Goal: Information Seeking & Learning: Learn about a topic

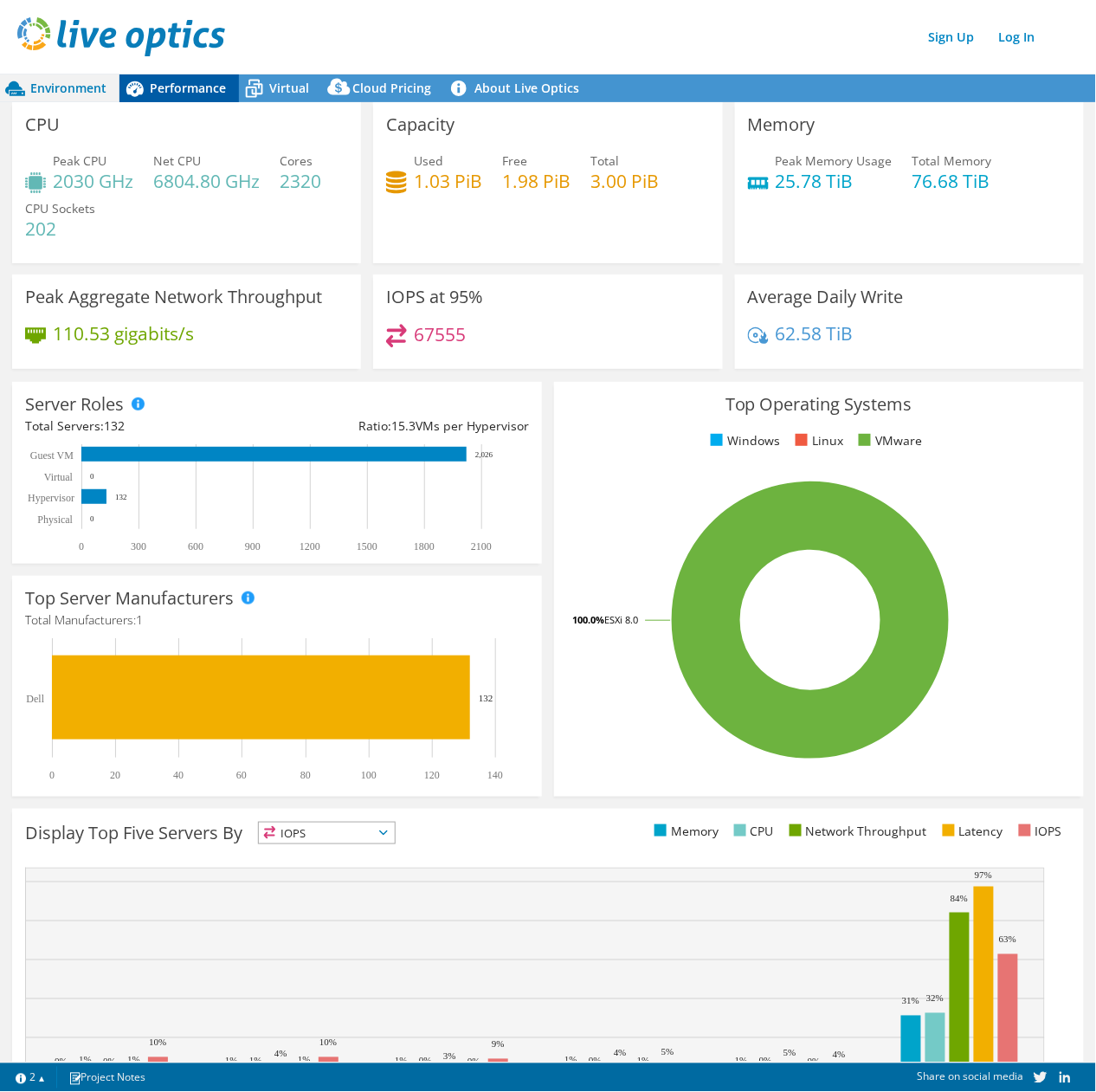
click at [174, 83] on span "Performance" at bounding box center [188, 87] width 76 height 16
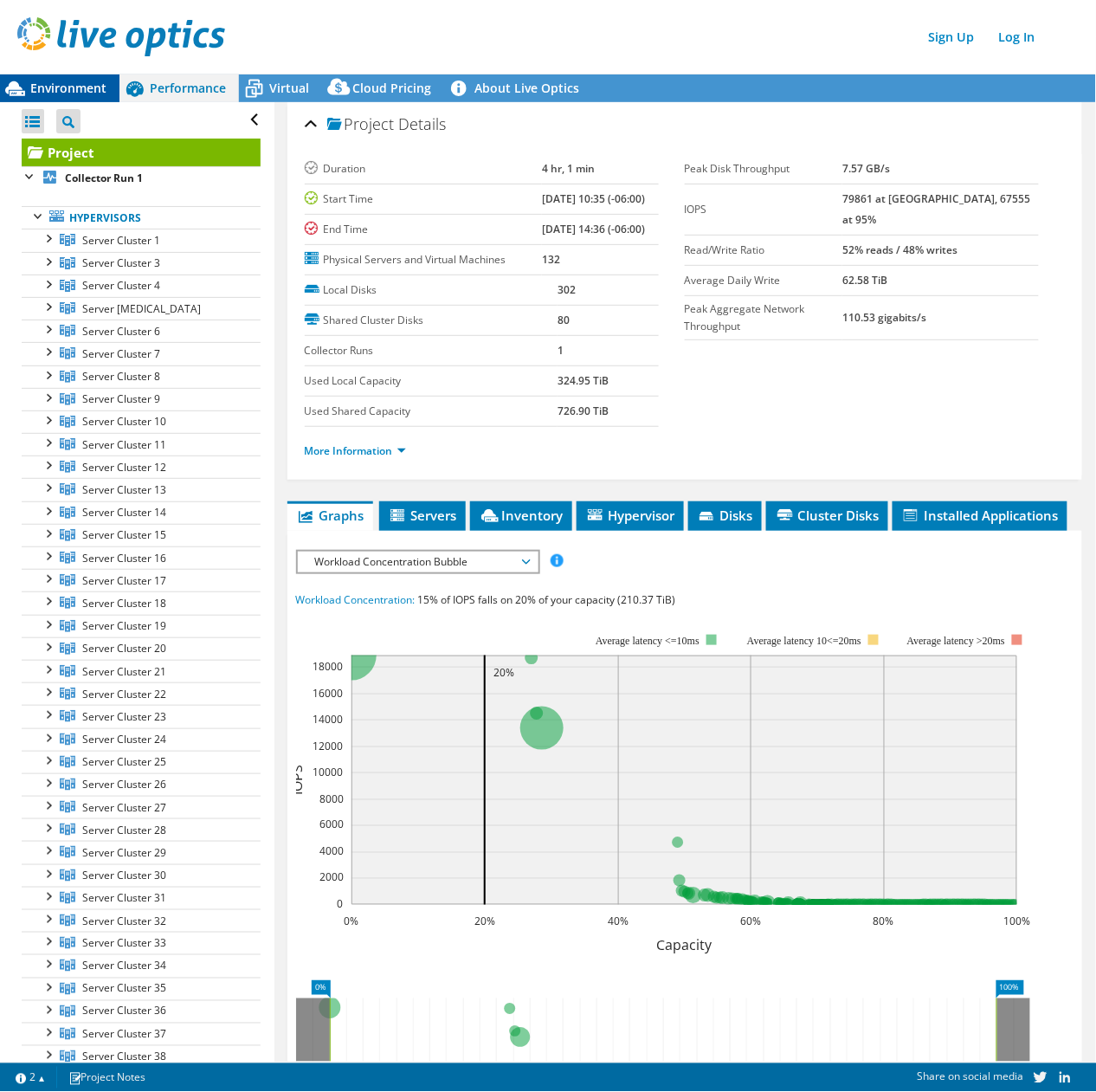
click at [60, 88] on span "Environment" at bounding box center [68, 87] width 76 height 16
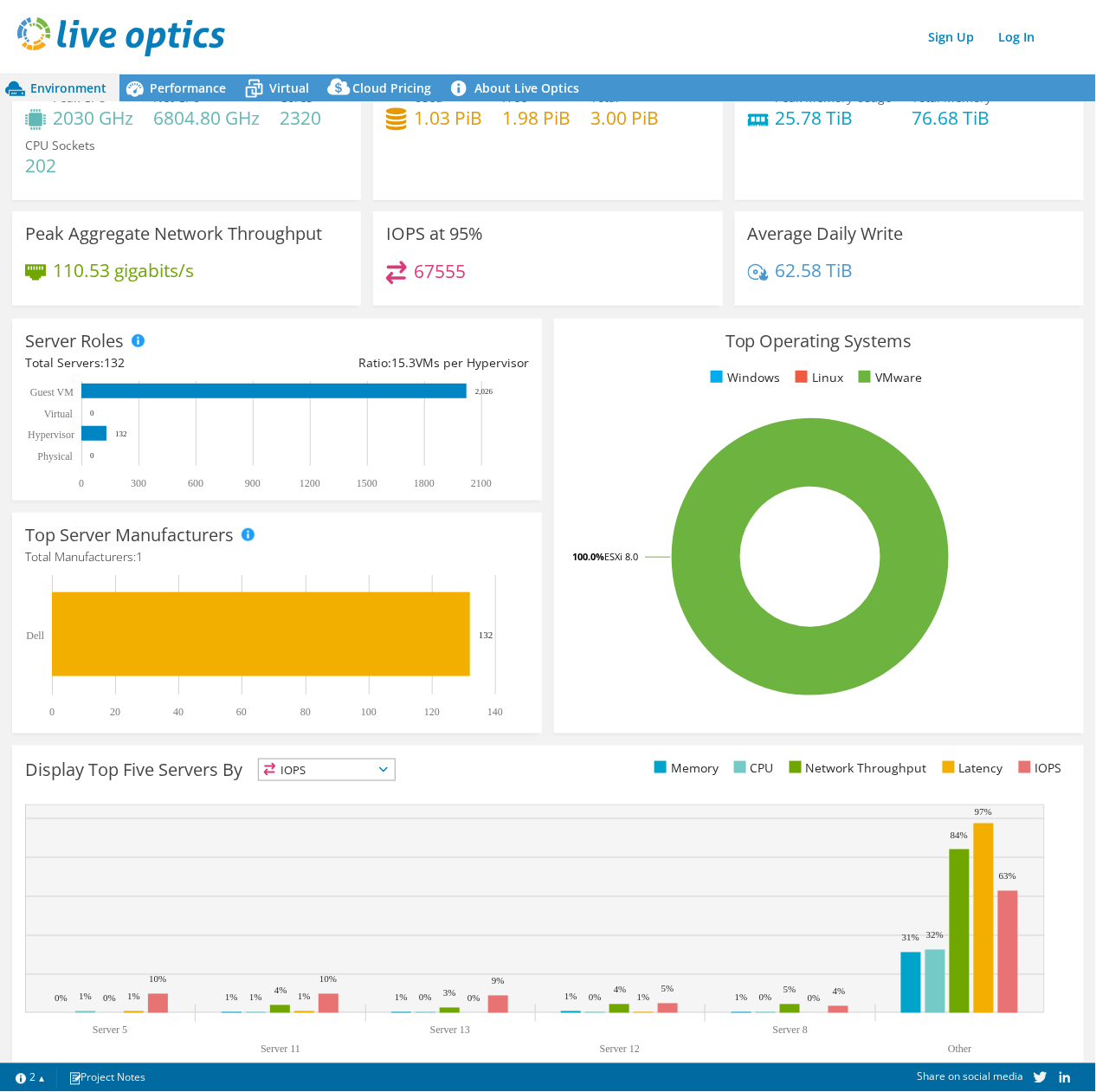
scroll to position [97, 0]
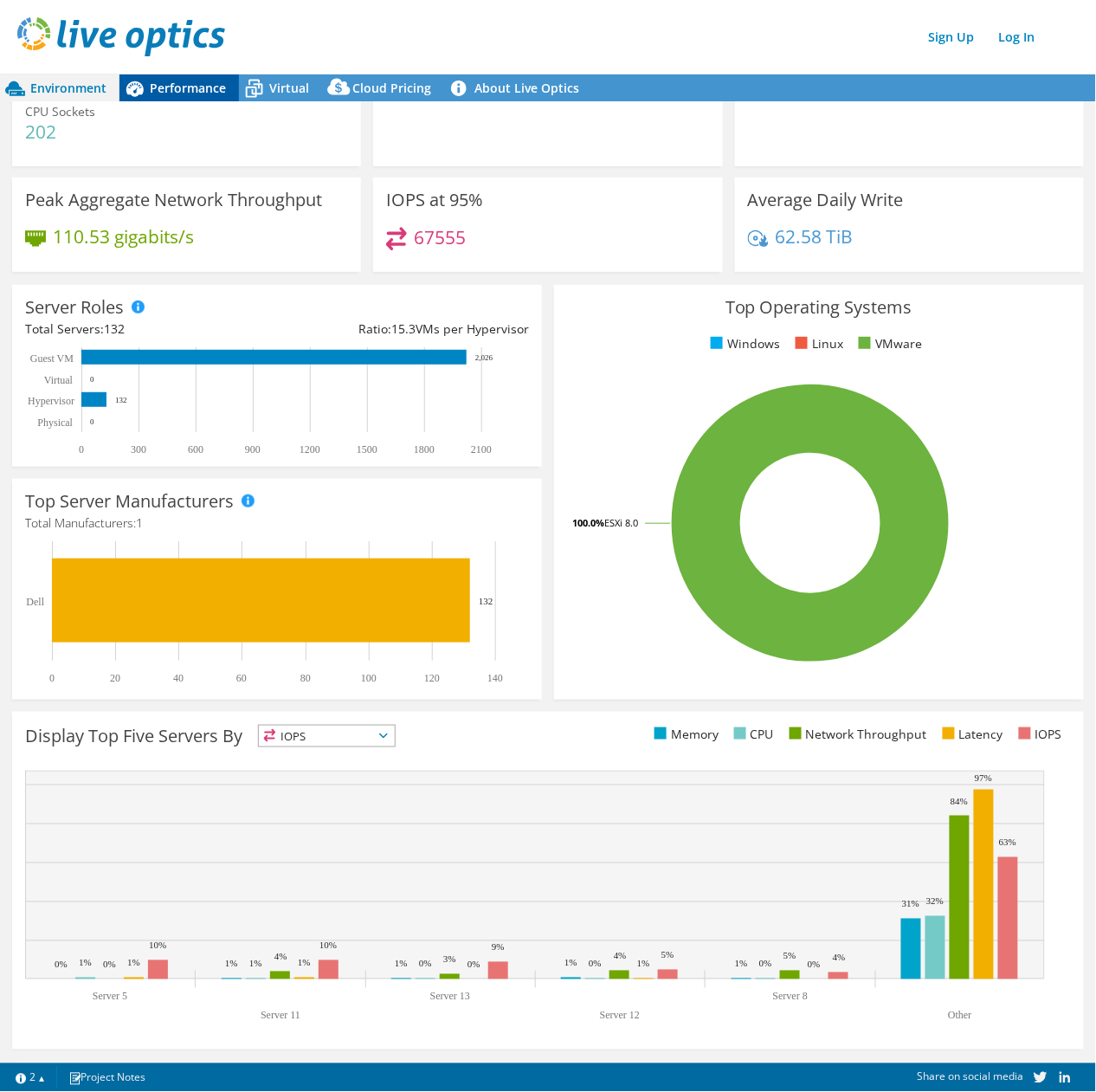
click at [164, 90] on span "Performance" at bounding box center [188, 87] width 76 height 16
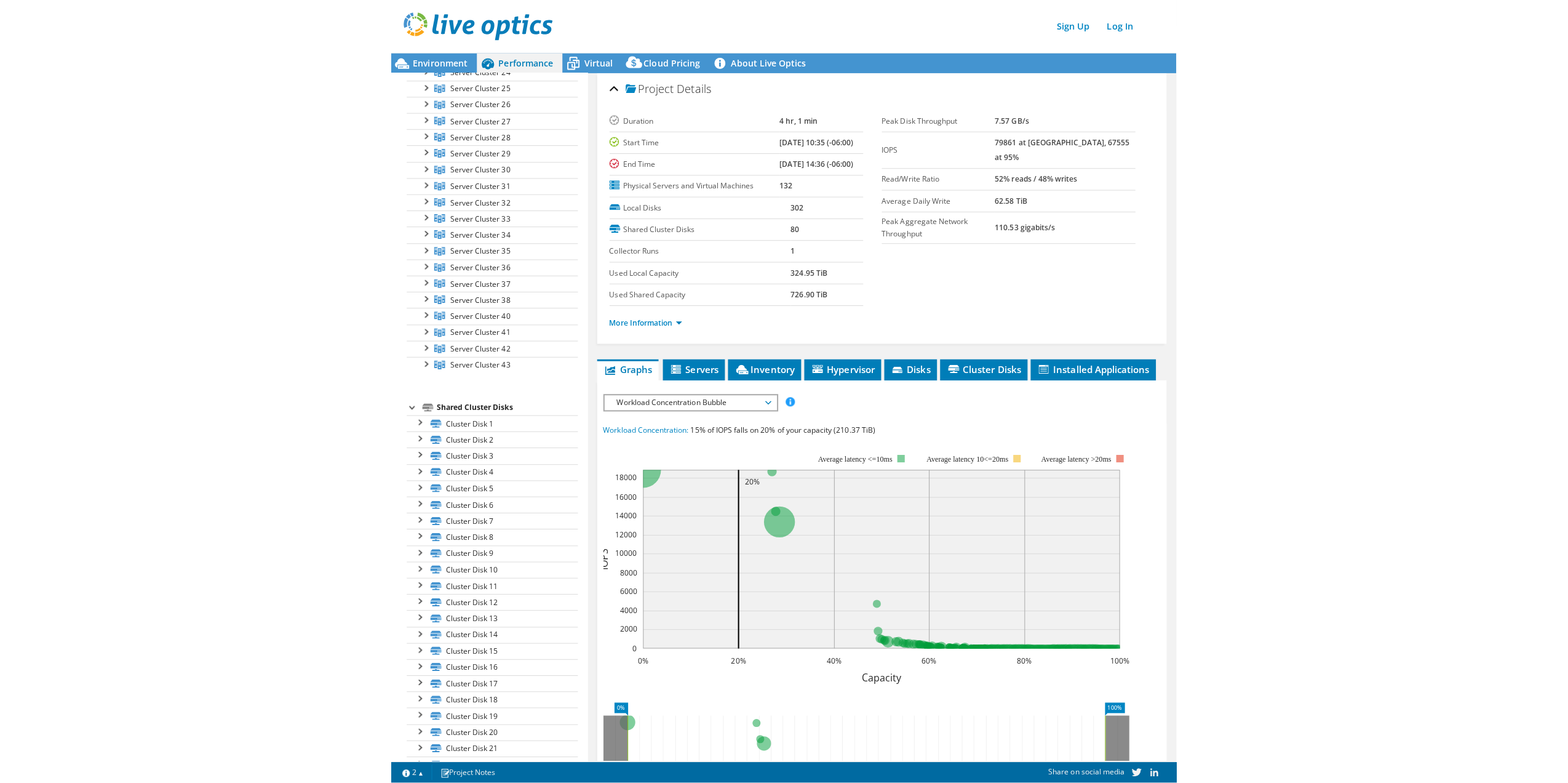
scroll to position [0, 0]
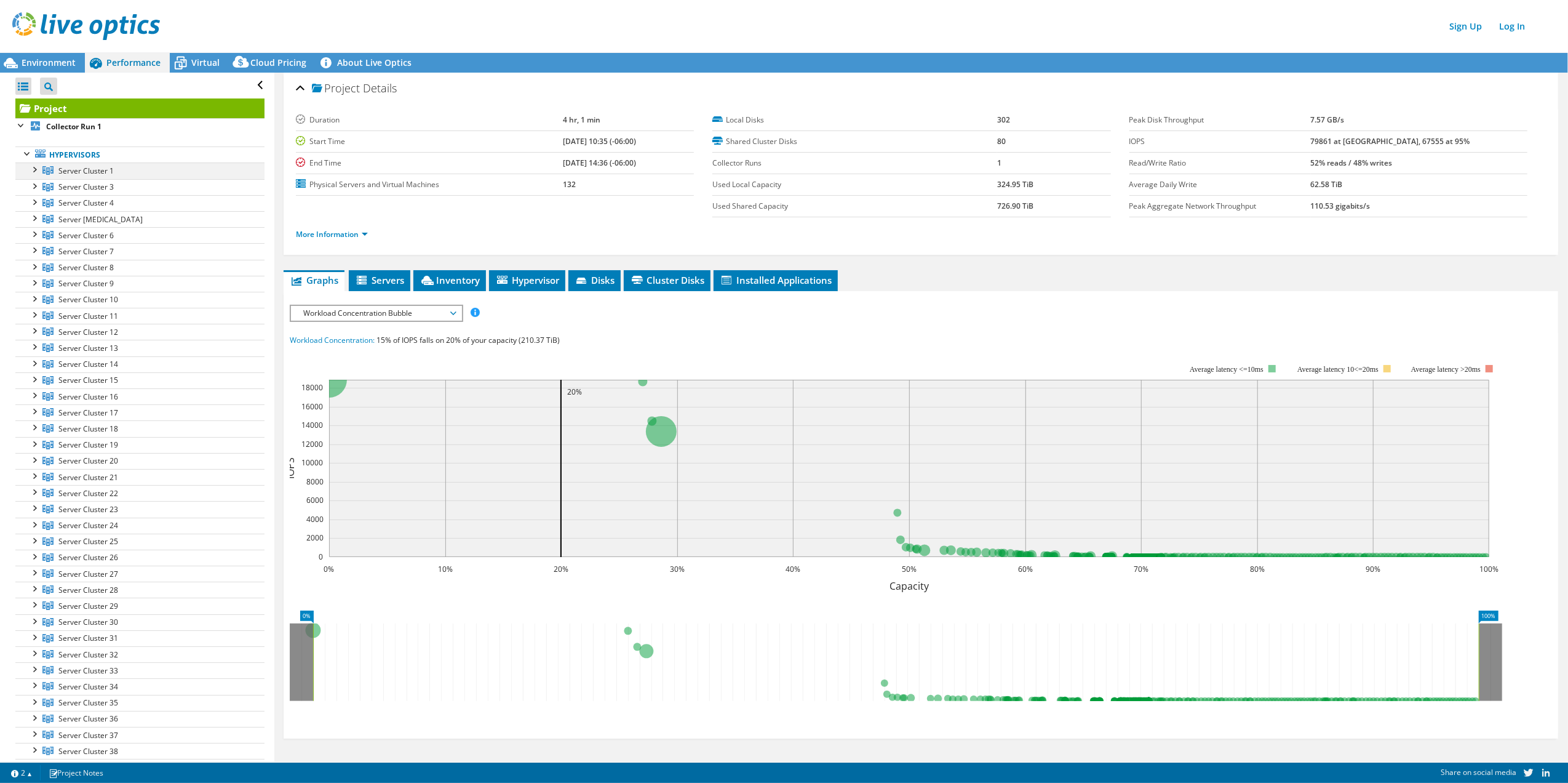
click at [37, 172] on div at bounding box center [34, 168] width 12 height 12
click at [33, 173] on div at bounding box center [34, 168] width 12 height 12
click at [90, 173] on span "Server Cluster 1" at bounding box center [86, 171] width 56 height 11
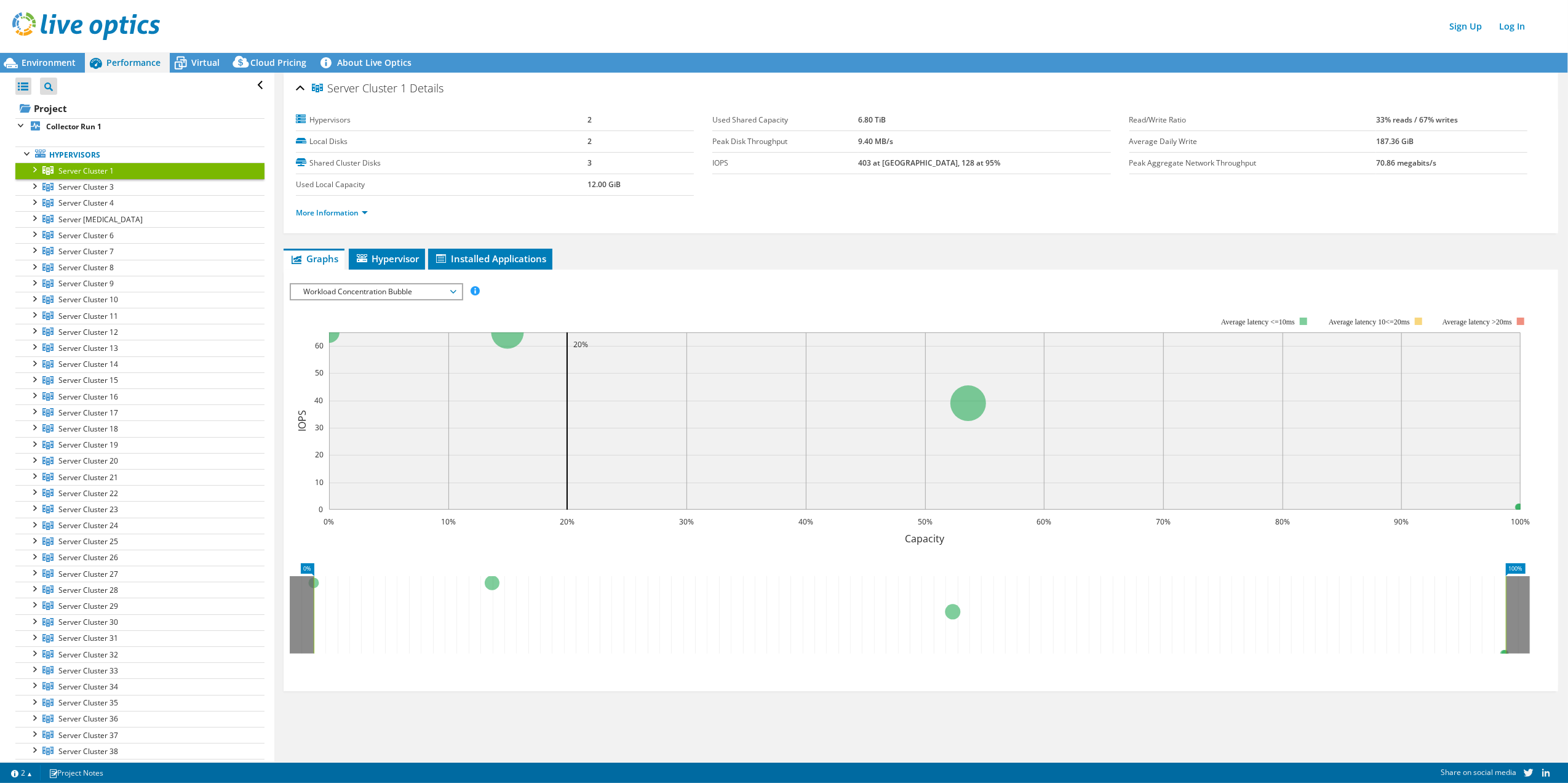
click at [33, 170] on div at bounding box center [34, 168] width 12 height 12
click at [35, 220] on div at bounding box center [34, 217] width 12 height 12
click at [35, 271] on div at bounding box center [34, 266] width 12 height 12
click at [33, 429] on div at bounding box center [34, 427] width 12 height 12
click at [37, 513] on div at bounding box center [34, 507] width 12 height 12
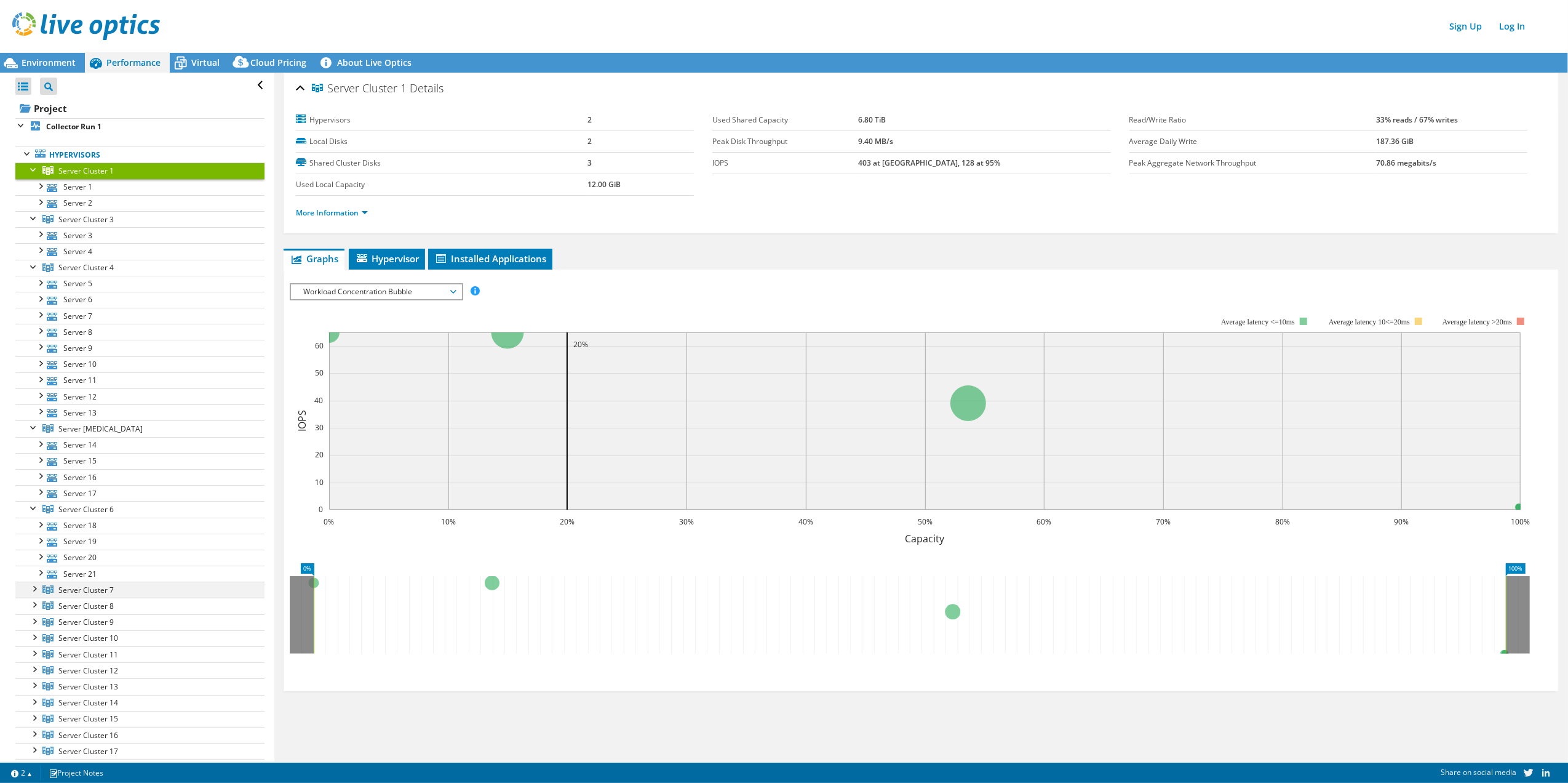
click at [35, 594] on div at bounding box center [34, 588] width 12 height 12
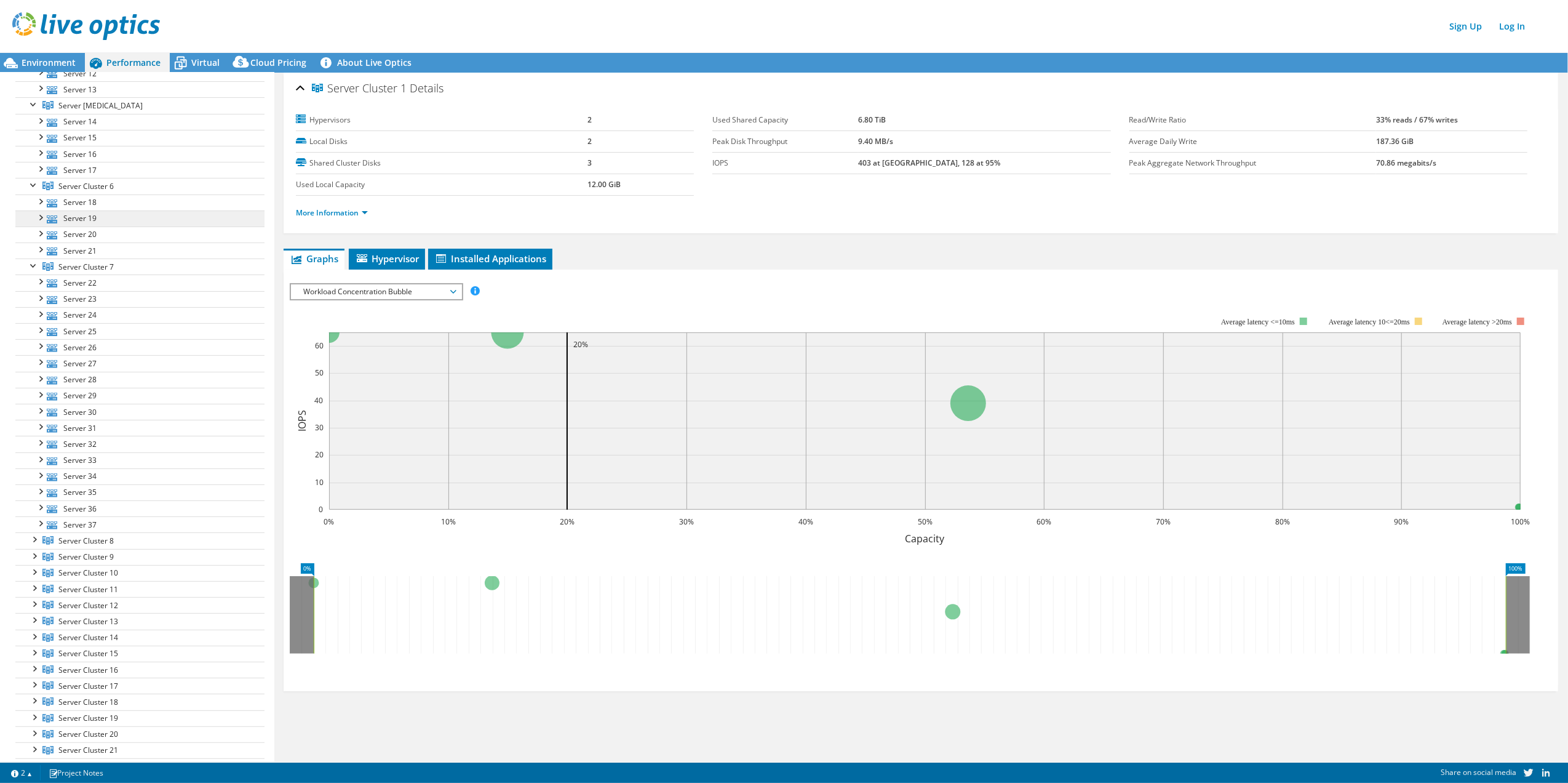
scroll to position [328, 0]
click at [102, 541] on span "Server Cluster 8" at bounding box center [86, 536] width 56 height 11
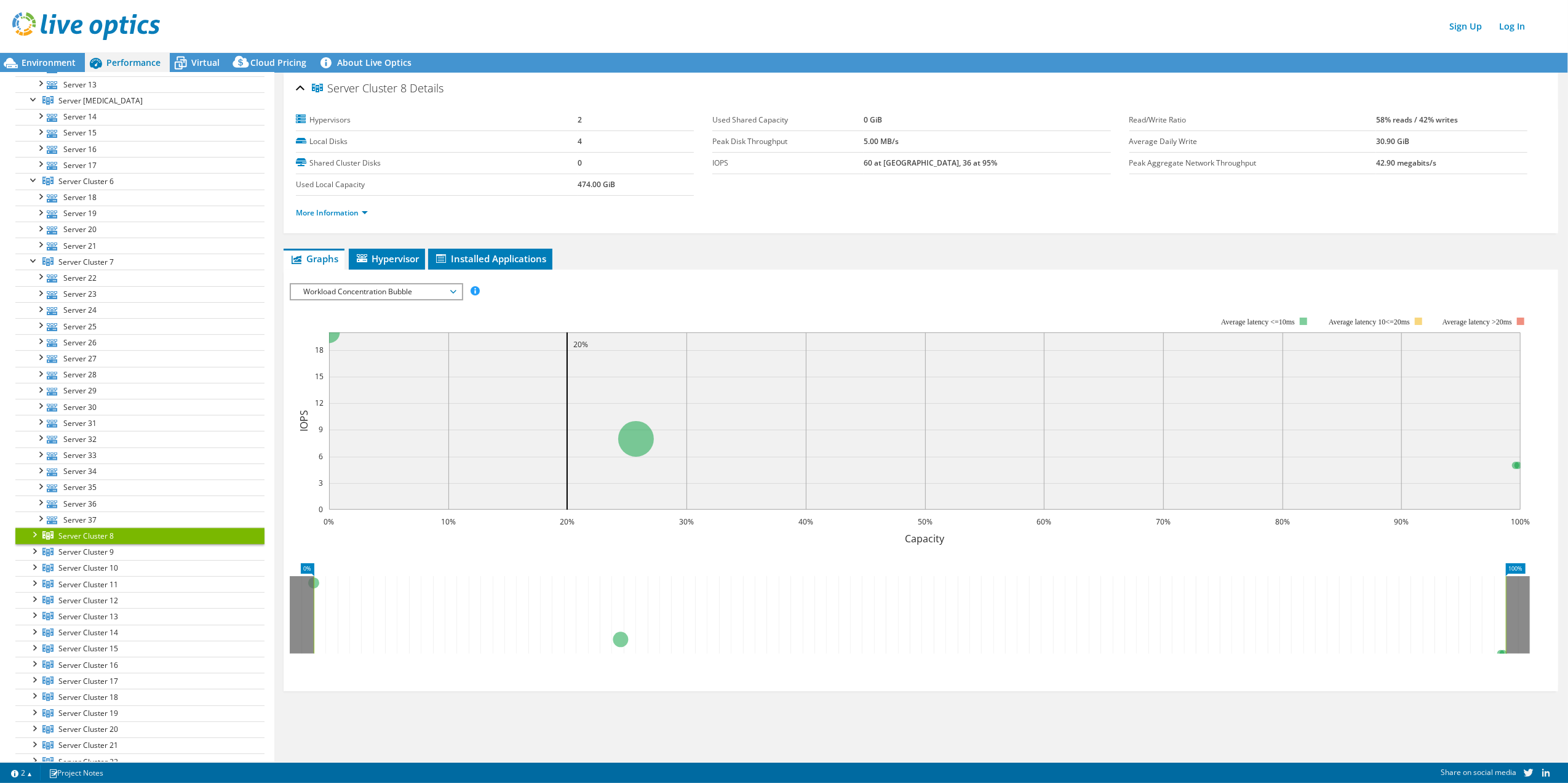
click at [34, 540] on div at bounding box center [34, 533] width 12 height 12
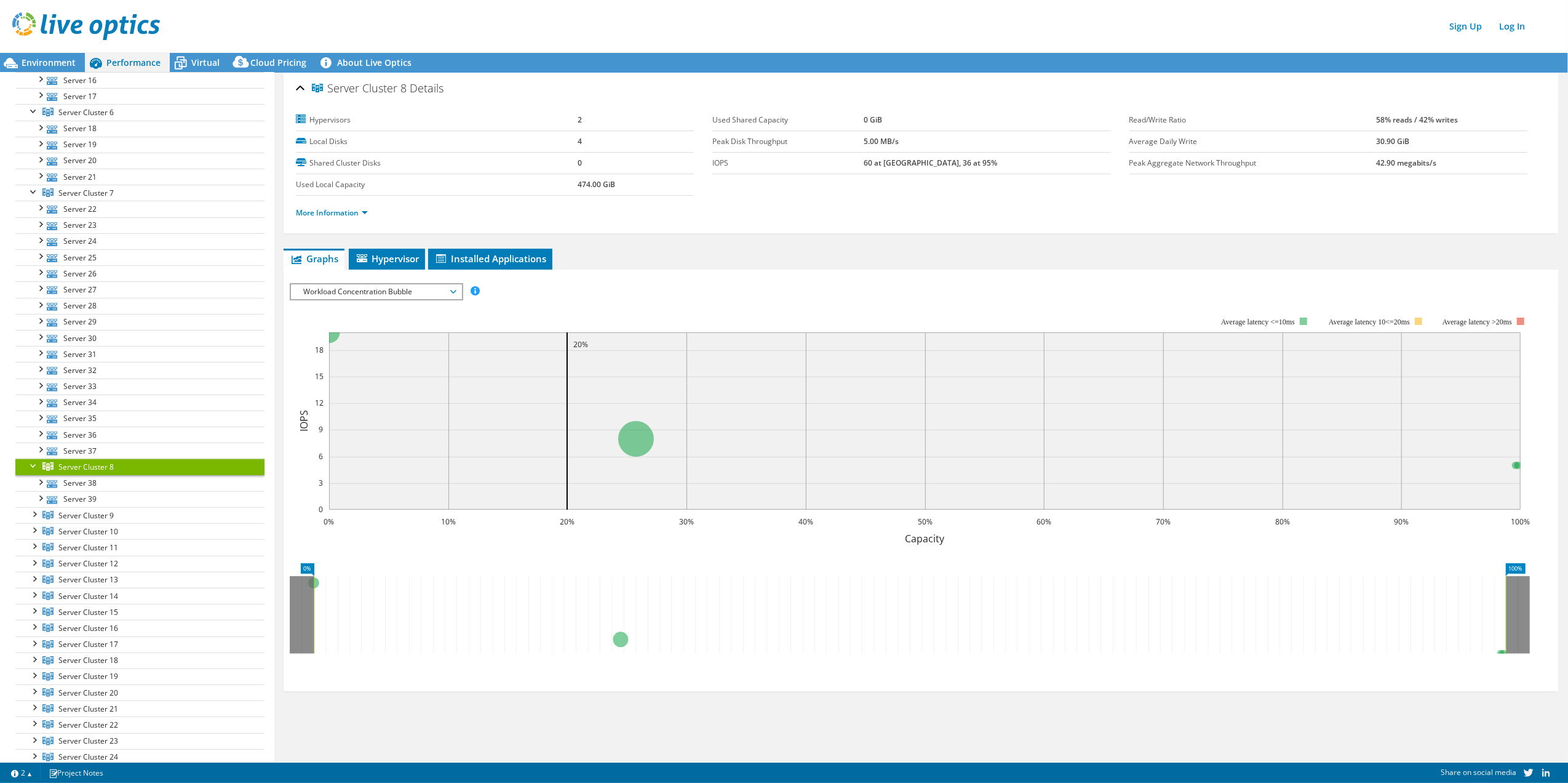
scroll to position [410, 0]
click at [34, 507] on div at bounding box center [34, 501] width 12 height 12
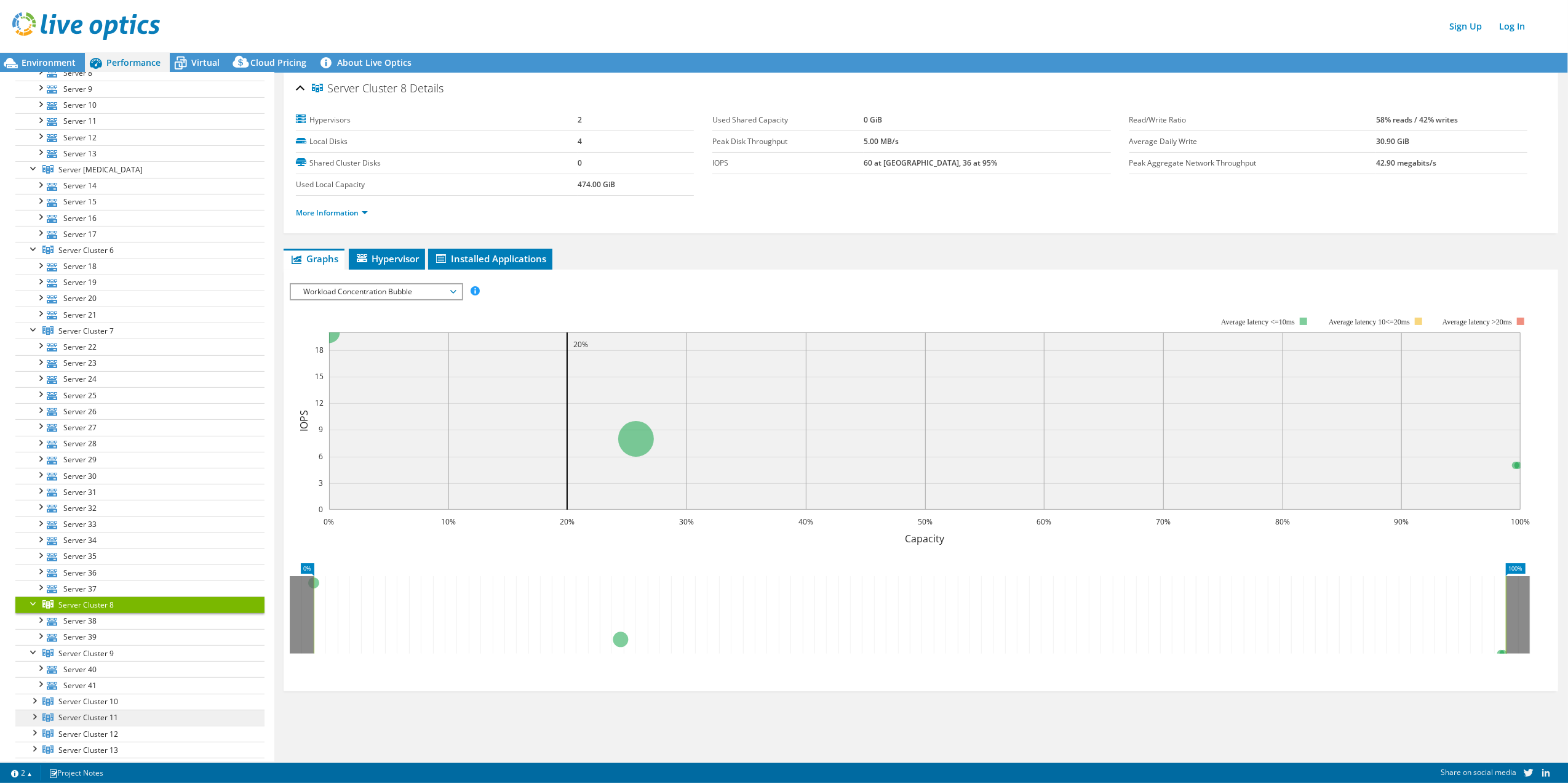
scroll to position [246, 0]
click at [85, 349] on span "Server Cluster 7" at bounding box center [86, 344] width 56 height 11
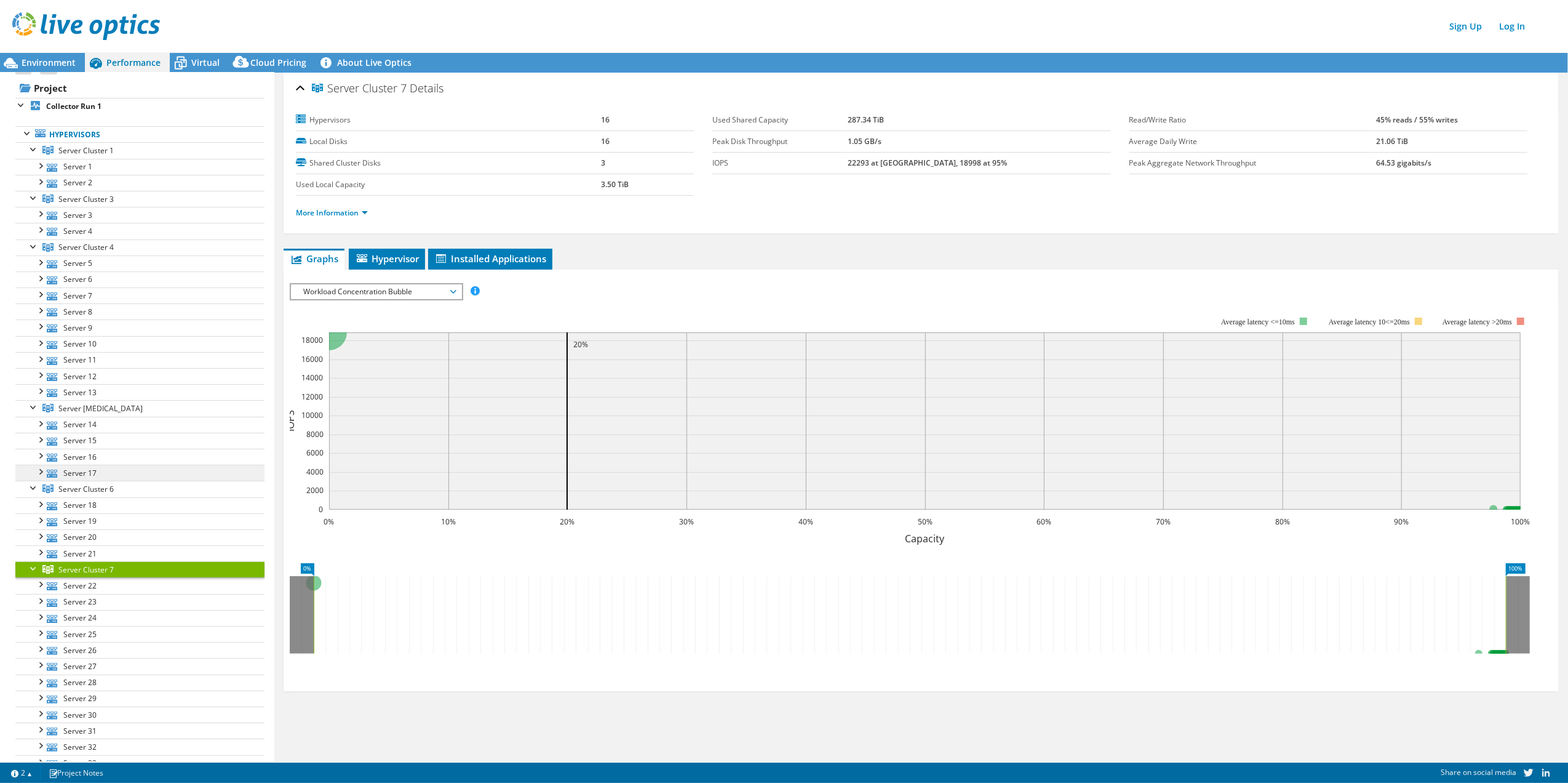
scroll to position [0, 0]
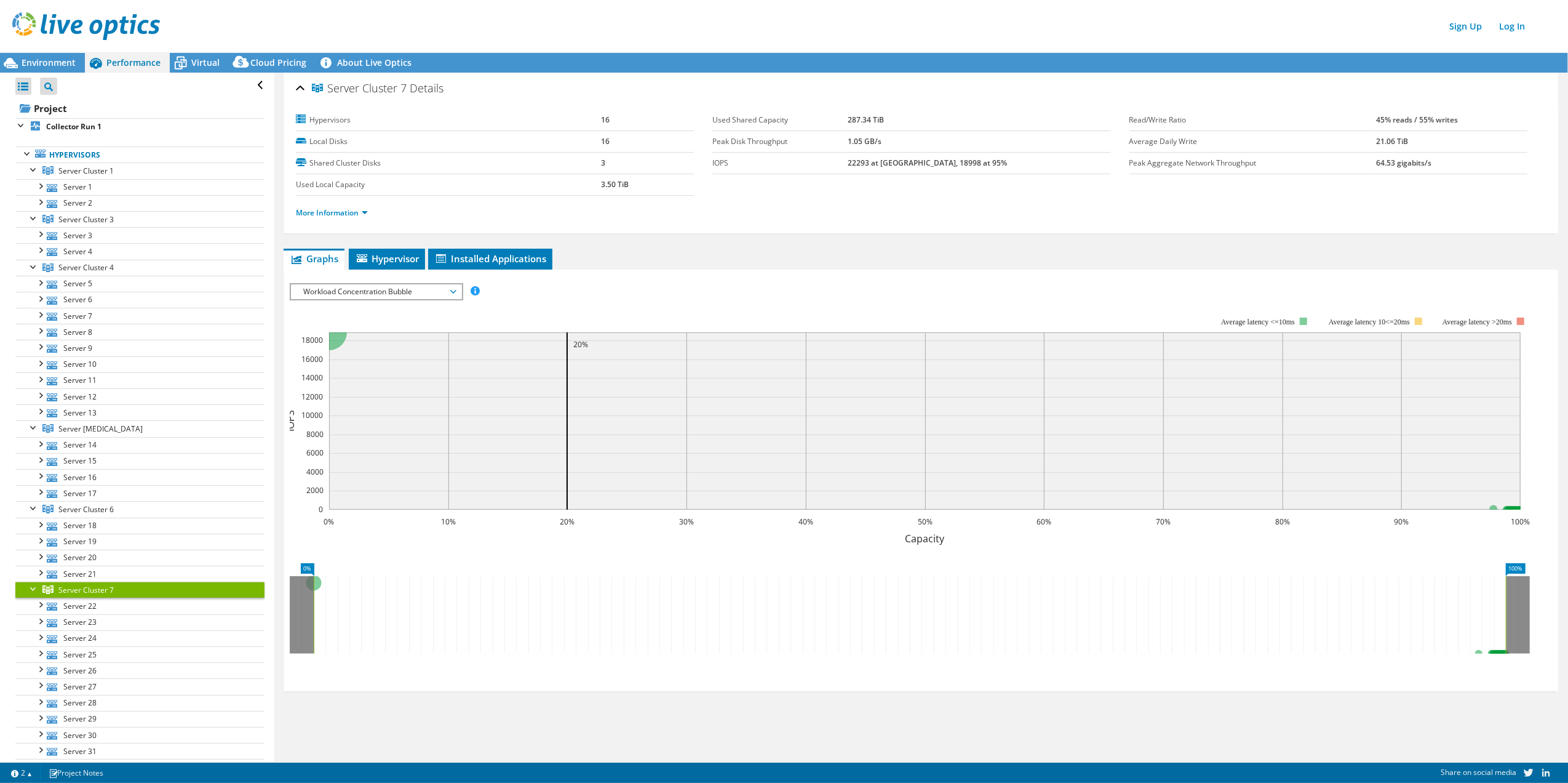
click at [607, 20] on div "Sign Up Log In" at bounding box center [796, 25] width 1568 height 28
click at [84, 171] on span "Server Cluster 1" at bounding box center [86, 171] width 56 height 11
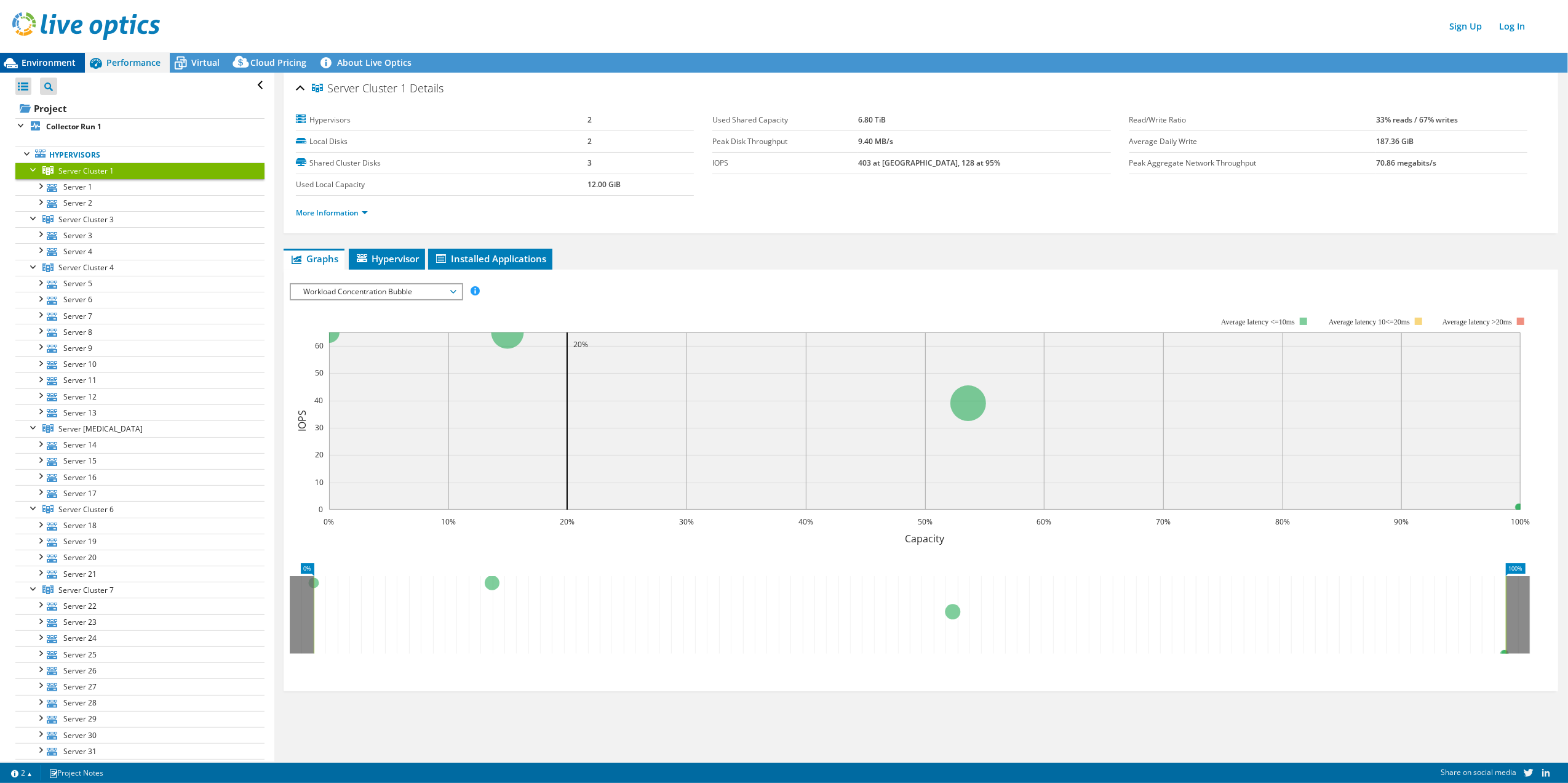
click at [52, 60] on span "Environment" at bounding box center [48, 62] width 54 height 11
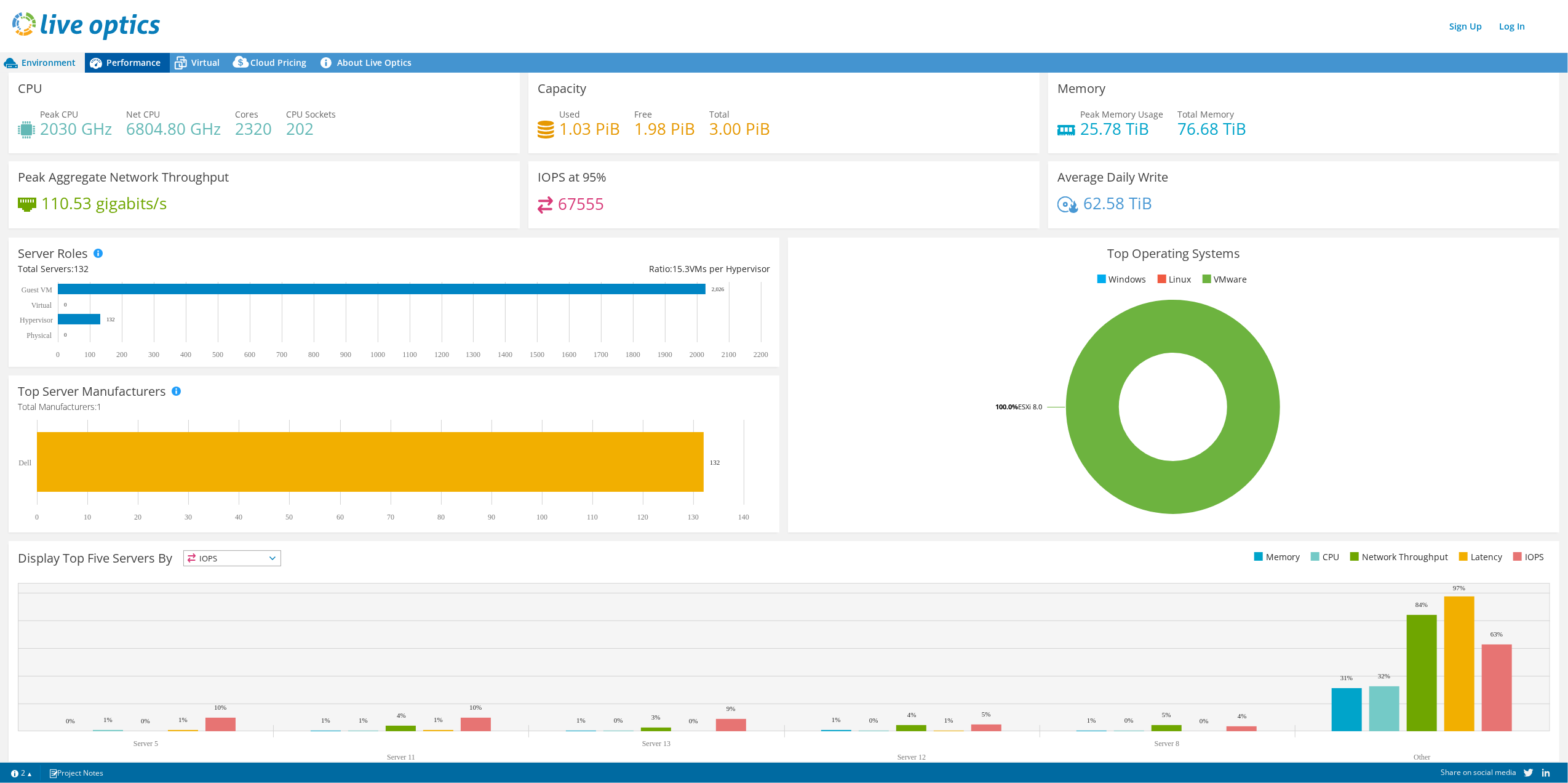
click at [129, 59] on span "Performance" at bounding box center [133, 62] width 54 height 11
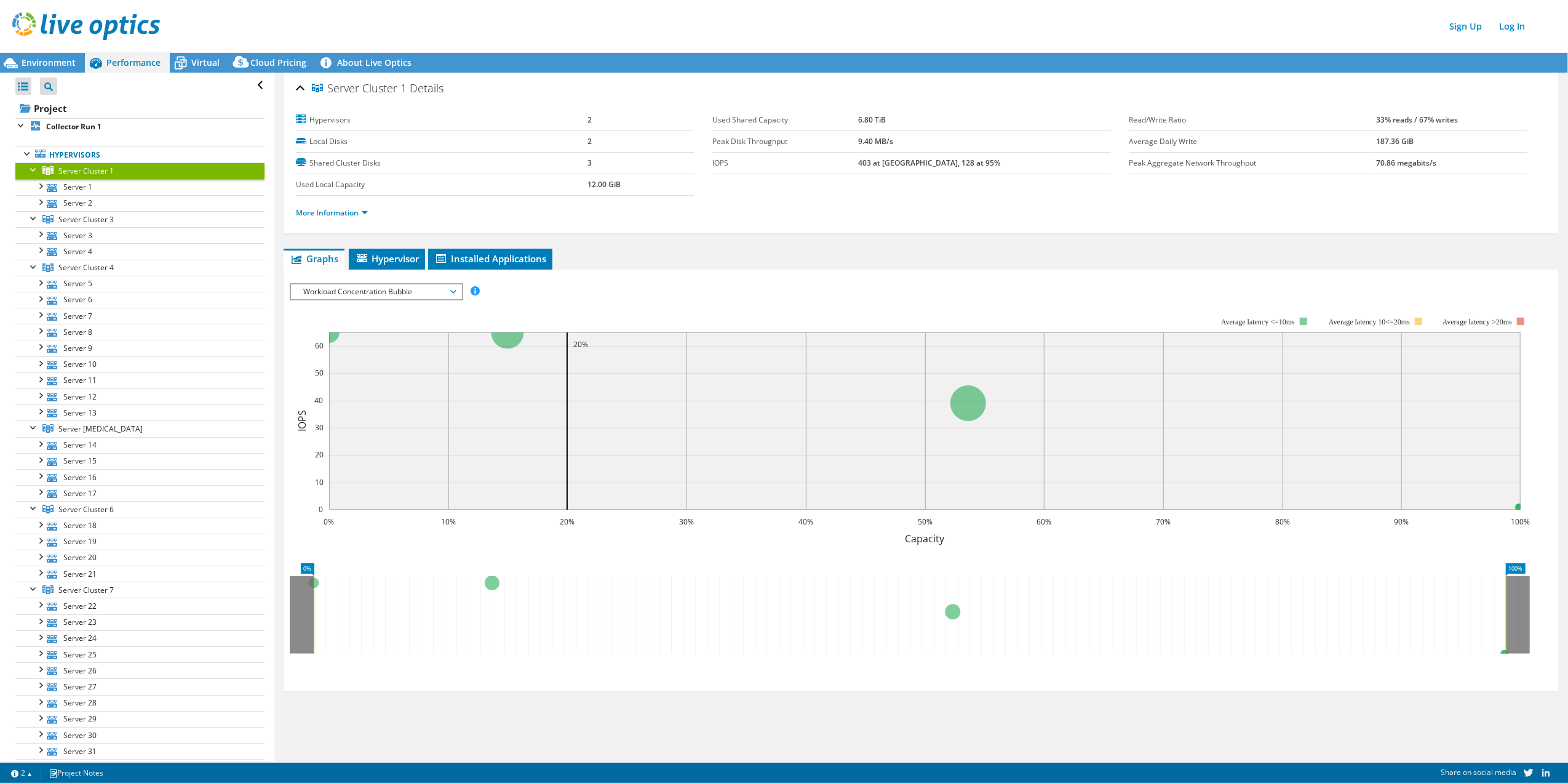
click at [74, 170] on span "Server Cluster 1" at bounding box center [86, 171] width 56 height 11
click at [79, 185] on link "Server 1" at bounding box center [140, 187] width 249 height 16
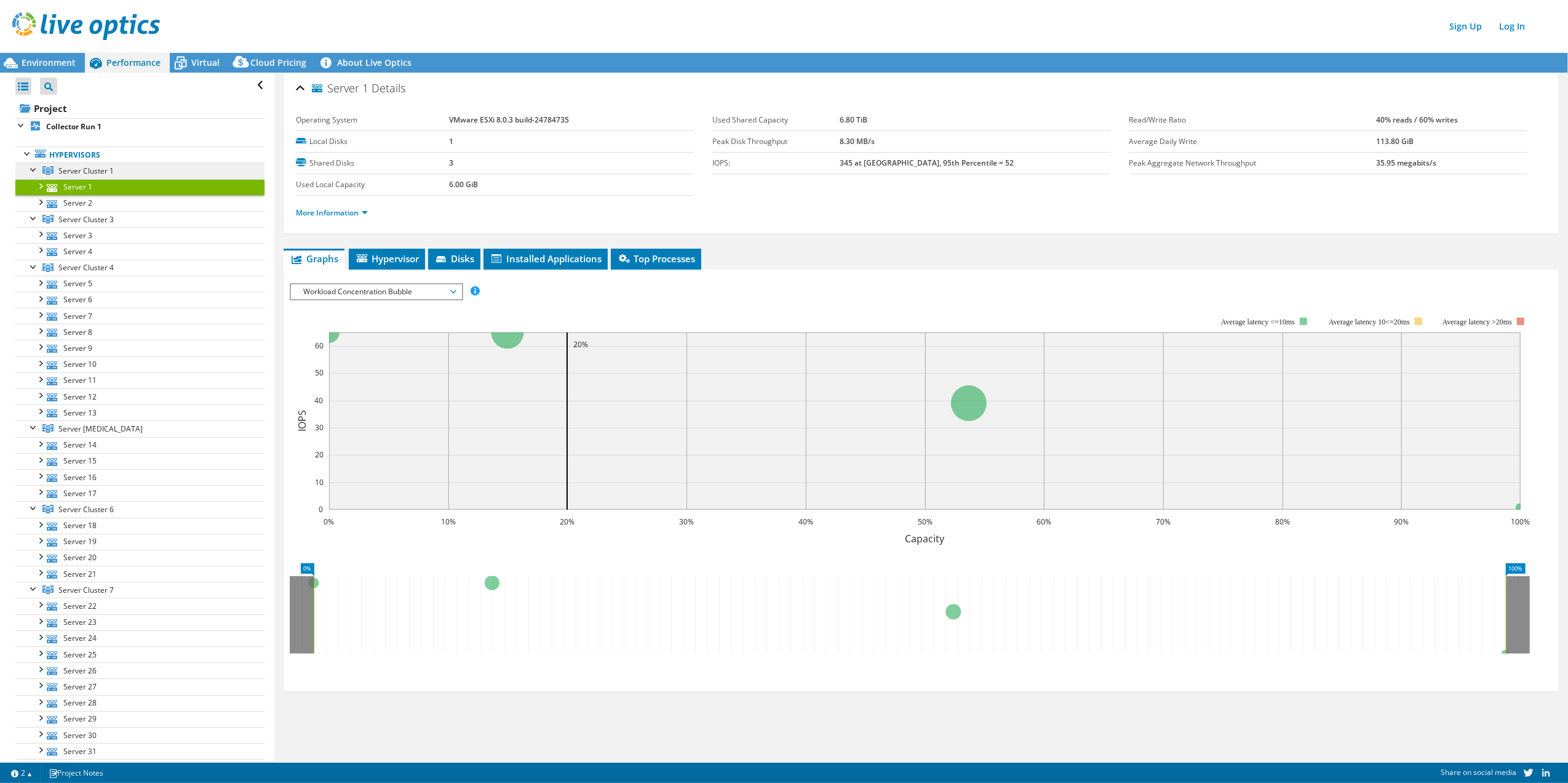
click at [84, 168] on span "Server Cluster 1" at bounding box center [86, 171] width 56 height 11
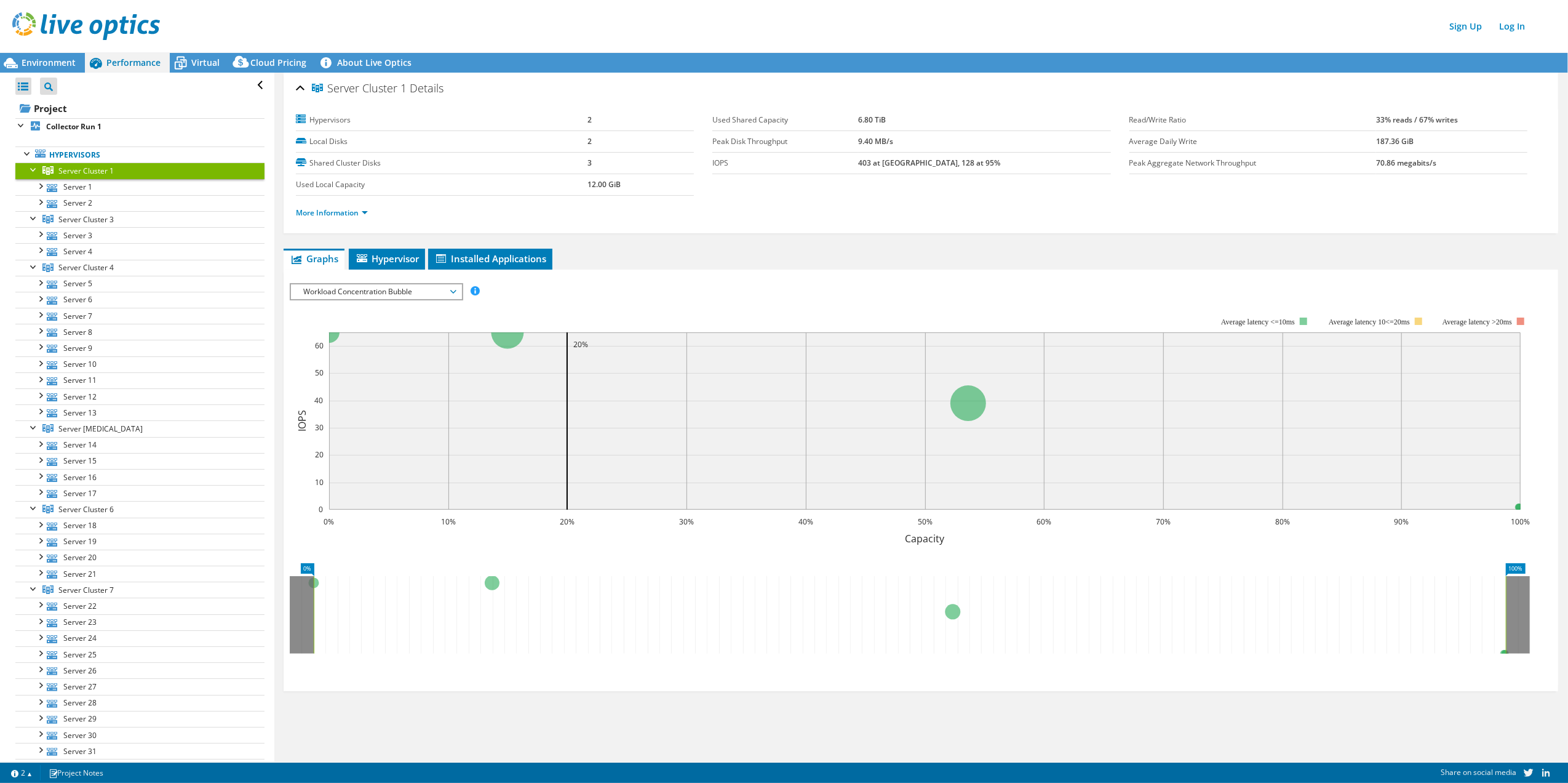
drag, startPoint x: 84, startPoint y: 168, endPoint x: 811, endPoint y: 257, distance: 732.4
click at [778, 257] on ul "Graphs Servers Inventory Hypervisor Disks Cluster Disks Installed Applications" at bounding box center [921, 259] width 1275 height 21
click at [42, 188] on div at bounding box center [40, 185] width 12 height 12
click at [38, 287] on div at bounding box center [40, 282] width 12 height 12
click at [33, 382] on div at bounding box center [34, 378] width 12 height 12
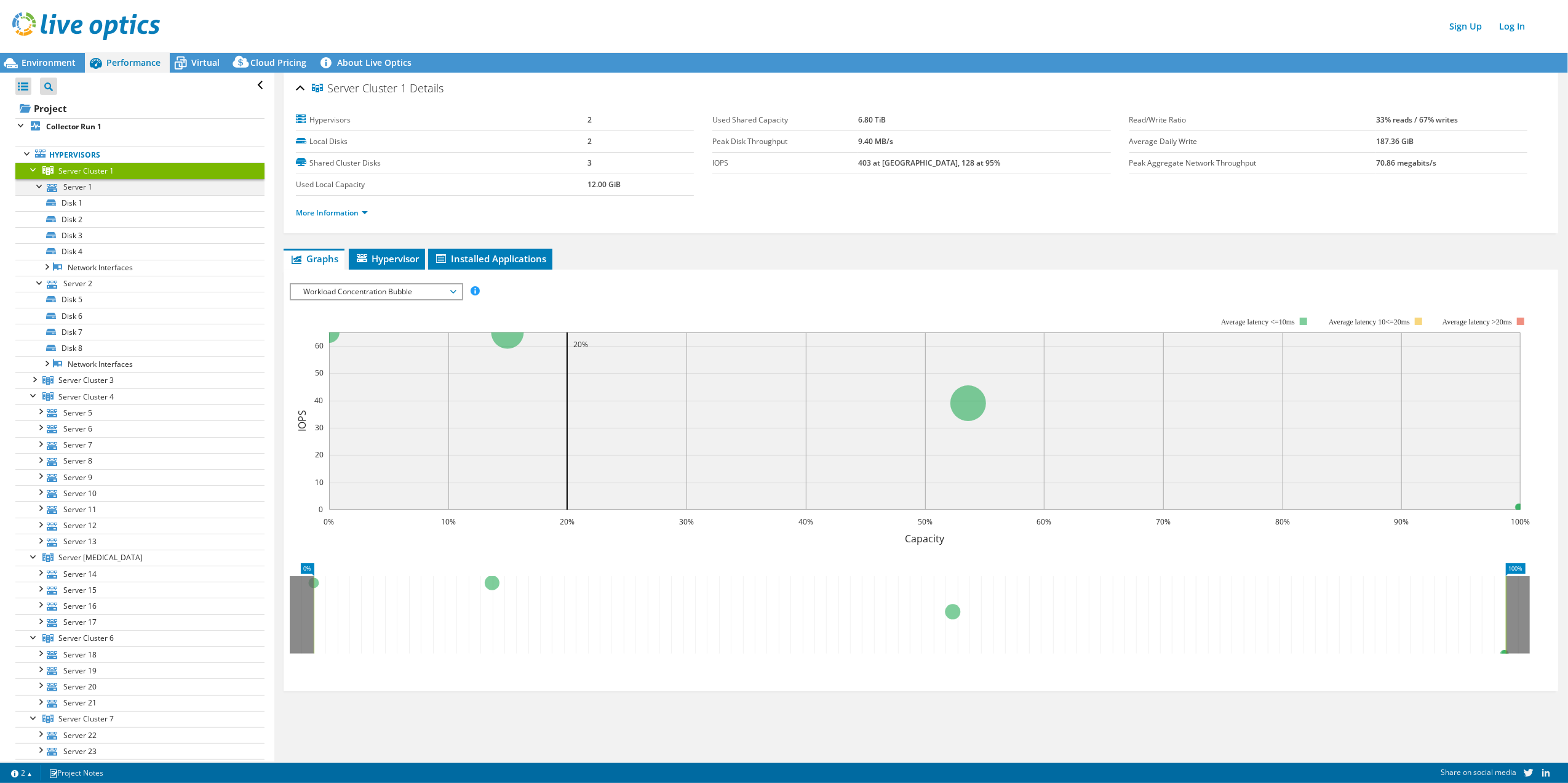
click at [37, 187] on div at bounding box center [40, 185] width 12 height 12
click at [40, 205] on div at bounding box center [40, 201] width 12 height 12
click at [33, 235] on div at bounding box center [34, 233] width 12 height 12
click at [34, 251] on div at bounding box center [34, 249] width 12 height 12
click at [33, 268] on div at bounding box center [34, 266] width 12 height 12
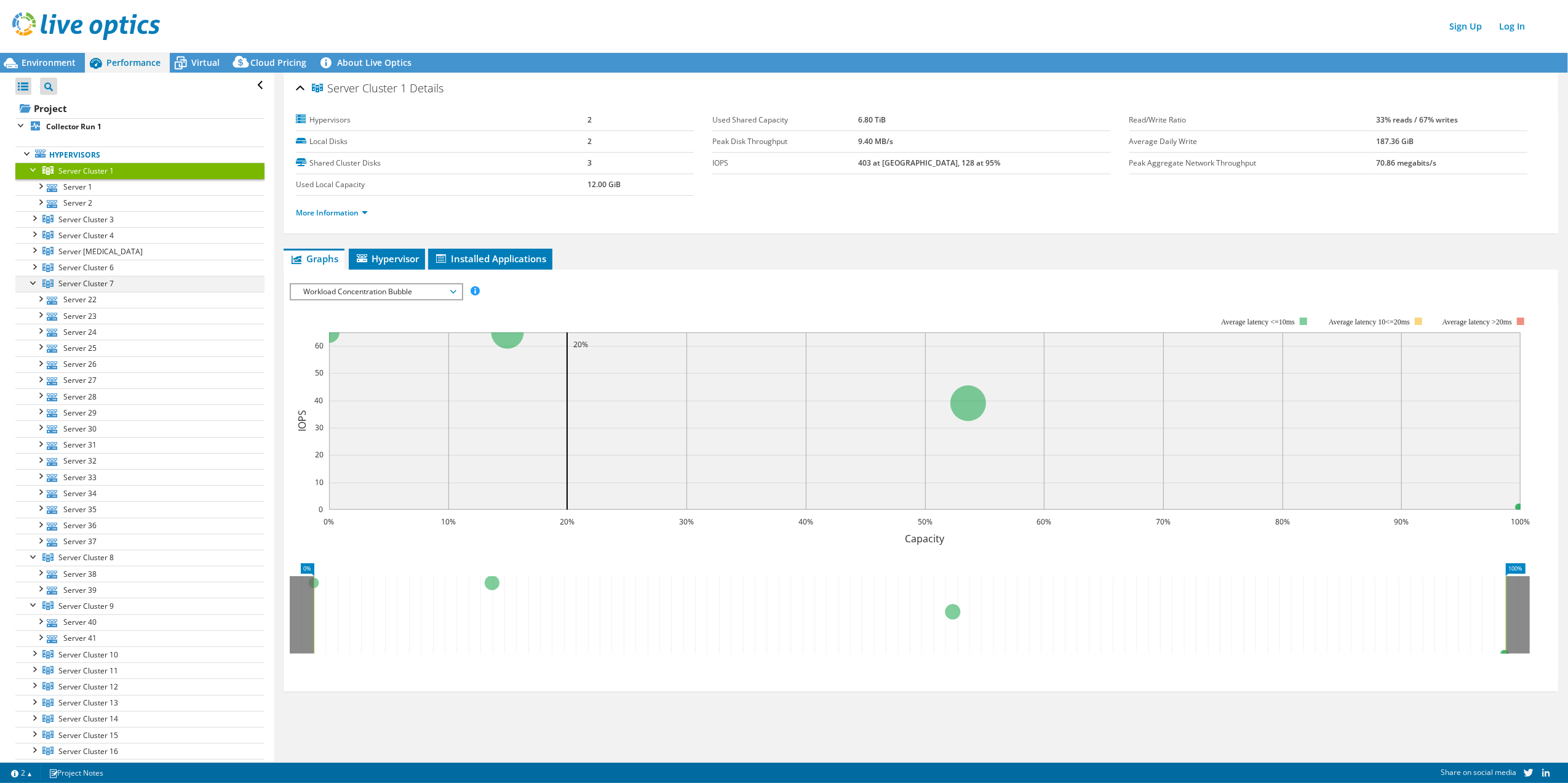
click at [31, 281] on div at bounding box center [34, 282] width 12 height 12
click at [34, 346] on div at bounding box center [34, 346] width 12 height 12
click at [31, 301] on div at bounding box center [34, 298] width 12 height 12
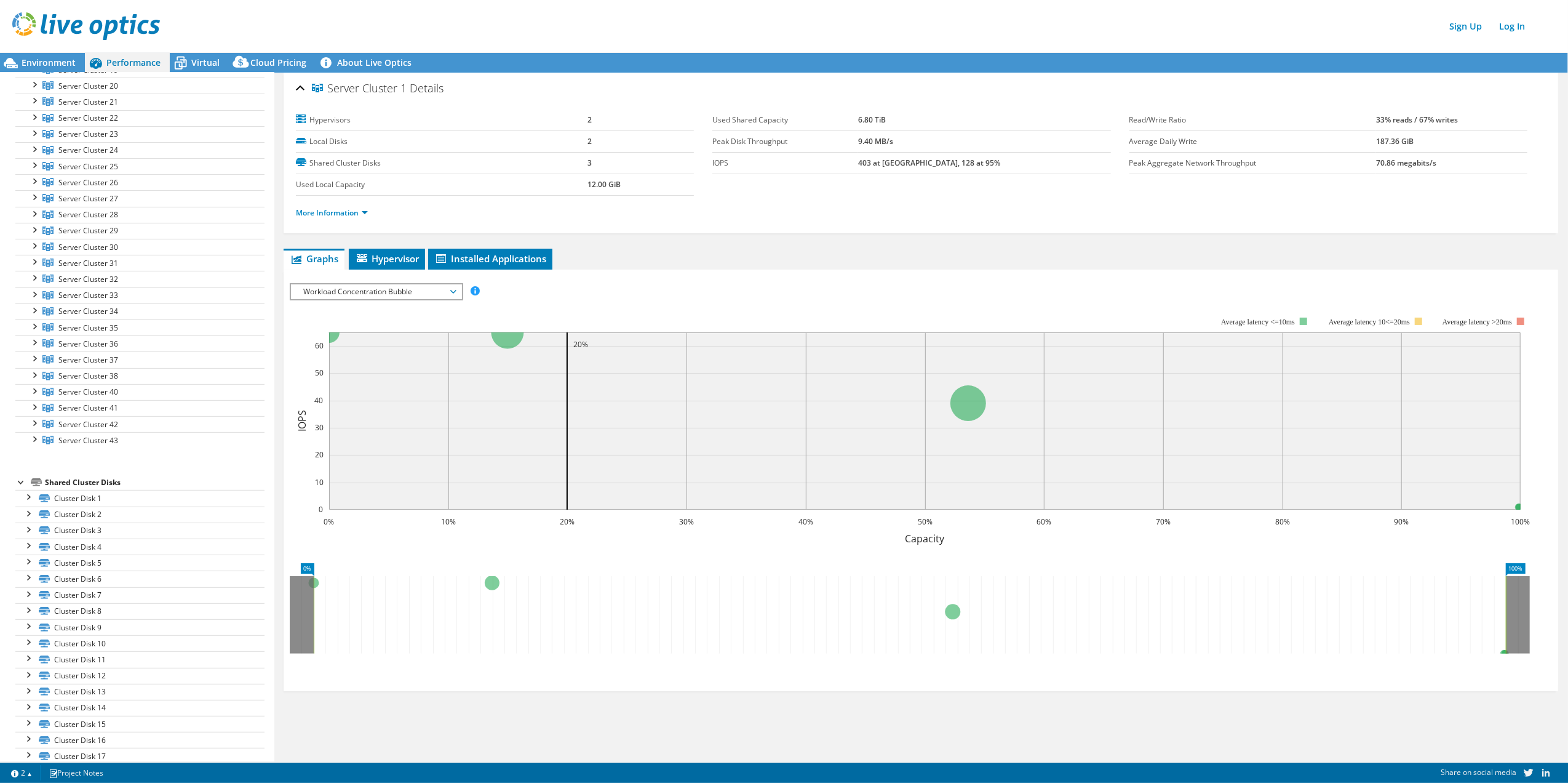
scroll to position [410, 0]
click at [36, 246] on div at bounding box center [34, 242] width 12 height 12
click at [35, 297] on div at bounding box center [34, 291] width 12 height 12
click at [94, 250] on span "Server Cluster 30" at bounding box center [88, 245] width 60 height 11
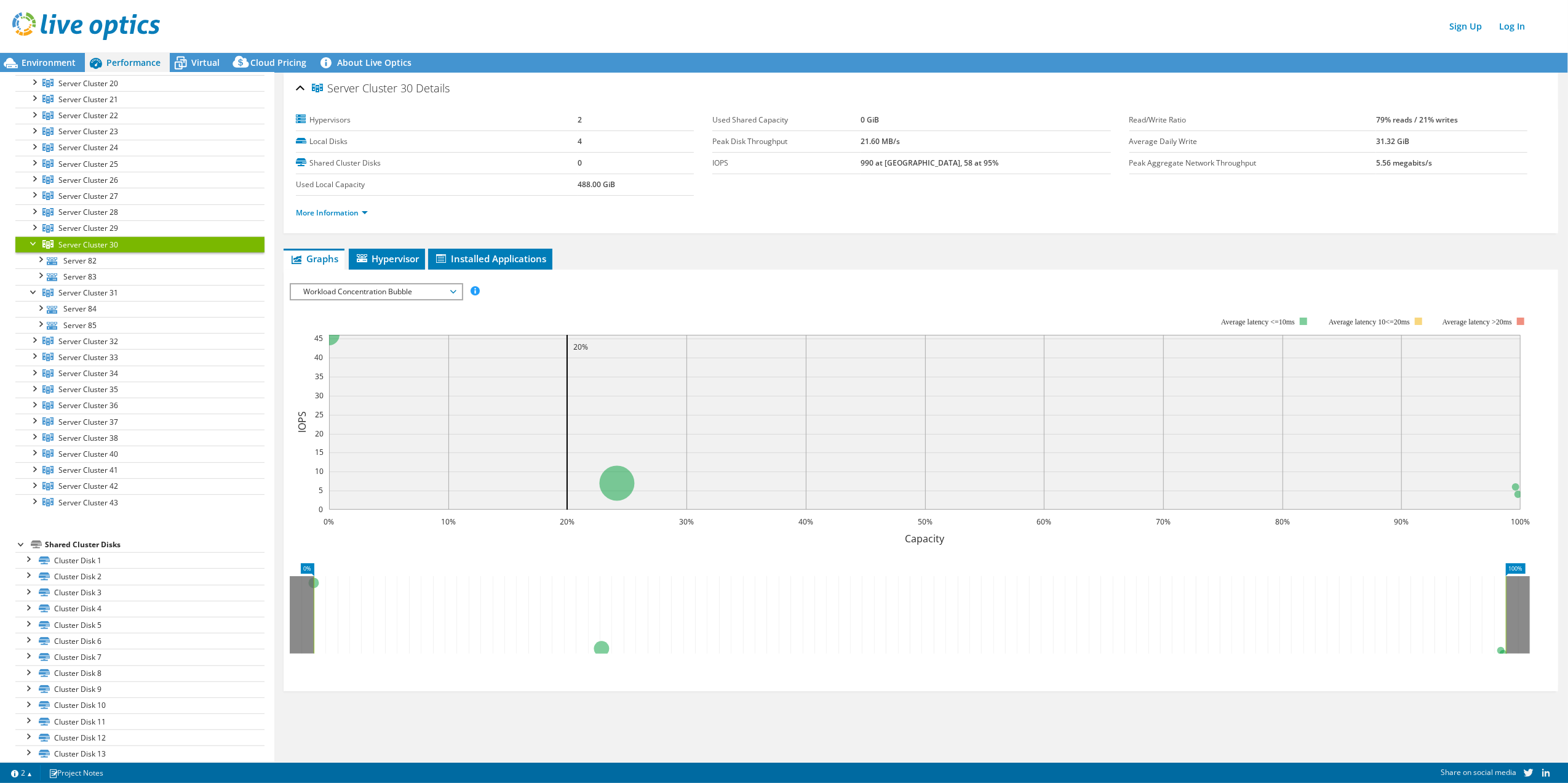
drag, startPoint x: 94, startPoint y: 250, endPoint x: 77, endPoint y: 248, distance: 17.1
click at [77, 248] on span "Server Cluster 30" at bounding box center [88, 245] width 60 height 11
click at [59, 62] on span "Environment" at bounding box center [48, 62] width 54 height 11
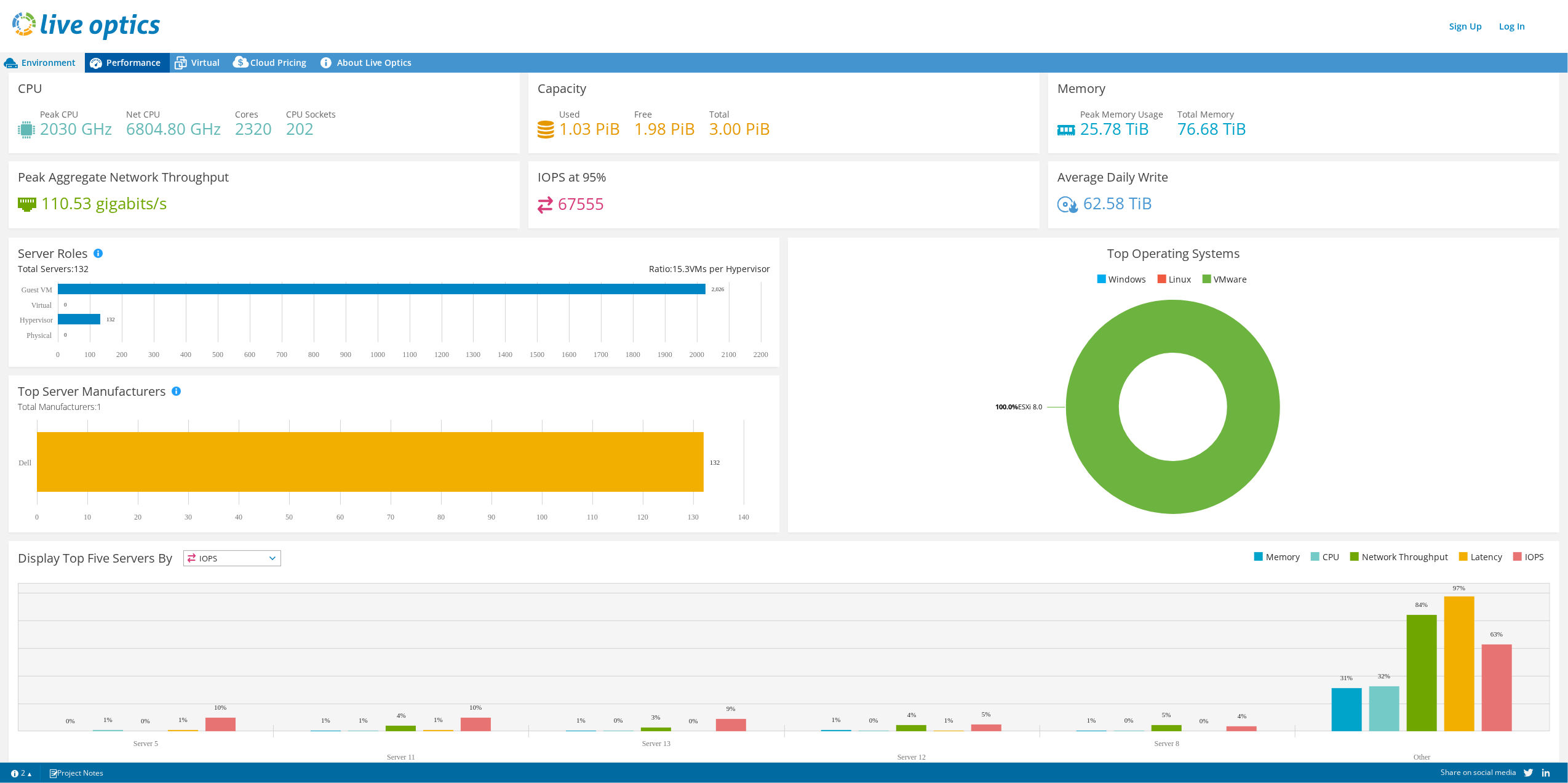
click at [127, 59] on span "Performance" at bounding box center [133, 62] width 54 height 11
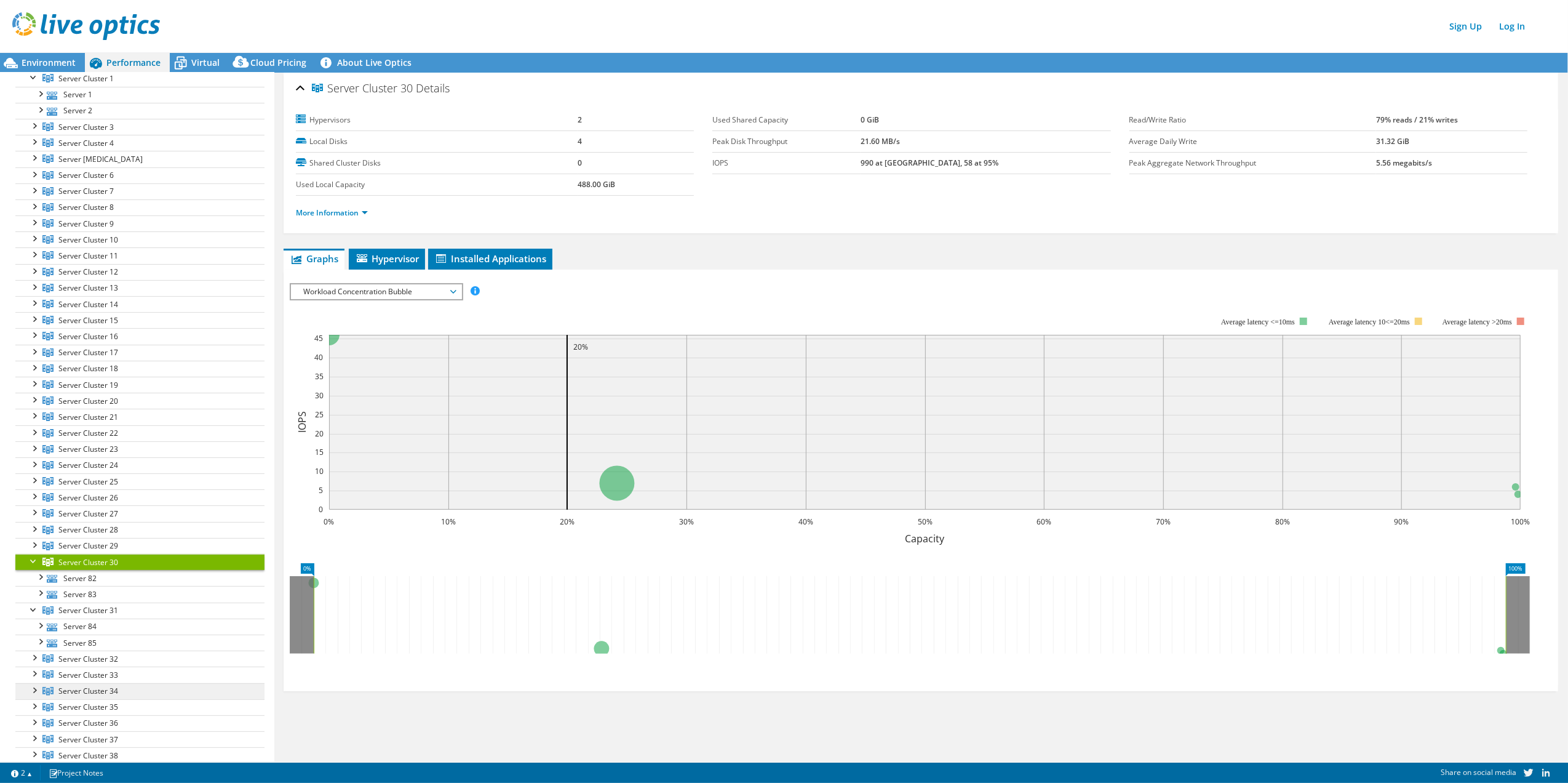
scroll to position [0, 0]
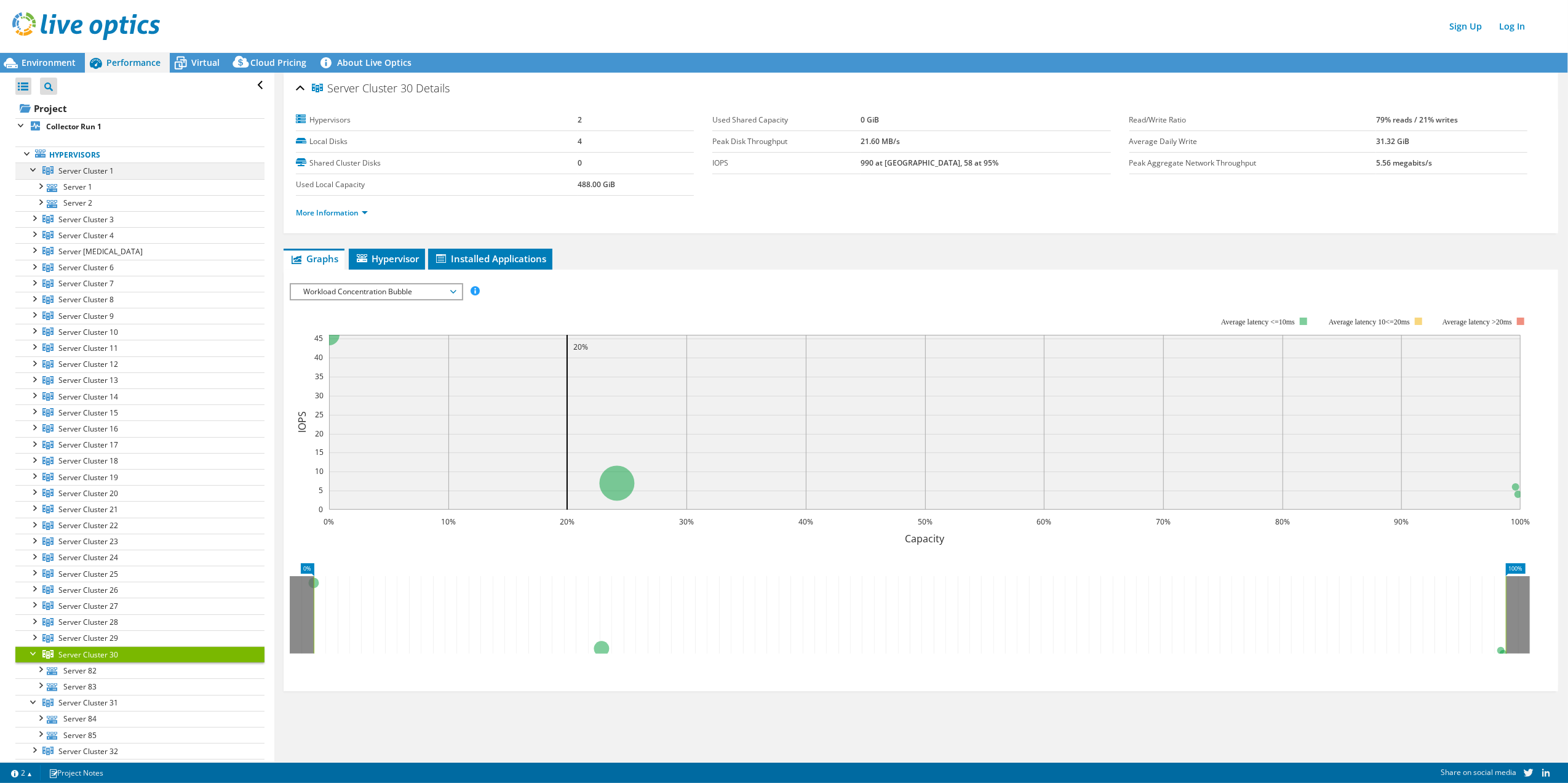
click at [35, 170] on div at bounding box center [34, 168] width 12 height 12
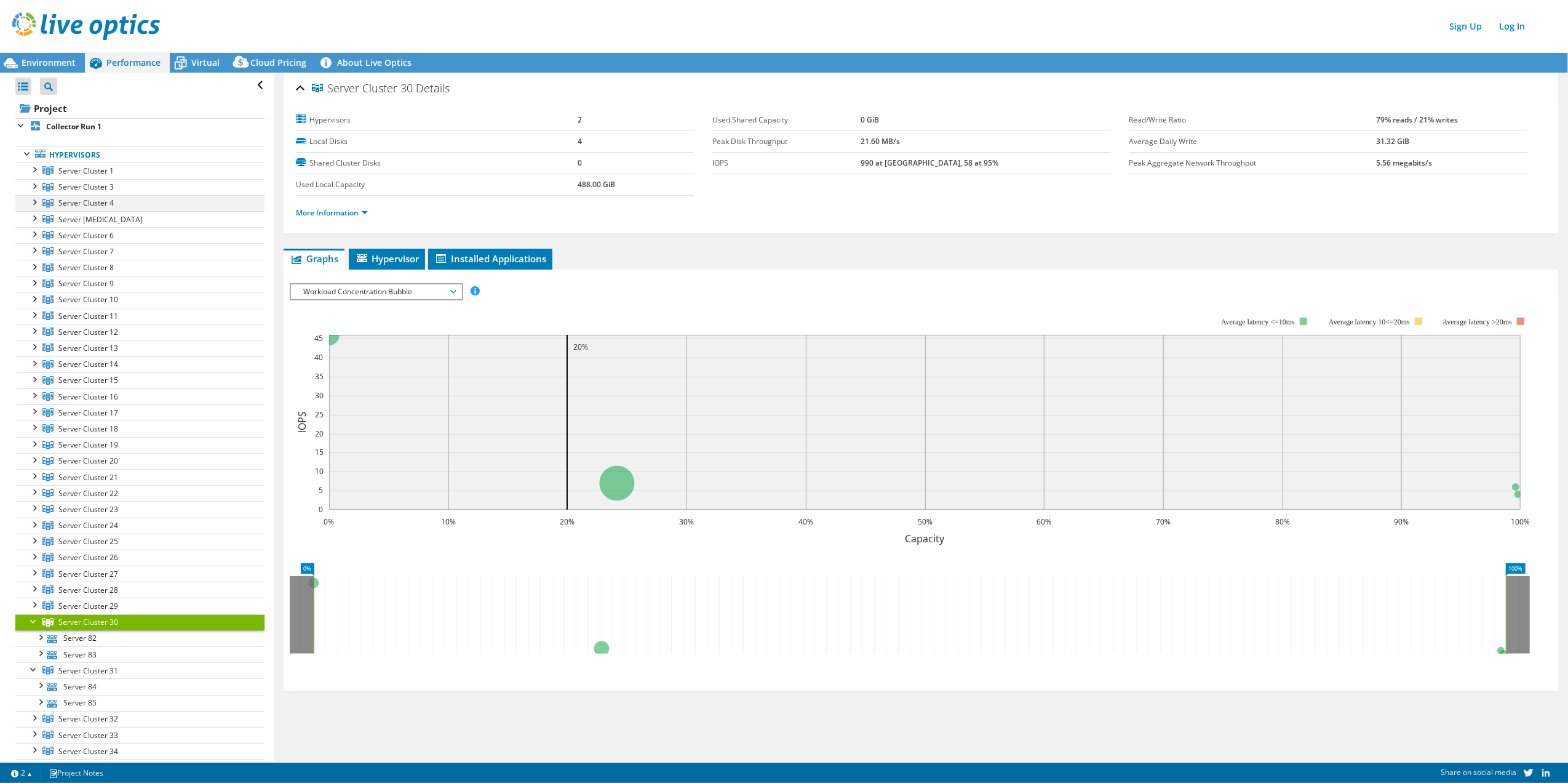
click at [35, 205] on div at bounding box center [34, 201] width 12 height 12
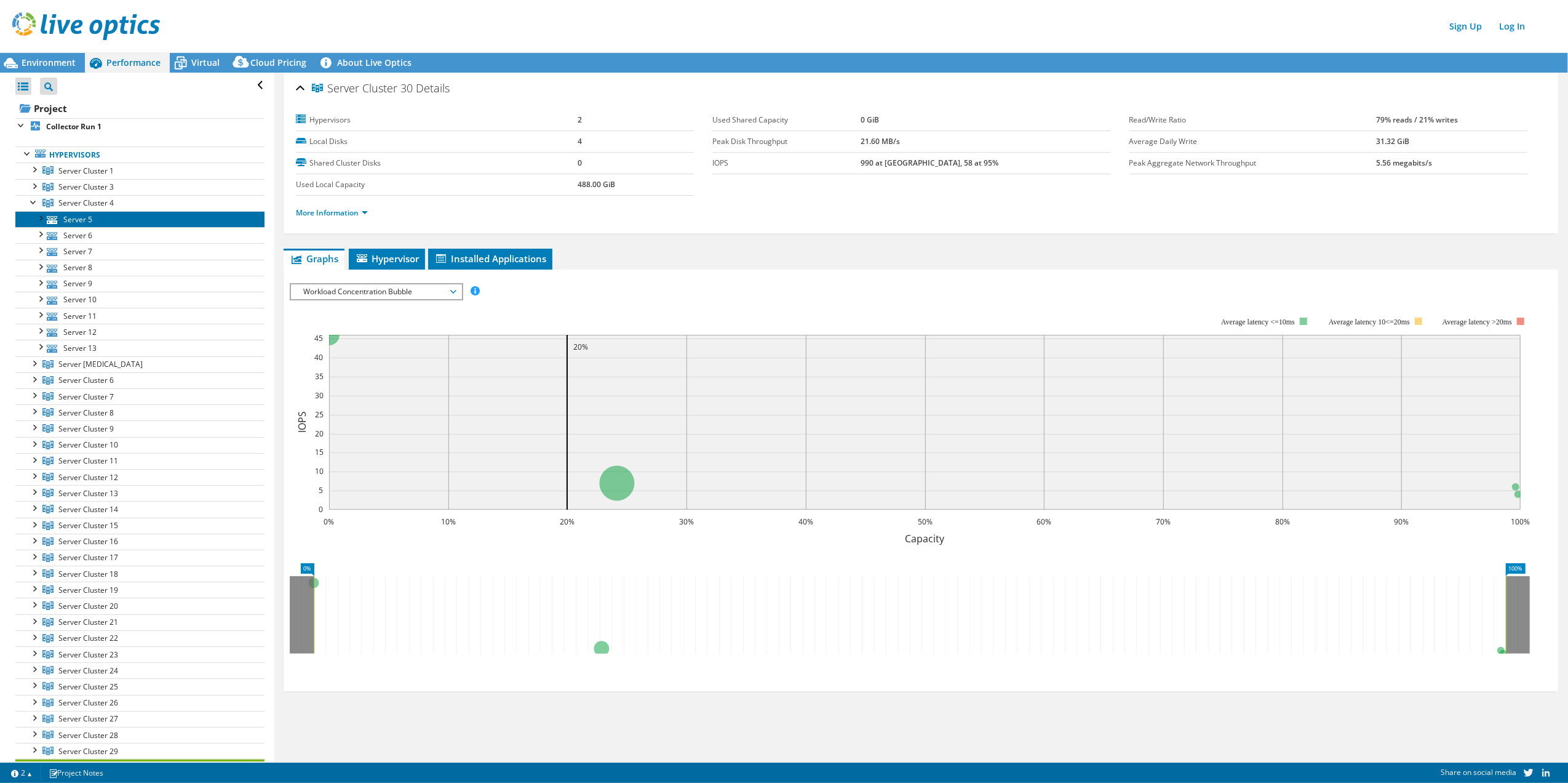
click at [86, 217] on link "Server 5" at bounding box center [140, 219] width 249 height 16
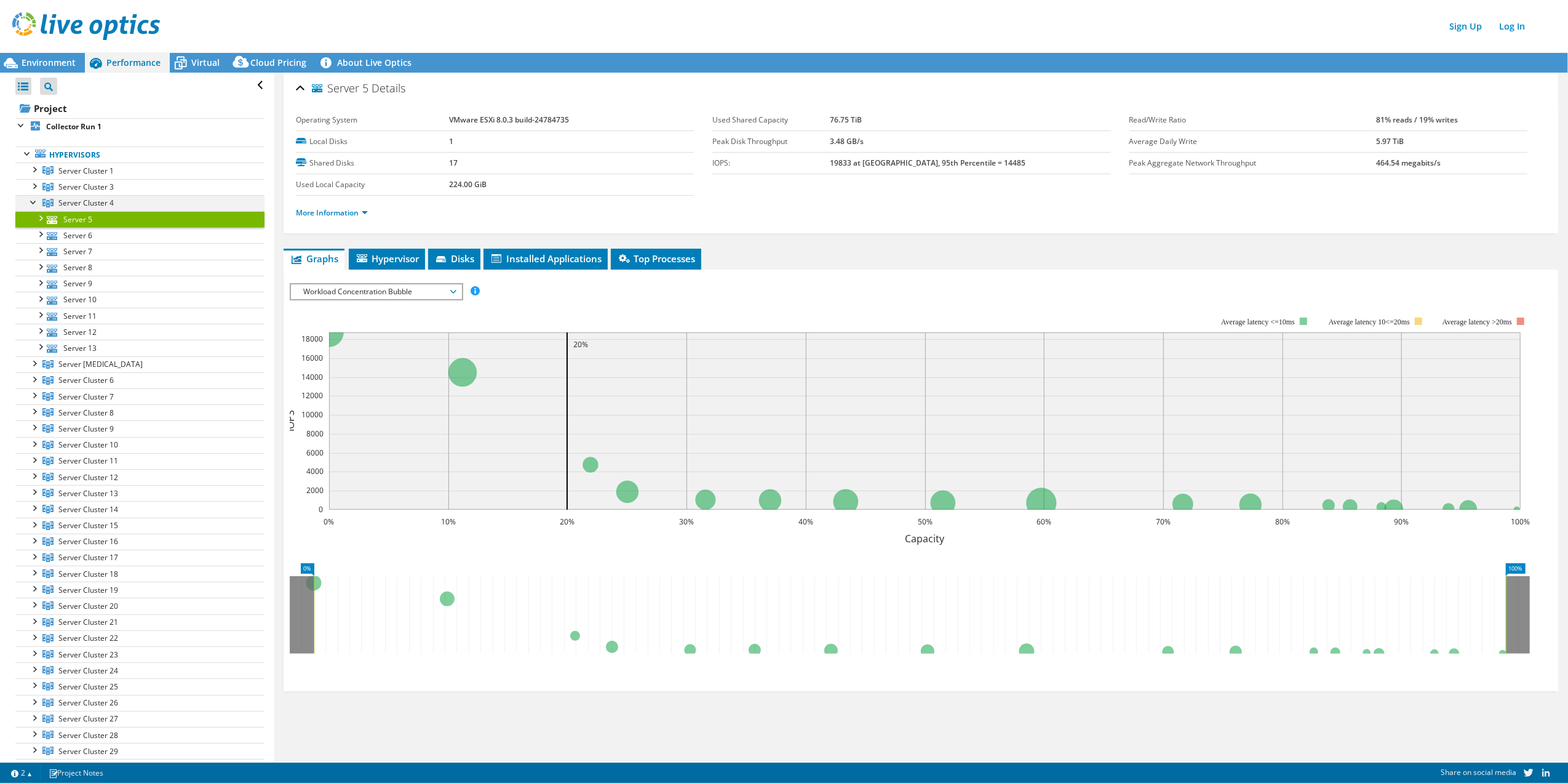
click at [34, 203] on div at bounding box center [34, 201] width 12 height 12
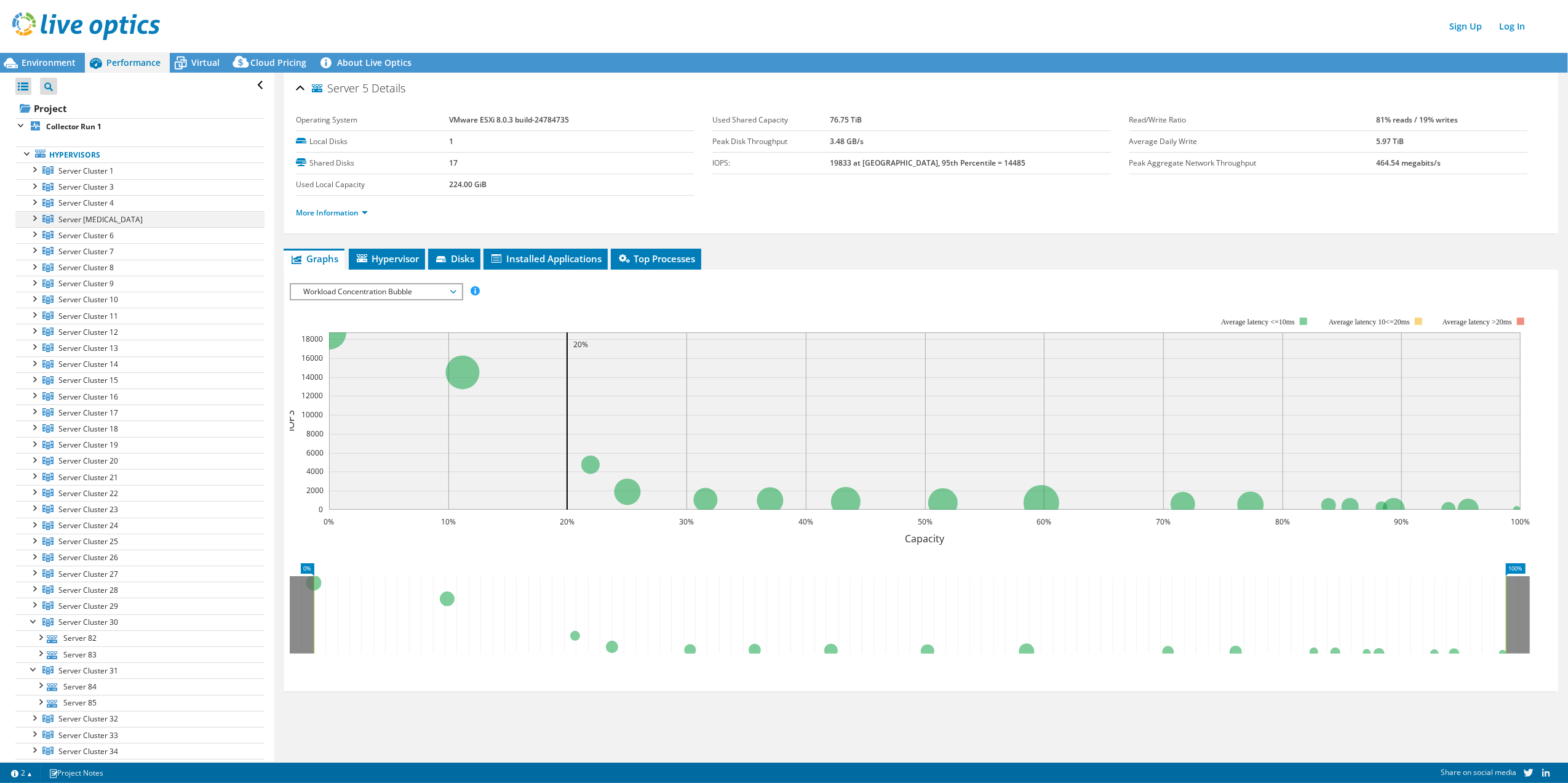
click at [34, 219] on div at bounding box center [34, 217] width 12 height 12
click at [35, 301] on div at bounding box center [34, 298] width 12 height 12
click at [34, 219] on div at bounding box center [34, 217] width 12 height 12
click at [33, 320] on div at bounding box center [34, 314] width 12 height 12
click at [34, 231] on div at bounding box center [34, 233] width 12 height 12
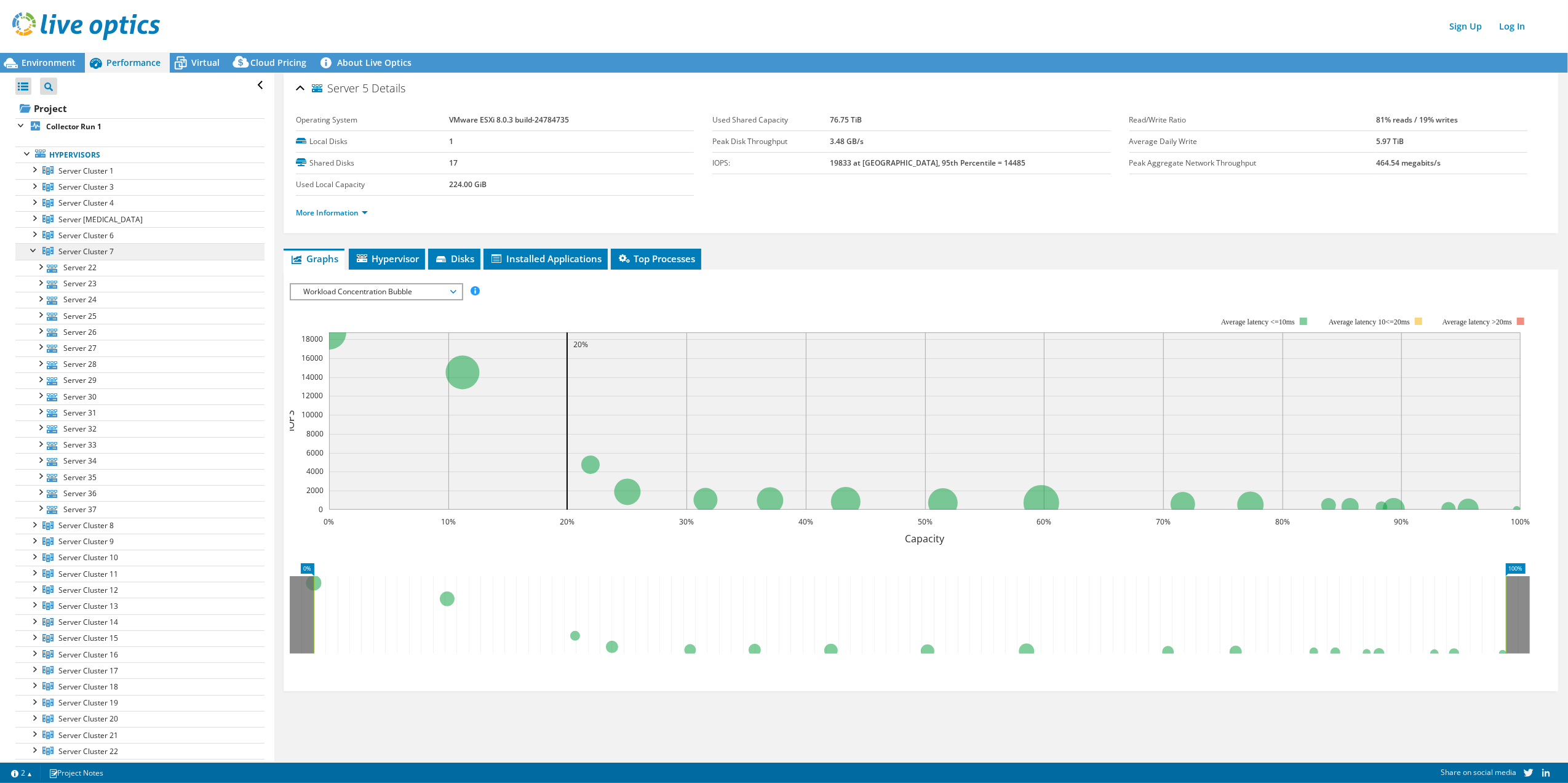
click at [82, 254] on span "Server Cluster 7" at bounding box center [86, 252] width 56 height 11
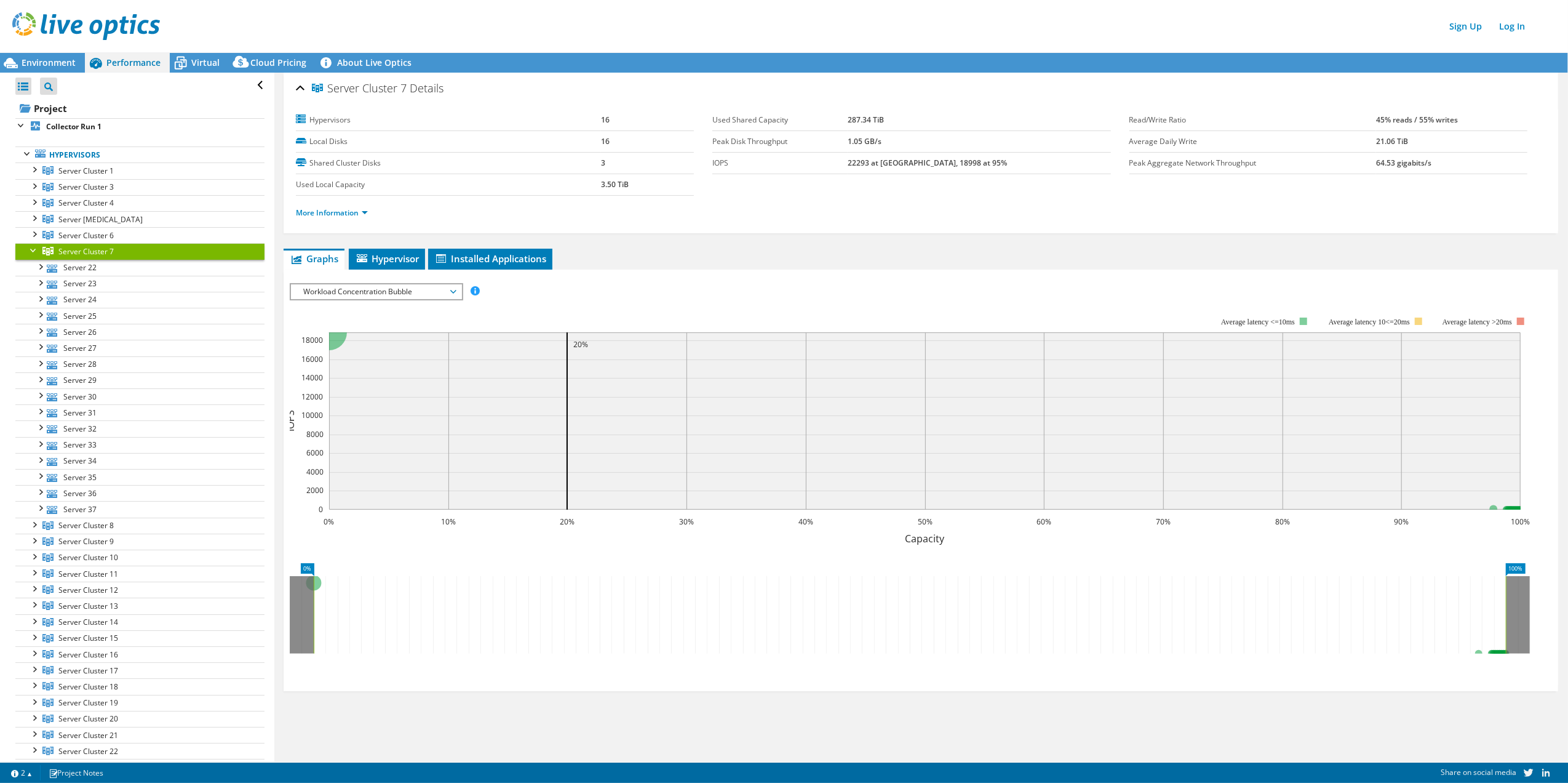
click at [77, 254] on span "Server Cluster 7" at bounding box center [86, 252] width 56 height 11
click at [346, 212] on link "More Information" at bounding box center [331, 213] width 72 height 11
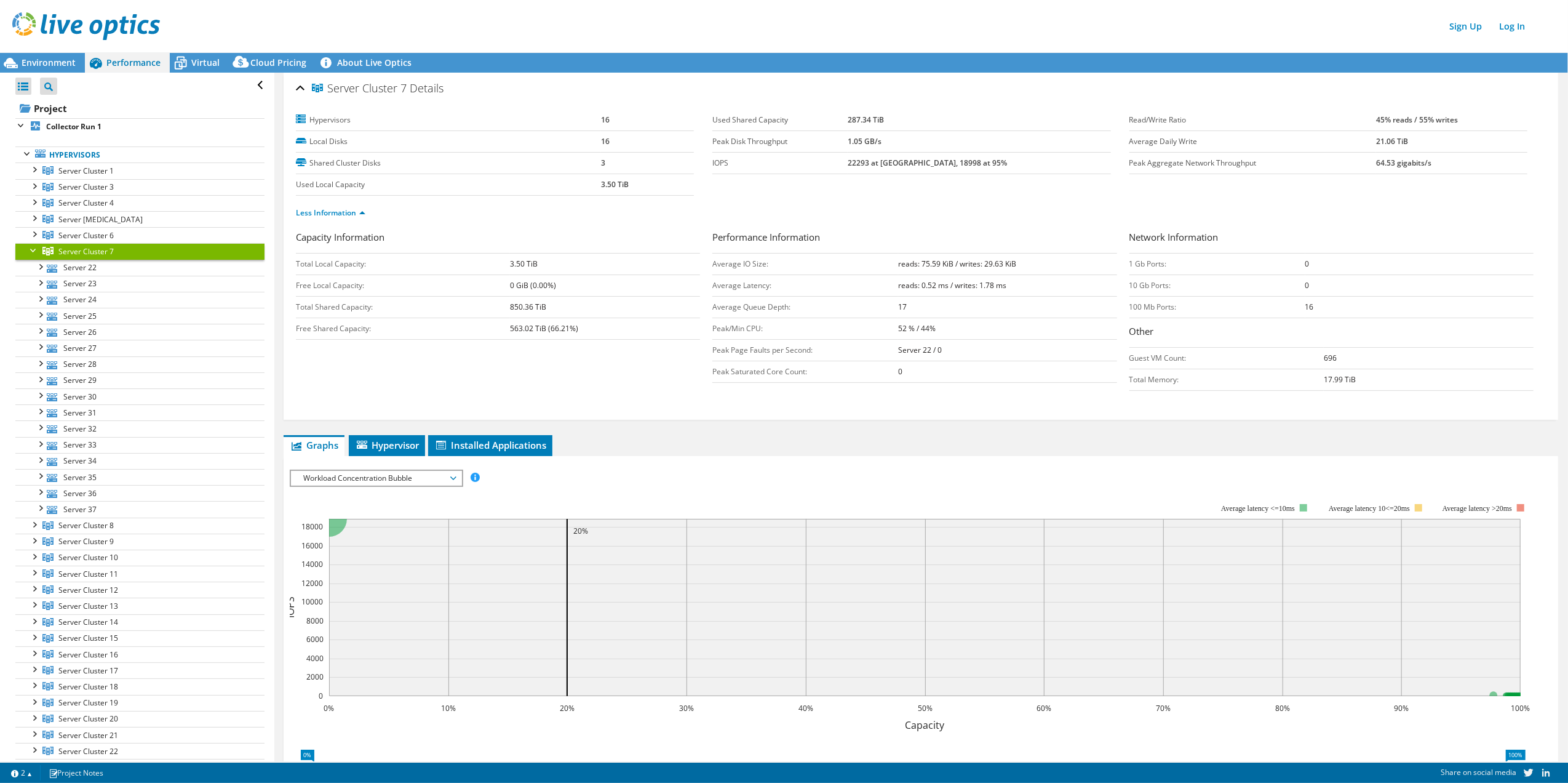
click at [298, 87] on div "Server Cluster 7 Details" at bounding box center [921, 89] width 1250 height 26
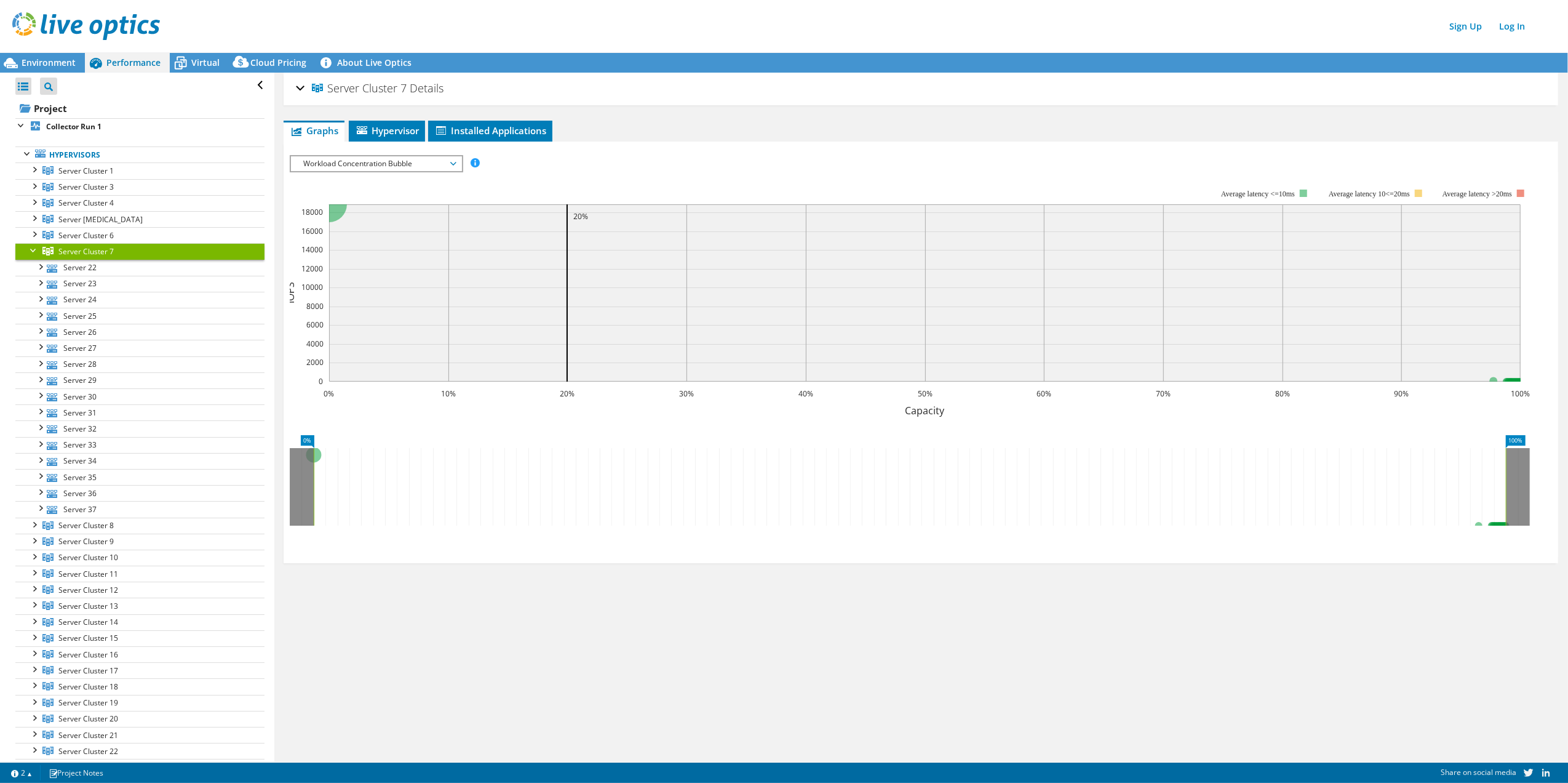
click at [298, 87] on div "Server Cluster 7 Details" at bounding box center [921, 89] width 1250 height 26
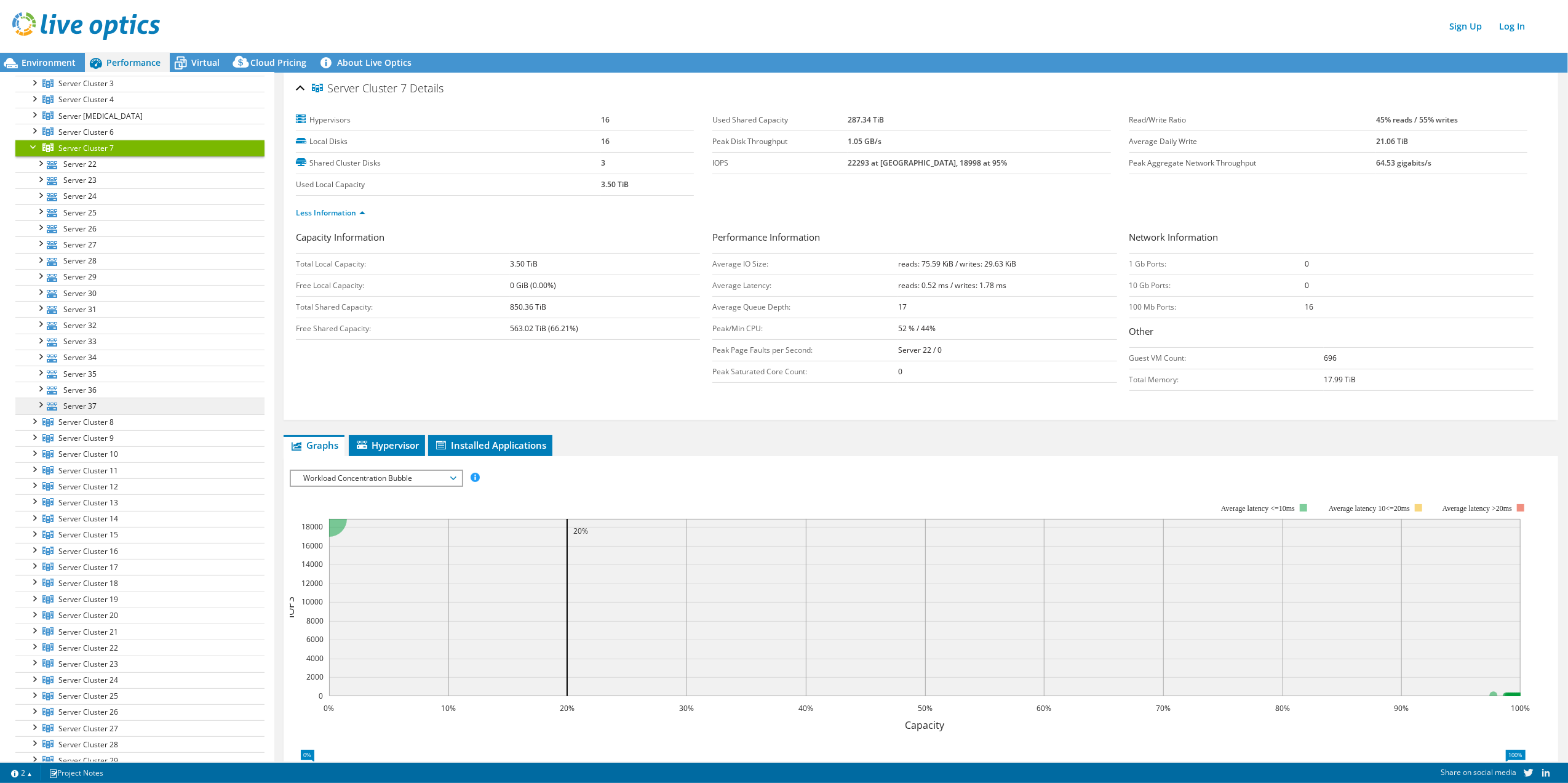
scroll to position [82, 0]
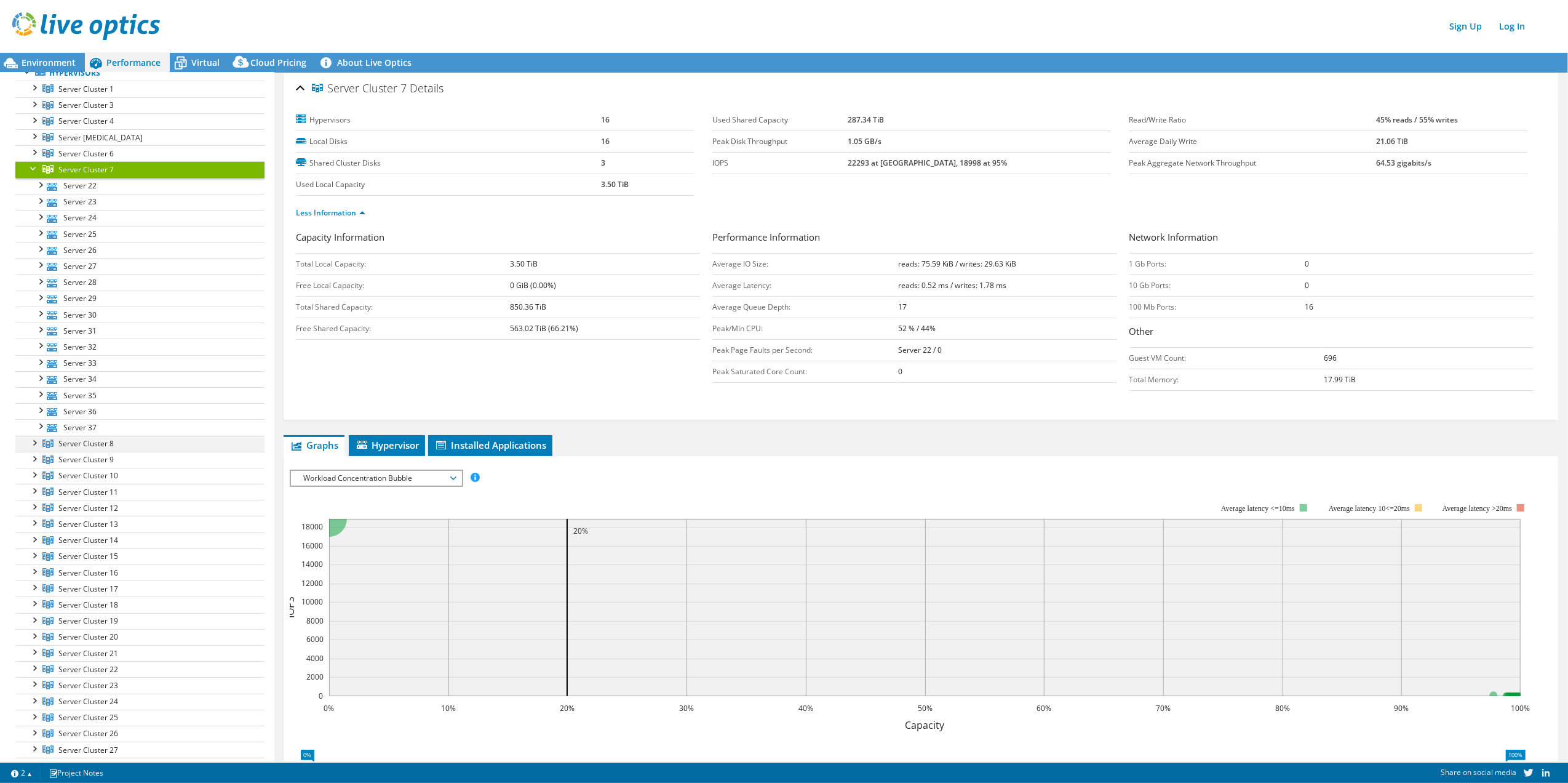
click at [34, 447] on div at bounding box center [34, 442] width 12 height 12
click at [33, 464] on div at bounding box center [34, 458] width 12 height 12
click at [32, 464] on div at bounding box center [34, 458] width 12 height 12
click at [31, 480] on div at bounding box center [34, 474] width 12 height 12
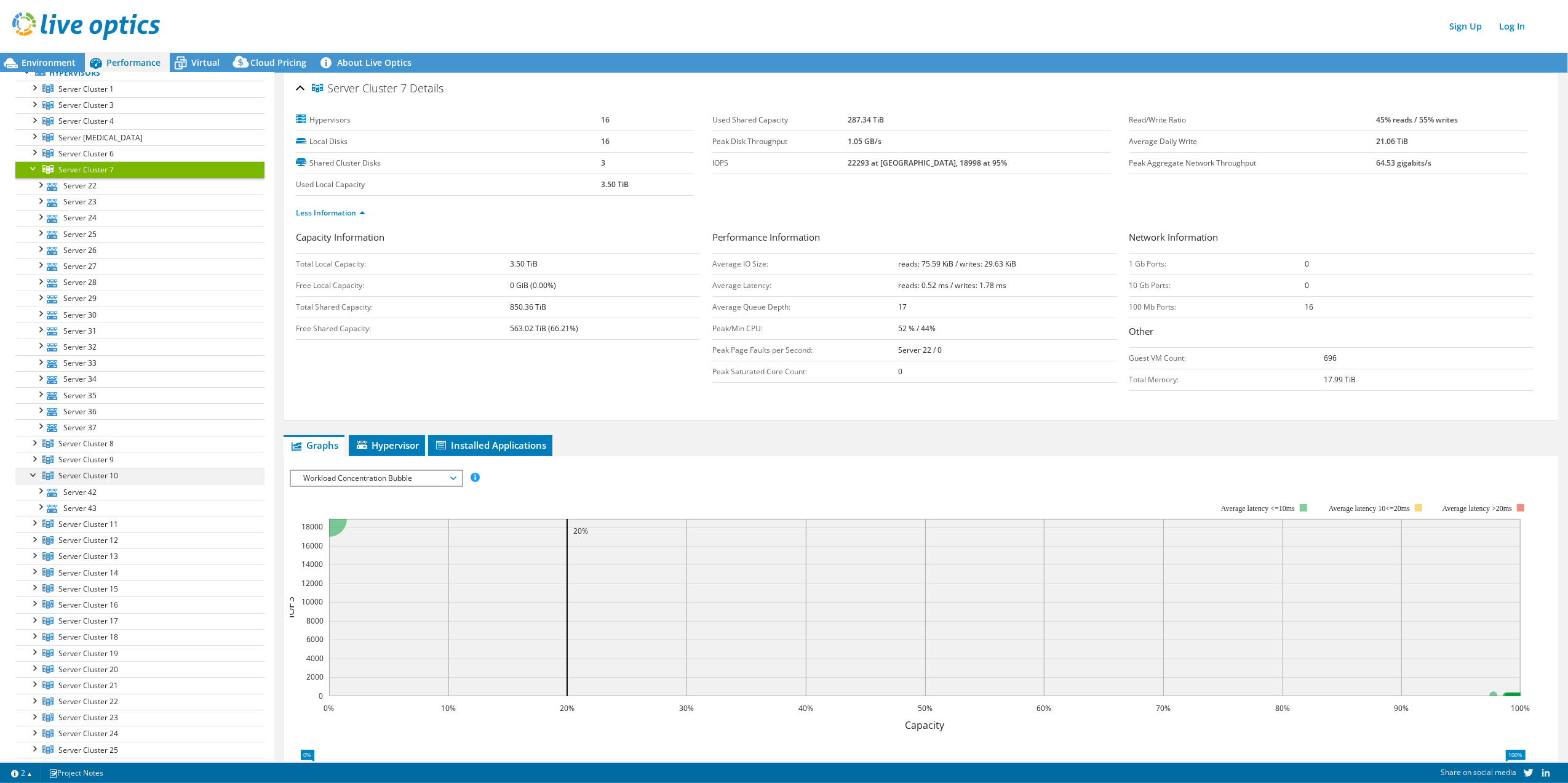
click at [30, 479] on div at bounding box center [34, 474] width 12 height 12
click at [34, 491] on div at bounding box center [34, 490] width 12 height 12
click at [34, 509] on div at bounding box center [34, 506] width 12 height 12
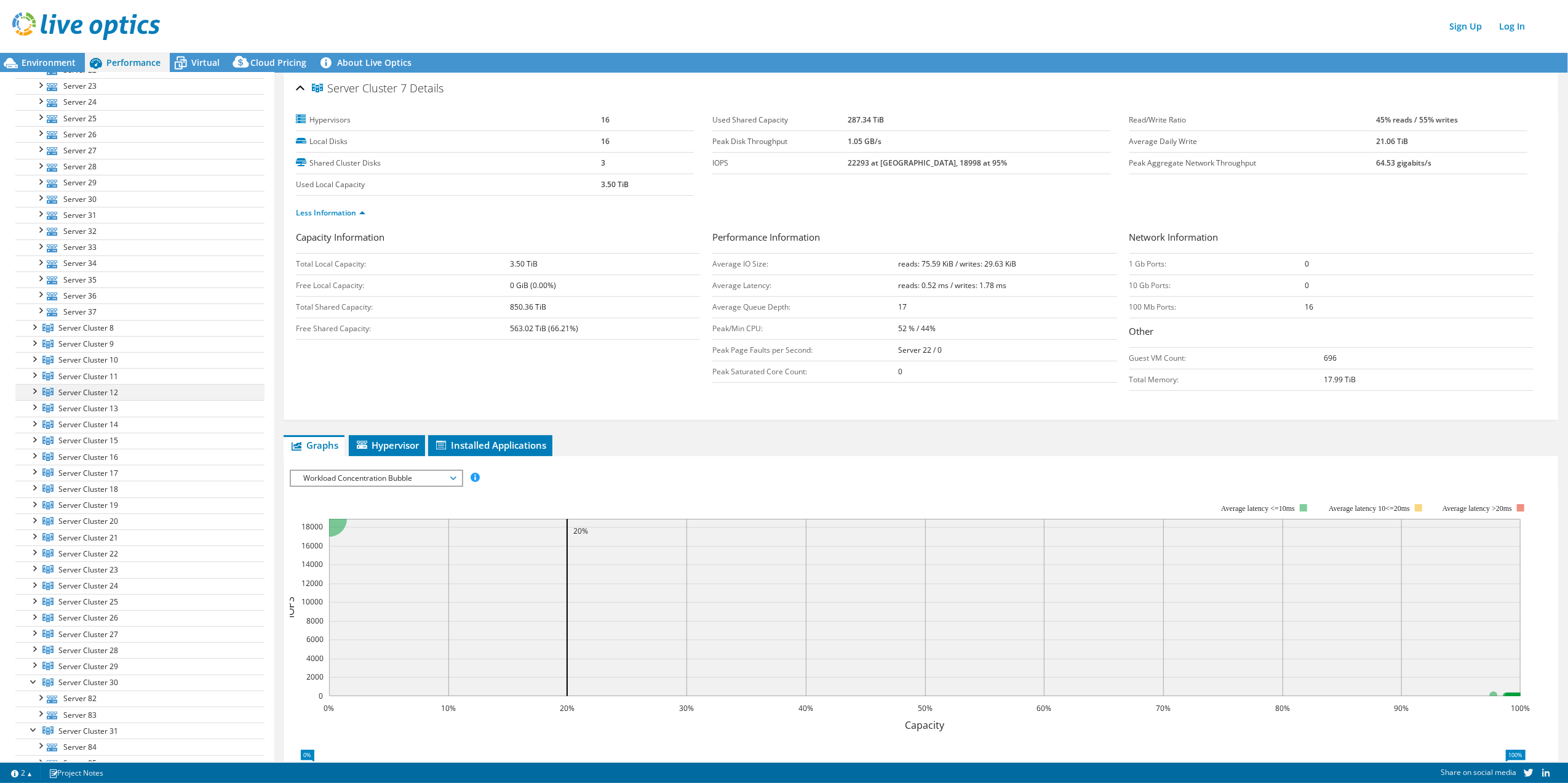
scroll to position [328, 0]
click at [36, 299] on div at bounding box center [34, 293] width 12 height 12
click at [37, 346] on div at bounding box center [34, 340] width 12 height 12
click at [38, 395] on div at bounding box center [34, 389] width 12 height 12
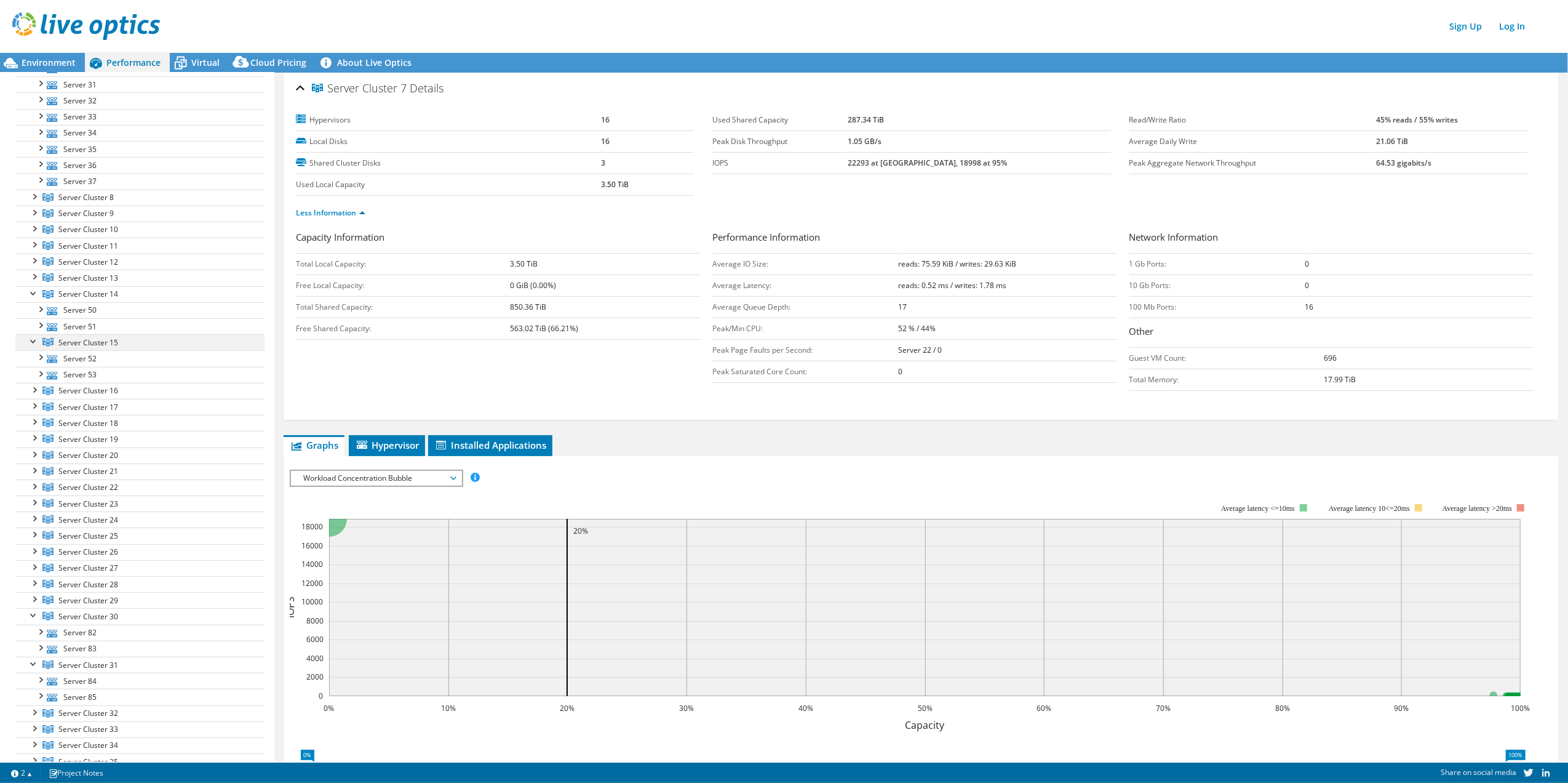
click at [35, 346] on div at bounding box center [34, 340] width 12 height 12
click at [31, 299] on div at bounding box center [34, 293] width 12 height 12
click at [34, 556] on div at bounding box center [34, 550] width 12 height 12
click at [34, 572] on div at bounding box center [34, 566] width 12 height 12
click at [99, 747] on link "Server Cluster 43" at bounding box center [140, 745] width 249 height 16
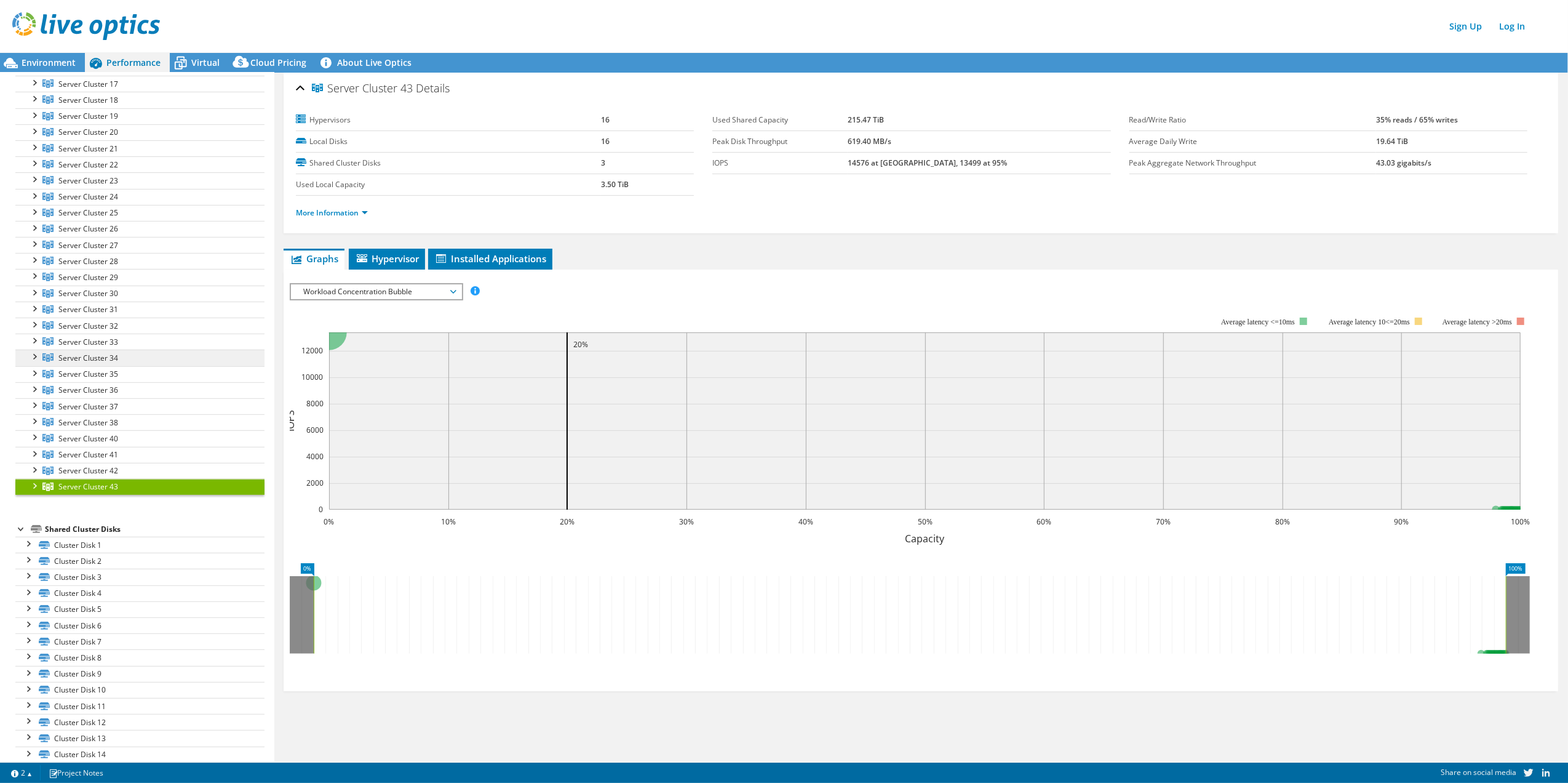
scroll to position [656, 0]
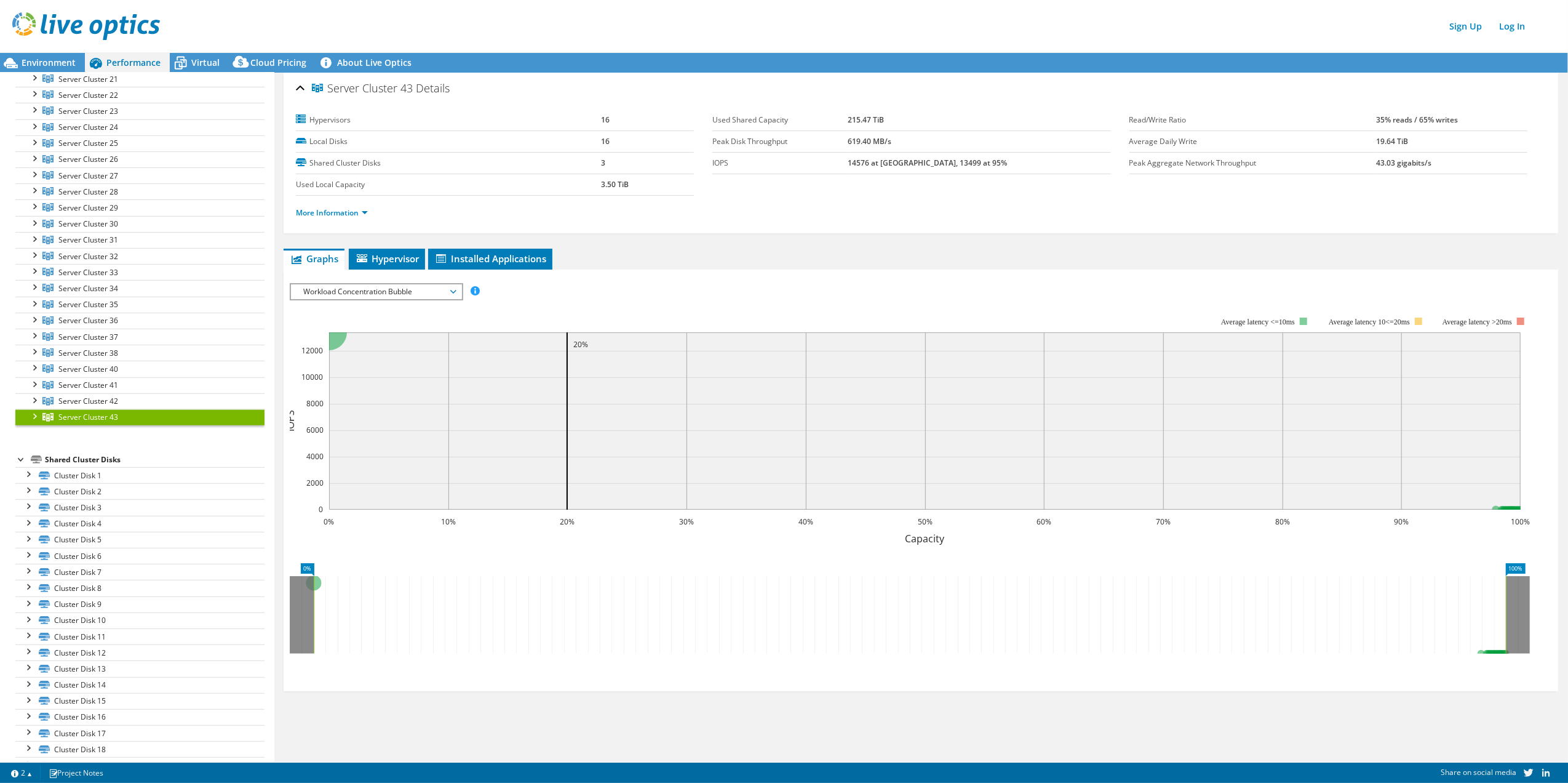
click at [34, 421] on div at bounding box center [34, 415] width 12 height 12
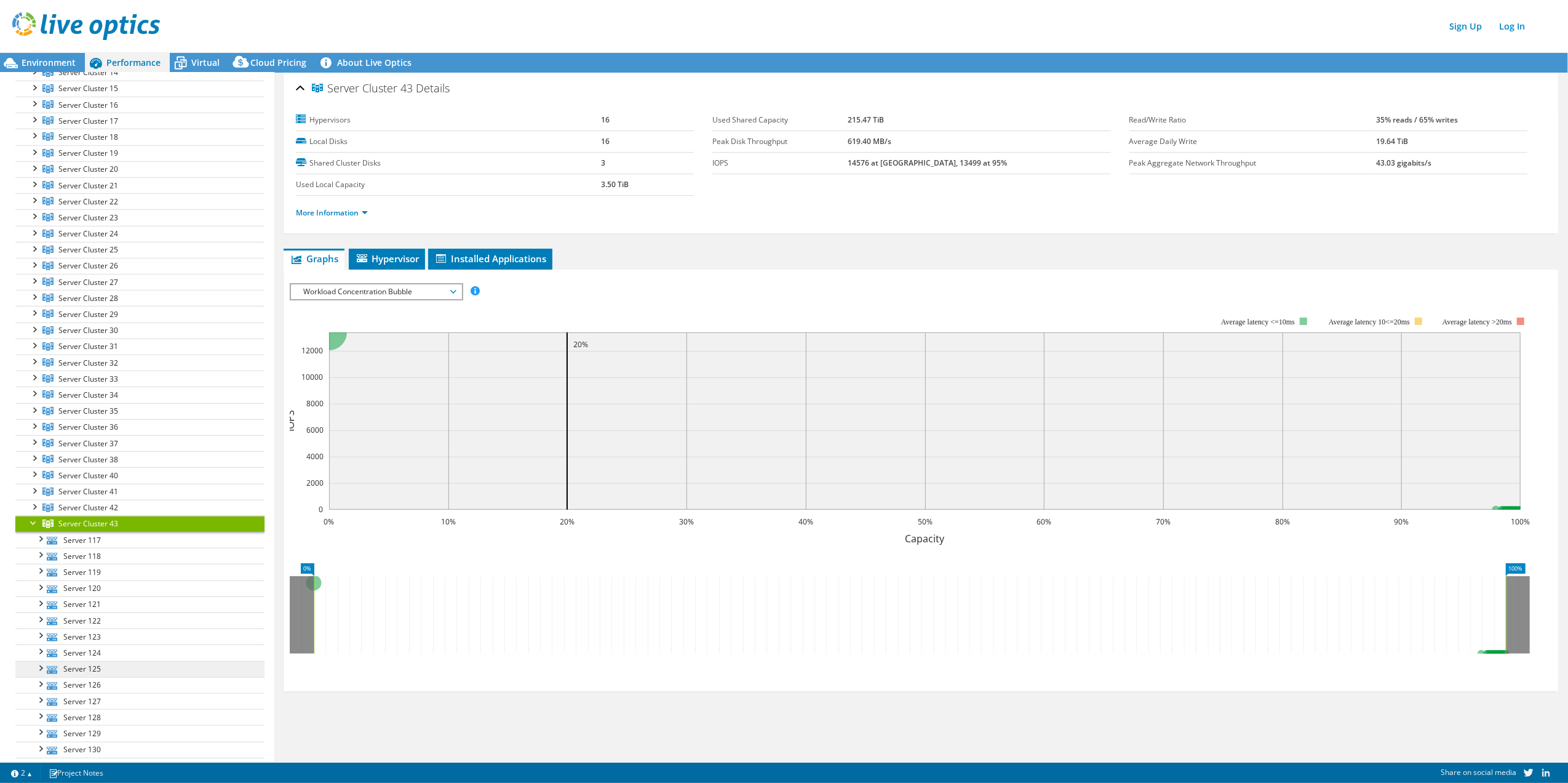
scroll to position [574, 0]
drag, startPoint x: 114, startPoint y: 511, endPoint x: 578, endPoint y: 512, distance: 464.0
click at [578, 512] on div "Open All Close All Project Tree Filter Project Collector Run 1" at bounding box center [784, 417] width 1568 height 689
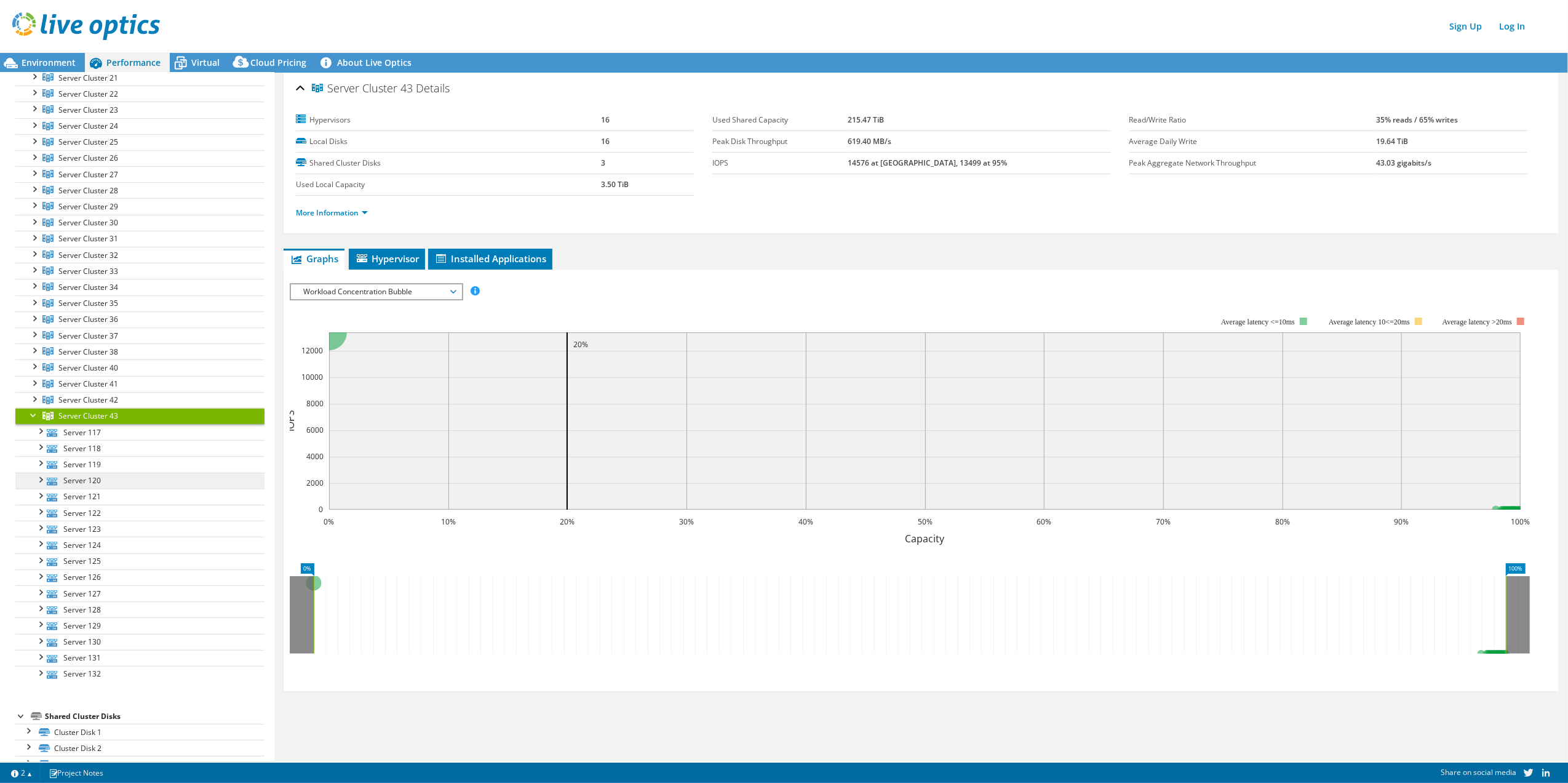
scroll to position [656, 0]
click at [118, 425] on link "Server Cluster 43" at bounding box center [140, 417] width 249 height 16
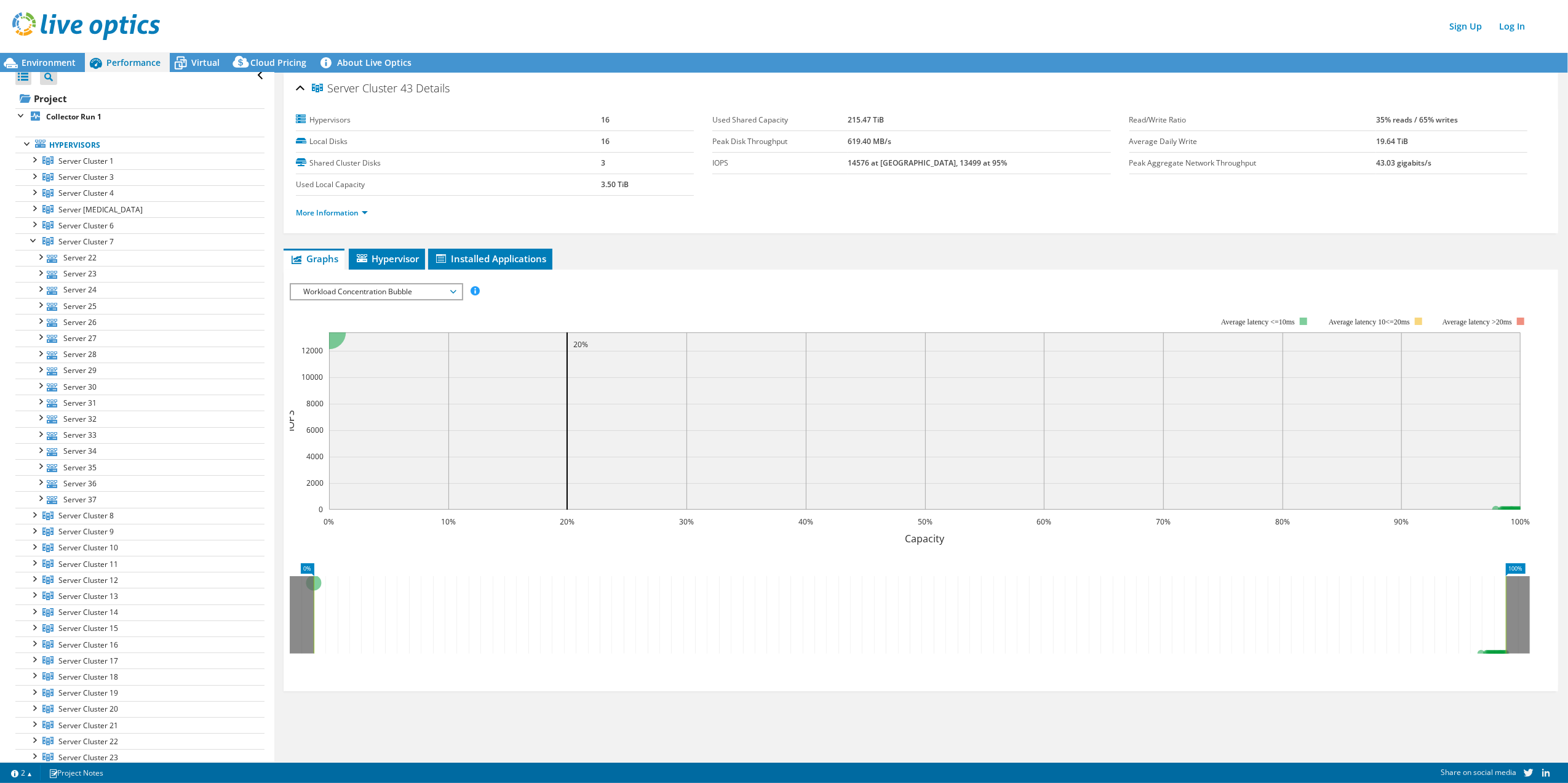
scroll to position [0, 0]
click at [778, 27] on link "Log In" at bounding box center [1512, 26] width 38 height 18
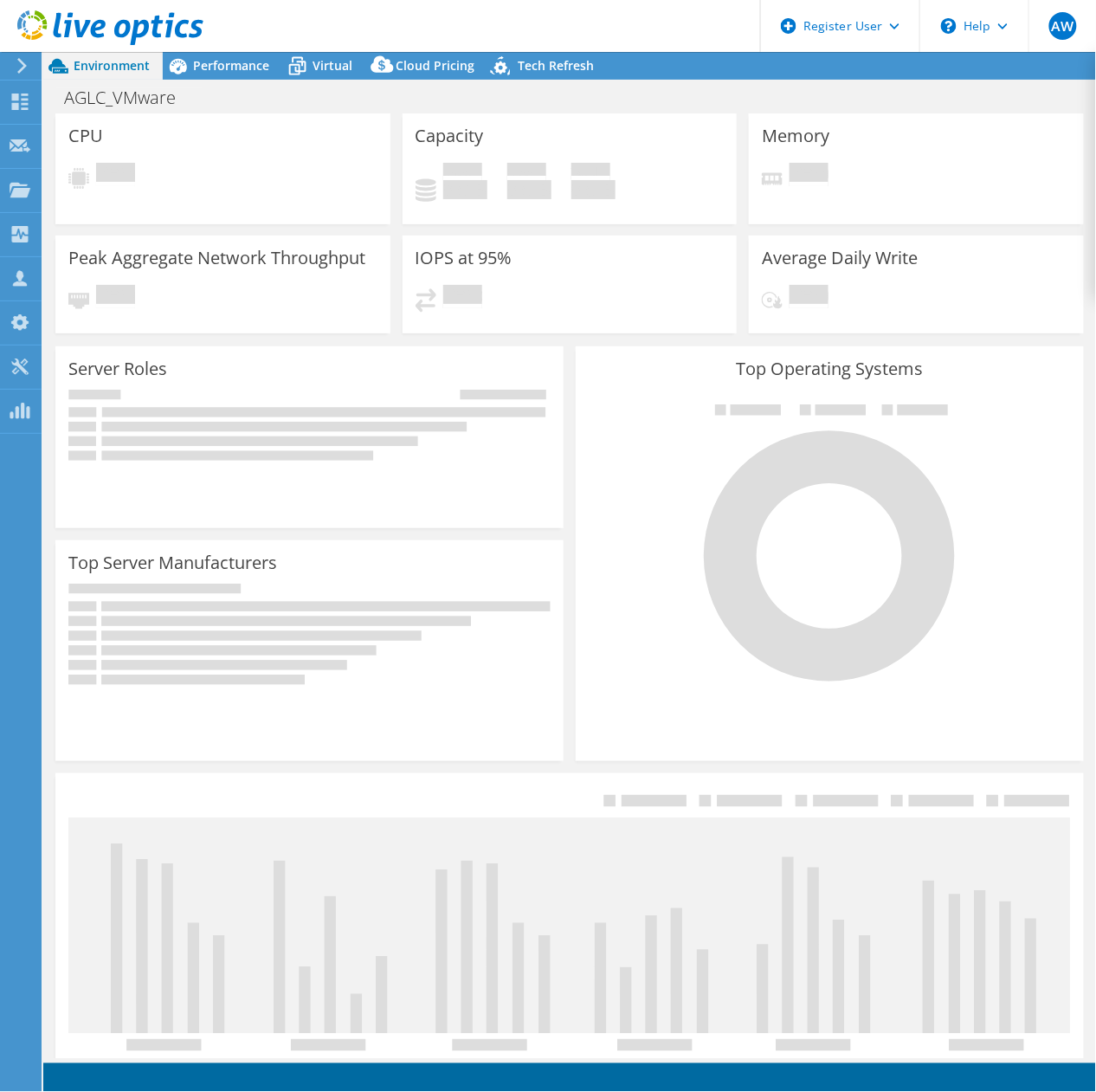
select select "USD"
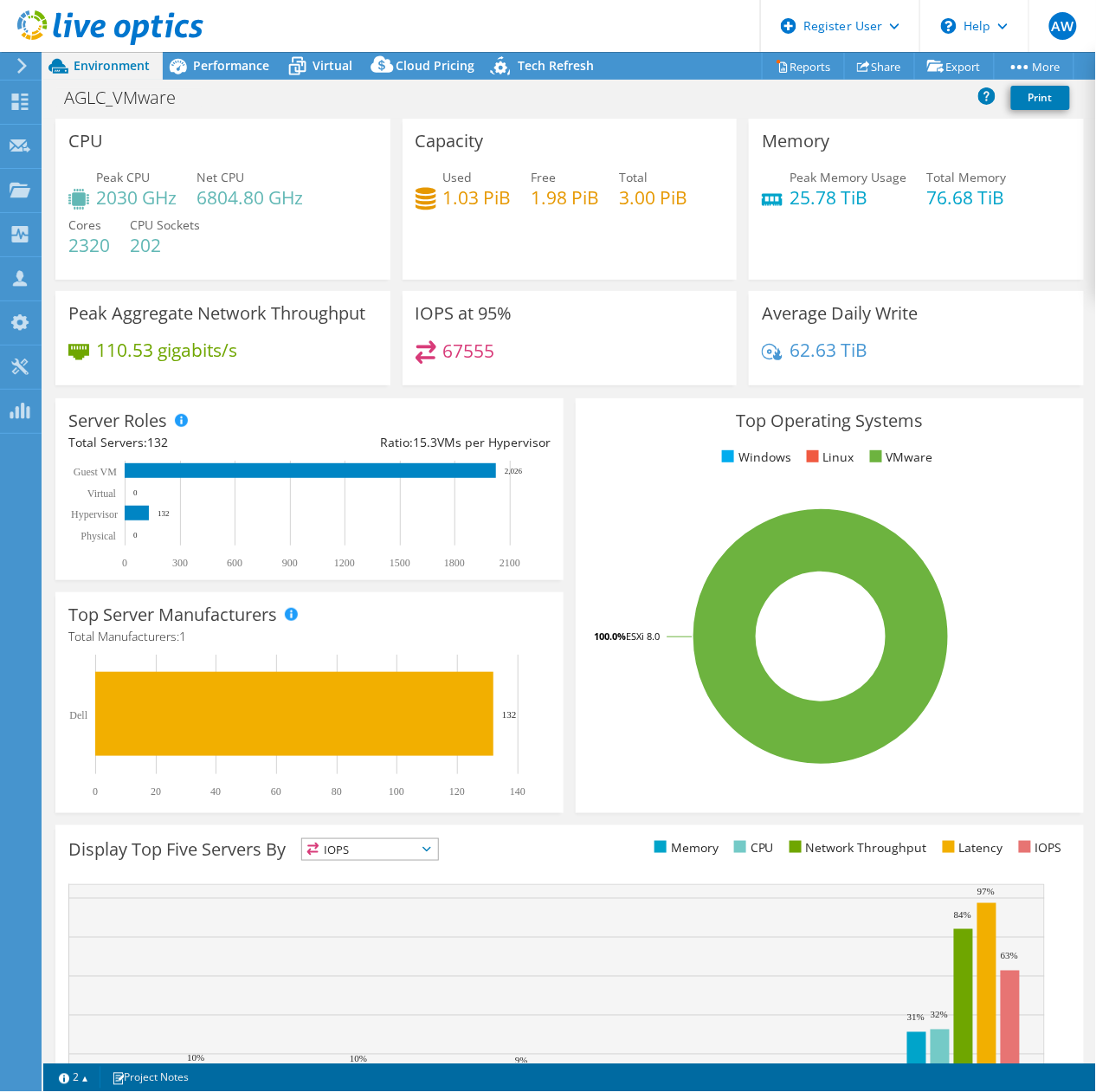
click at [17, 69] on icon at bounding box center [23, 65] width 13 height 16
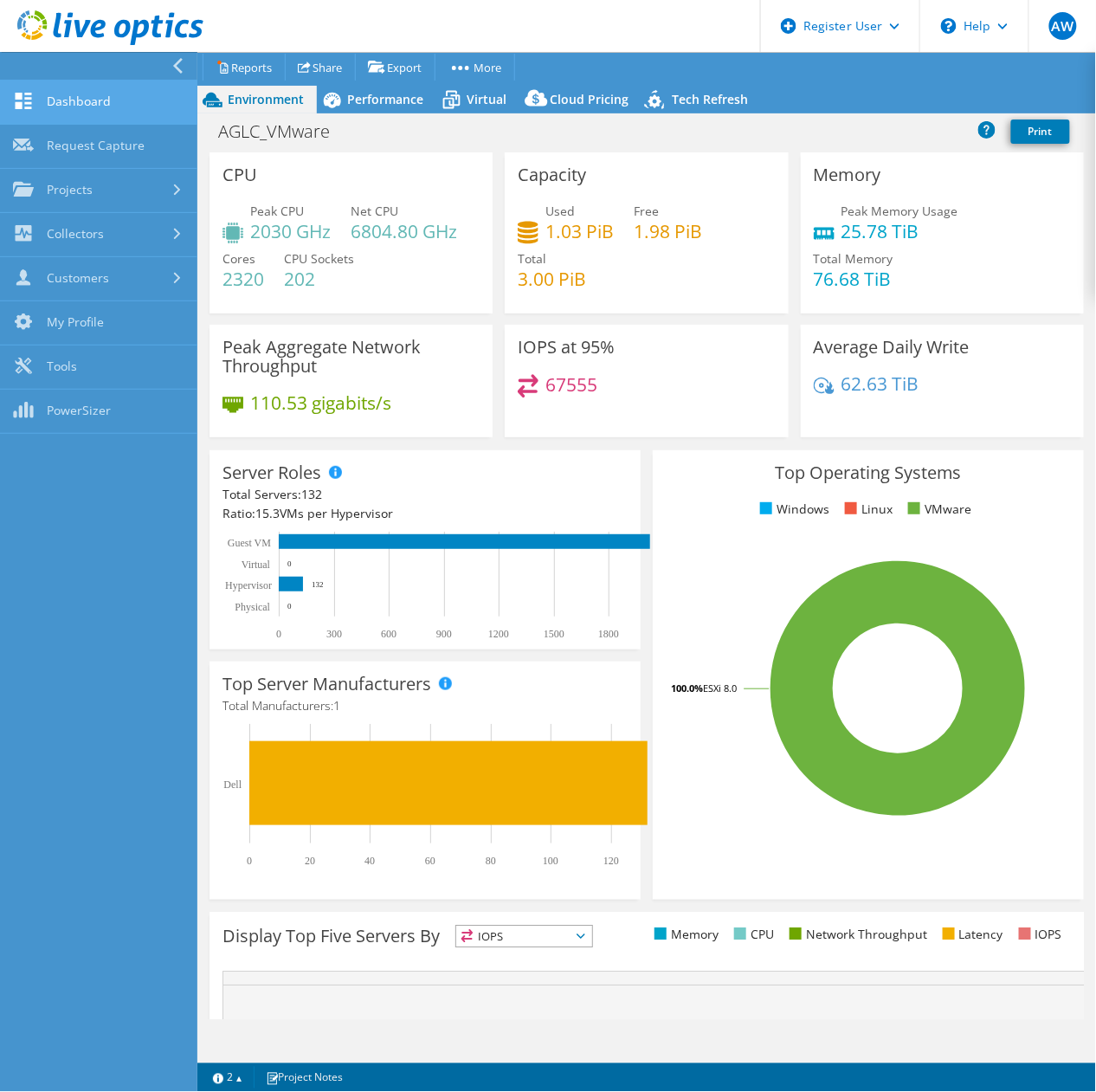
click at [91, 99] on link "Dashboard" at bounding box center [98, 102] width 197 height 44
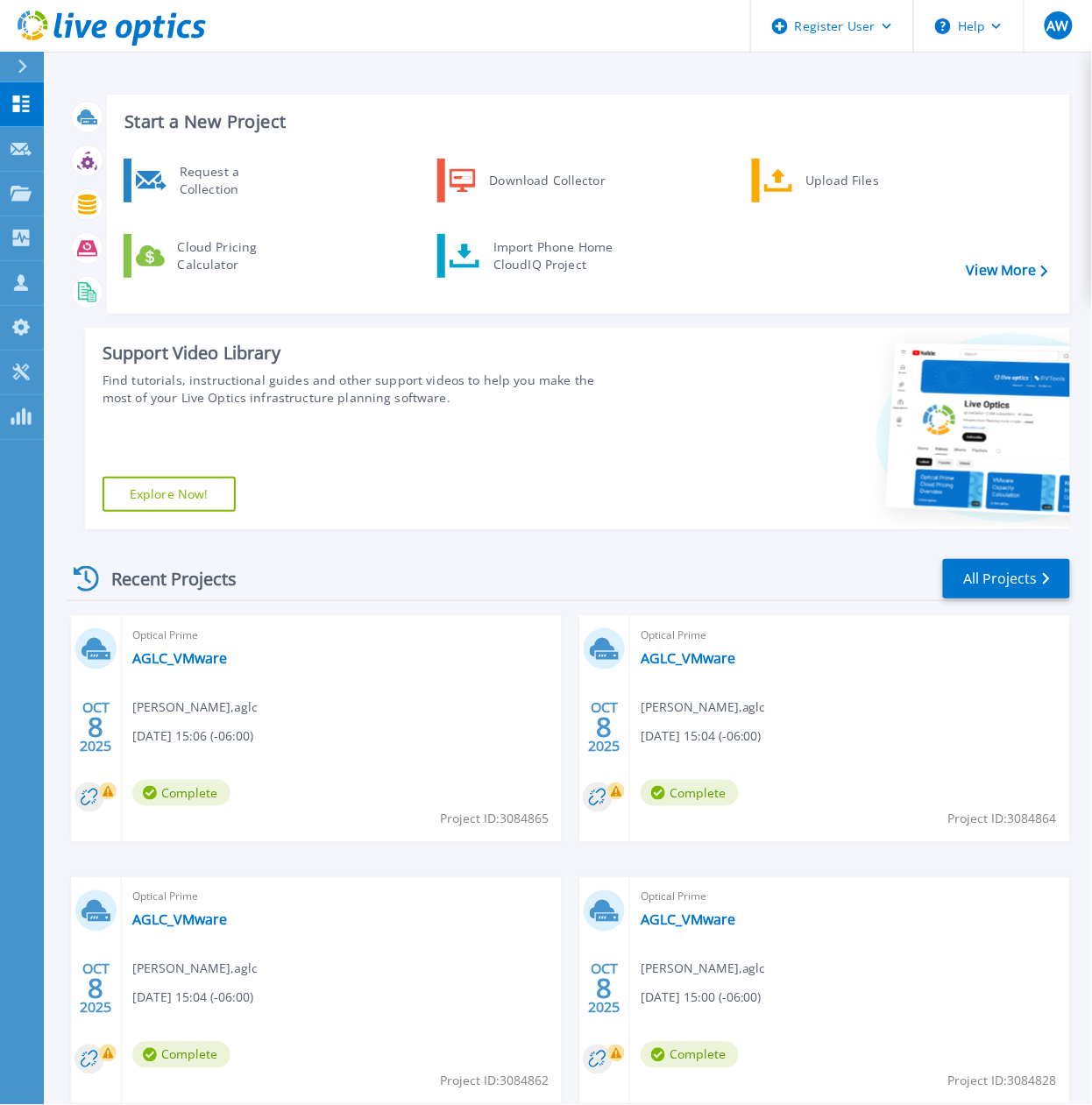
click at [27, 65] on icon at bounding box center [22, 66] width 10 height 14
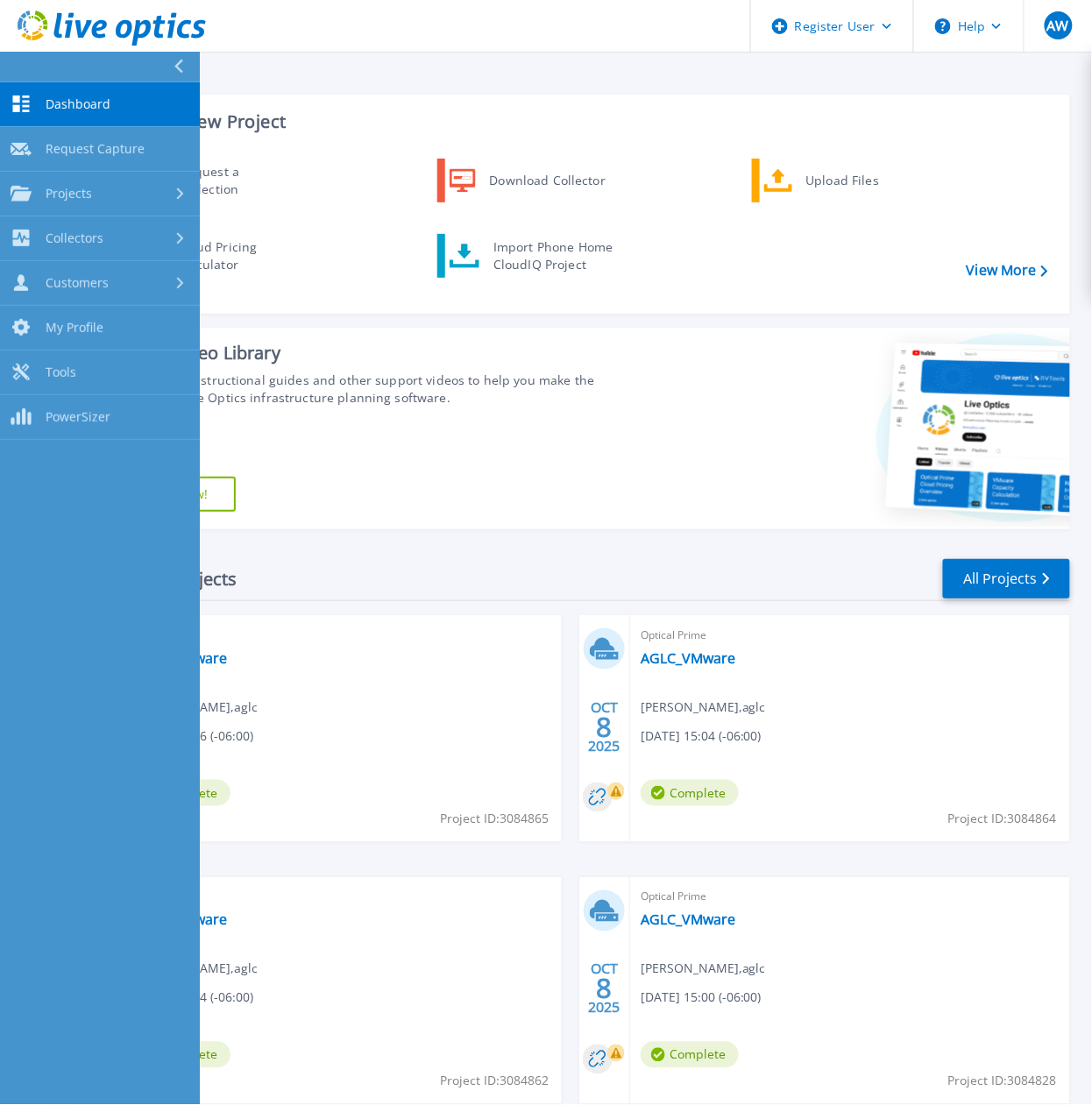
click at [175, 65] on icon at bounding box center [179, 66] width 9 height 14
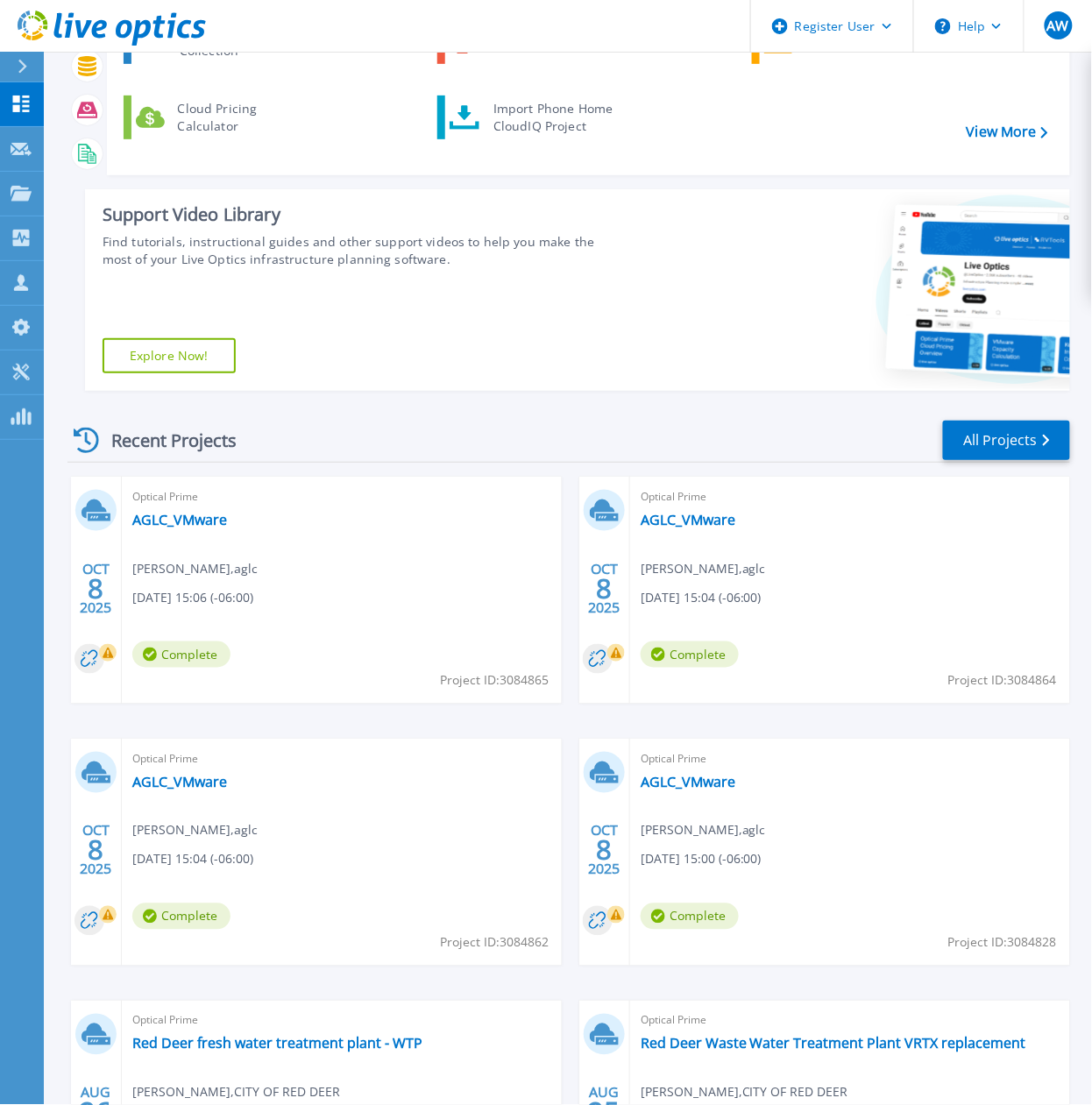
scroll to position [351, 0]
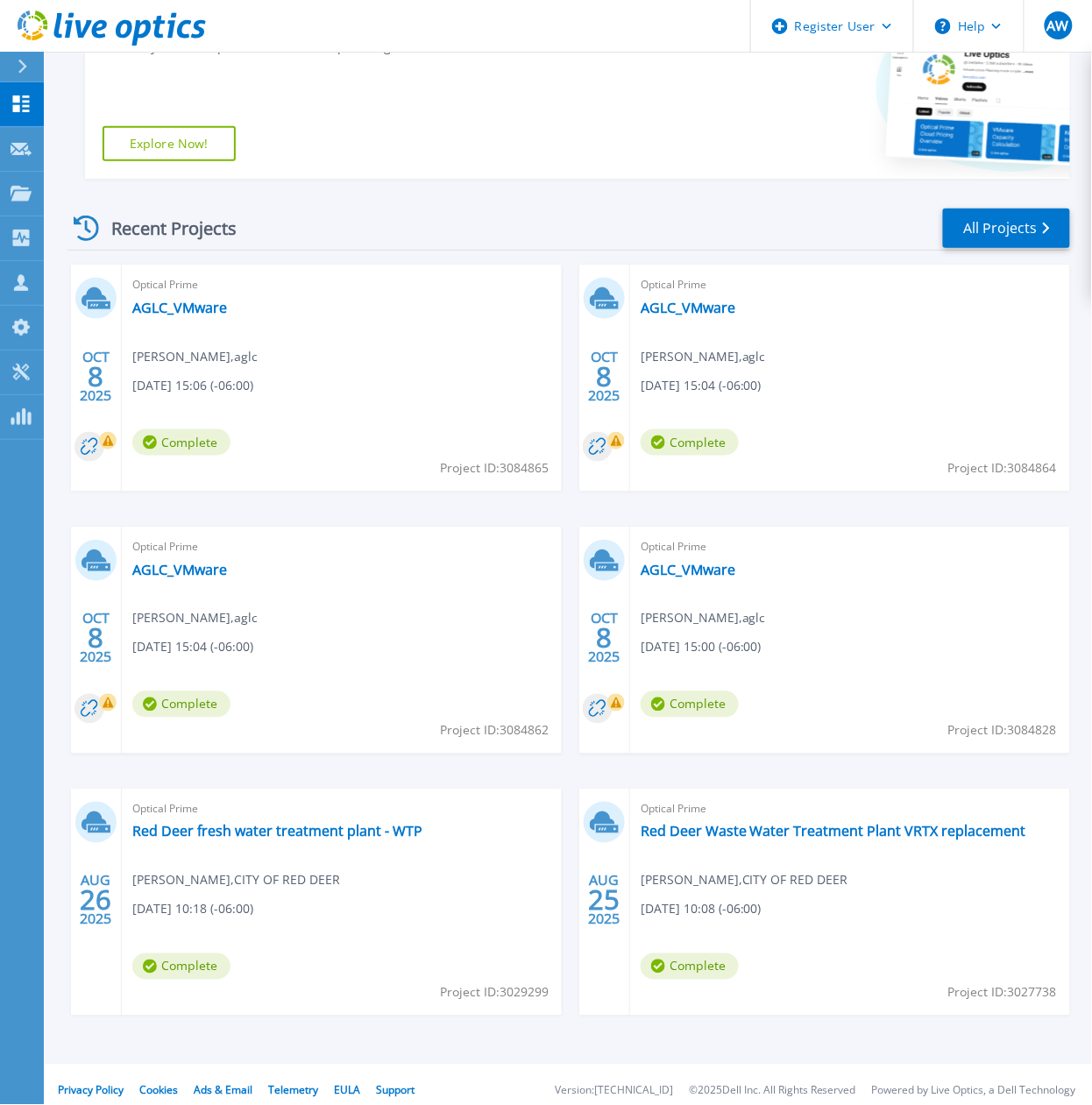
click at [458, 149] on div "Support Video Library Find tutorials, instructional guides and other support vi…" at bounding box center [350, 77] width 529 height 202
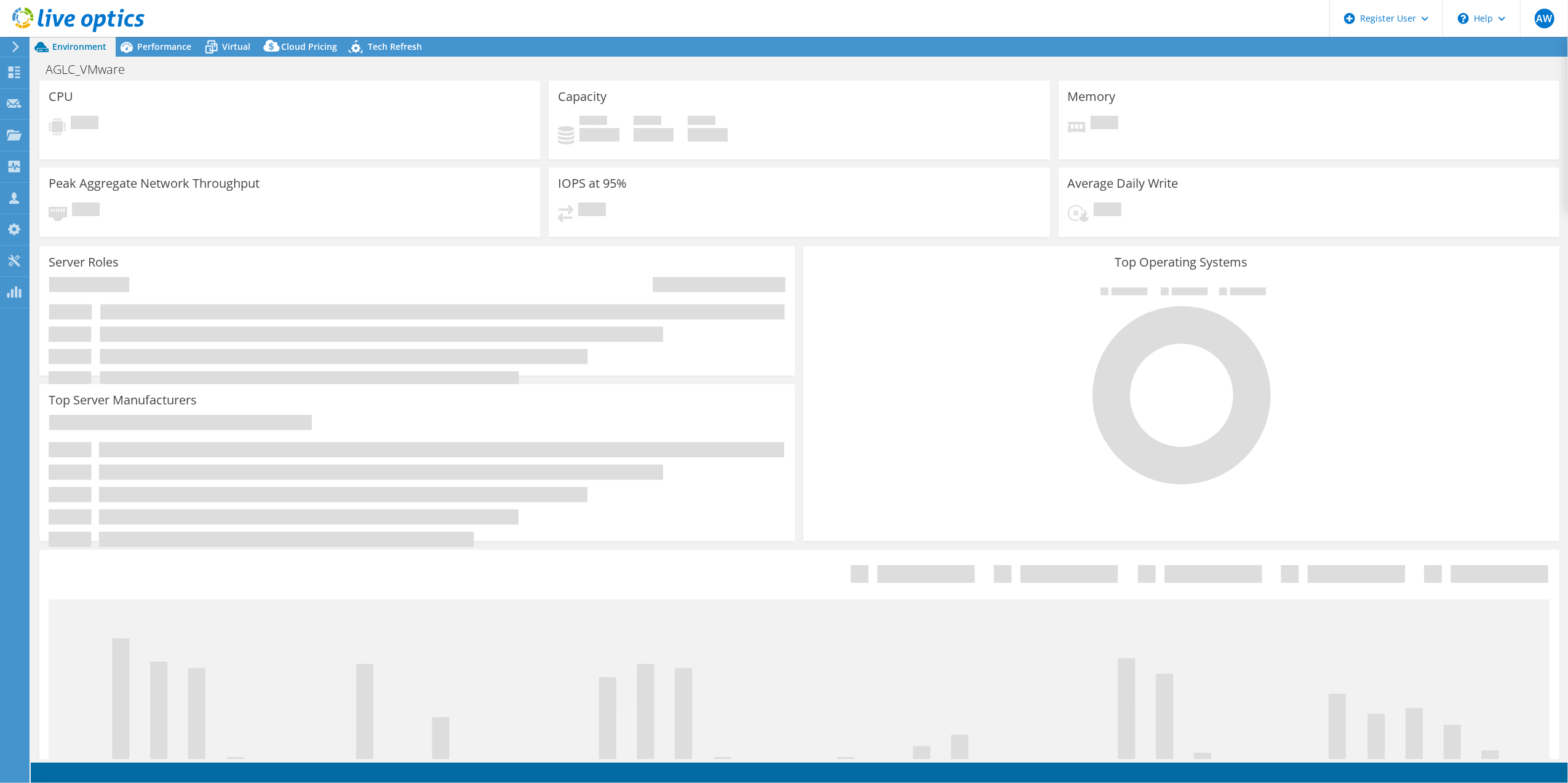
select select "USD"
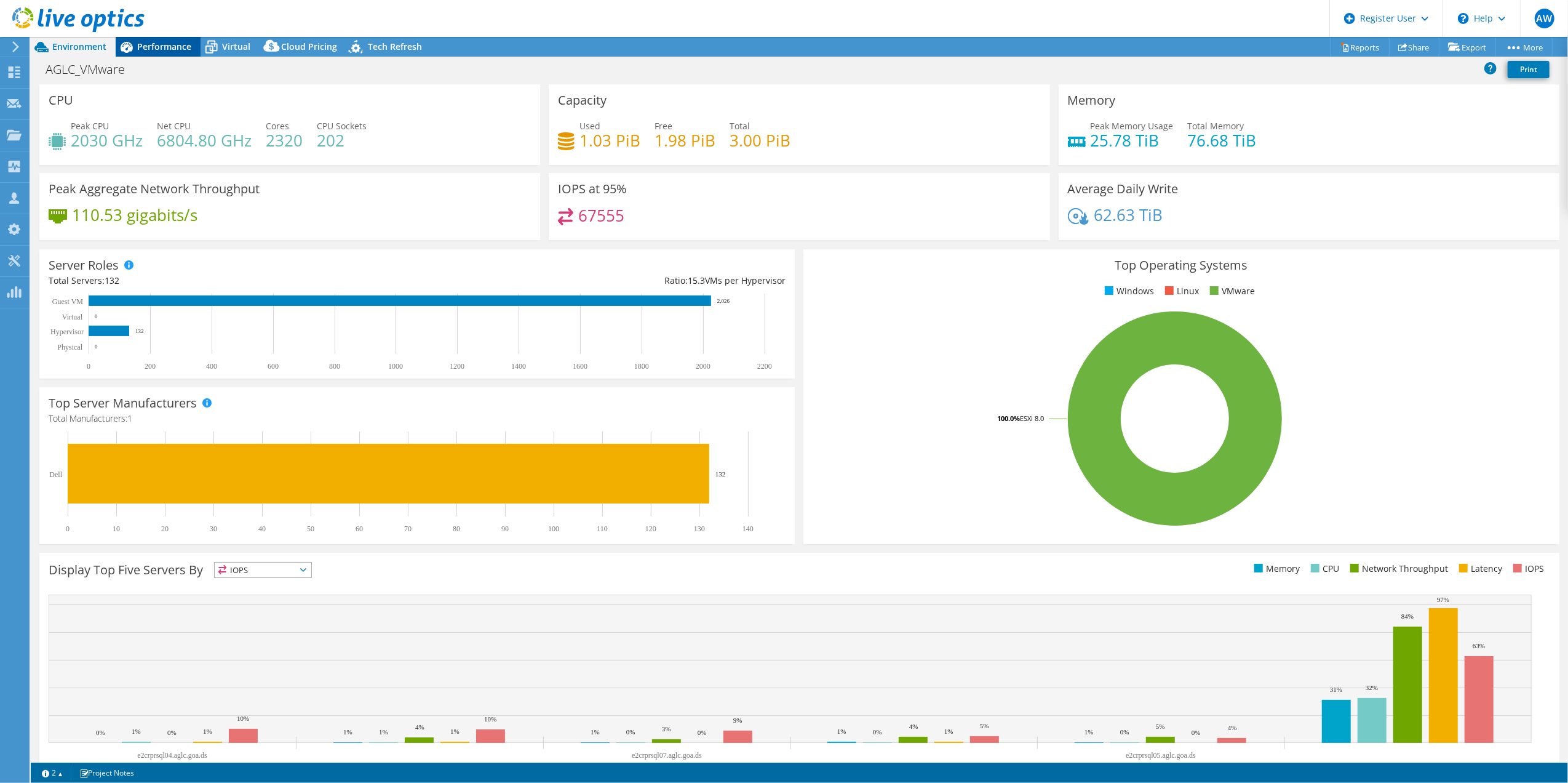
click at [165, 48] on span "Performance" at bounding box center [164, 46] width 54 height 11
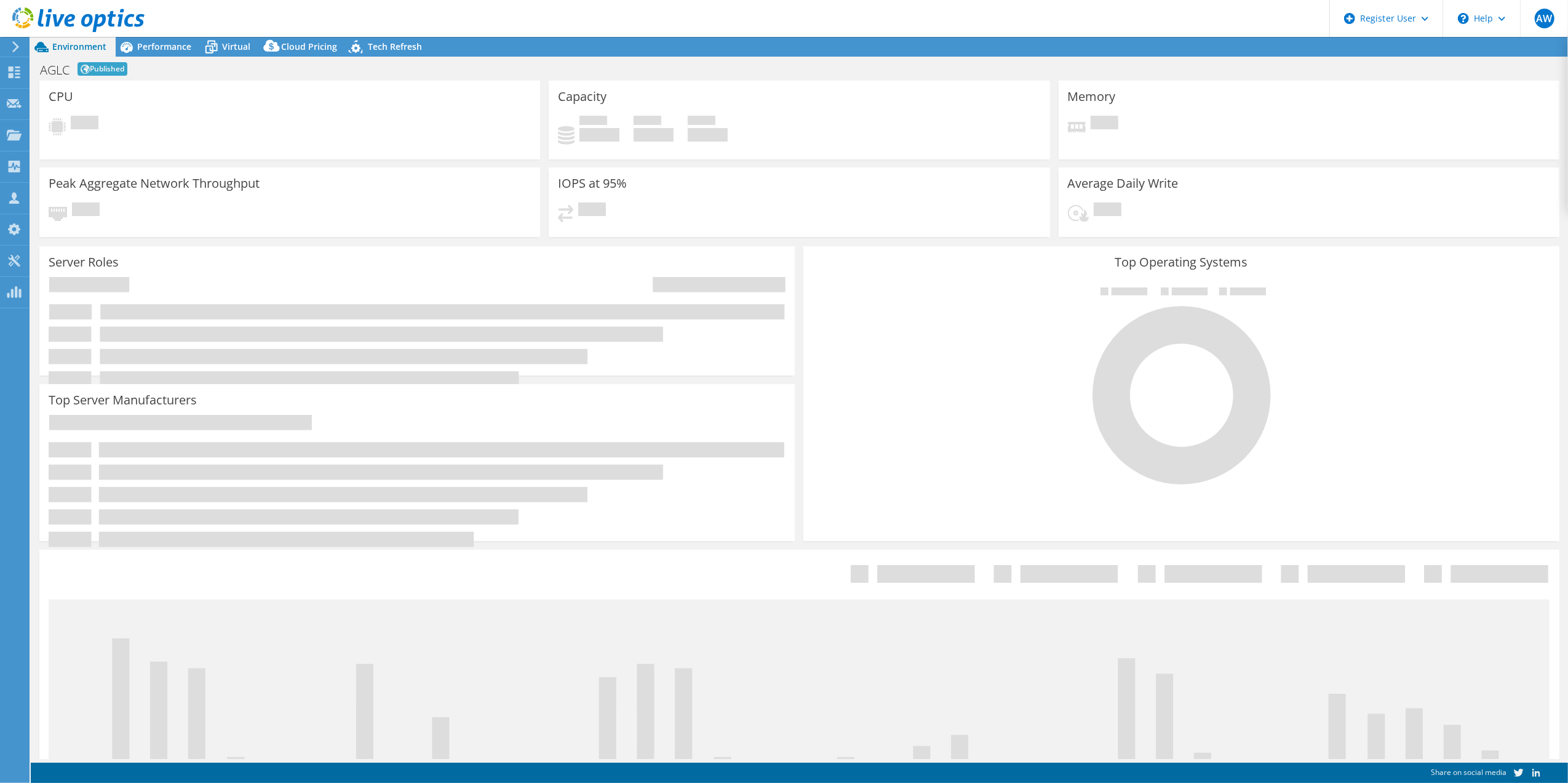
select select "USD"
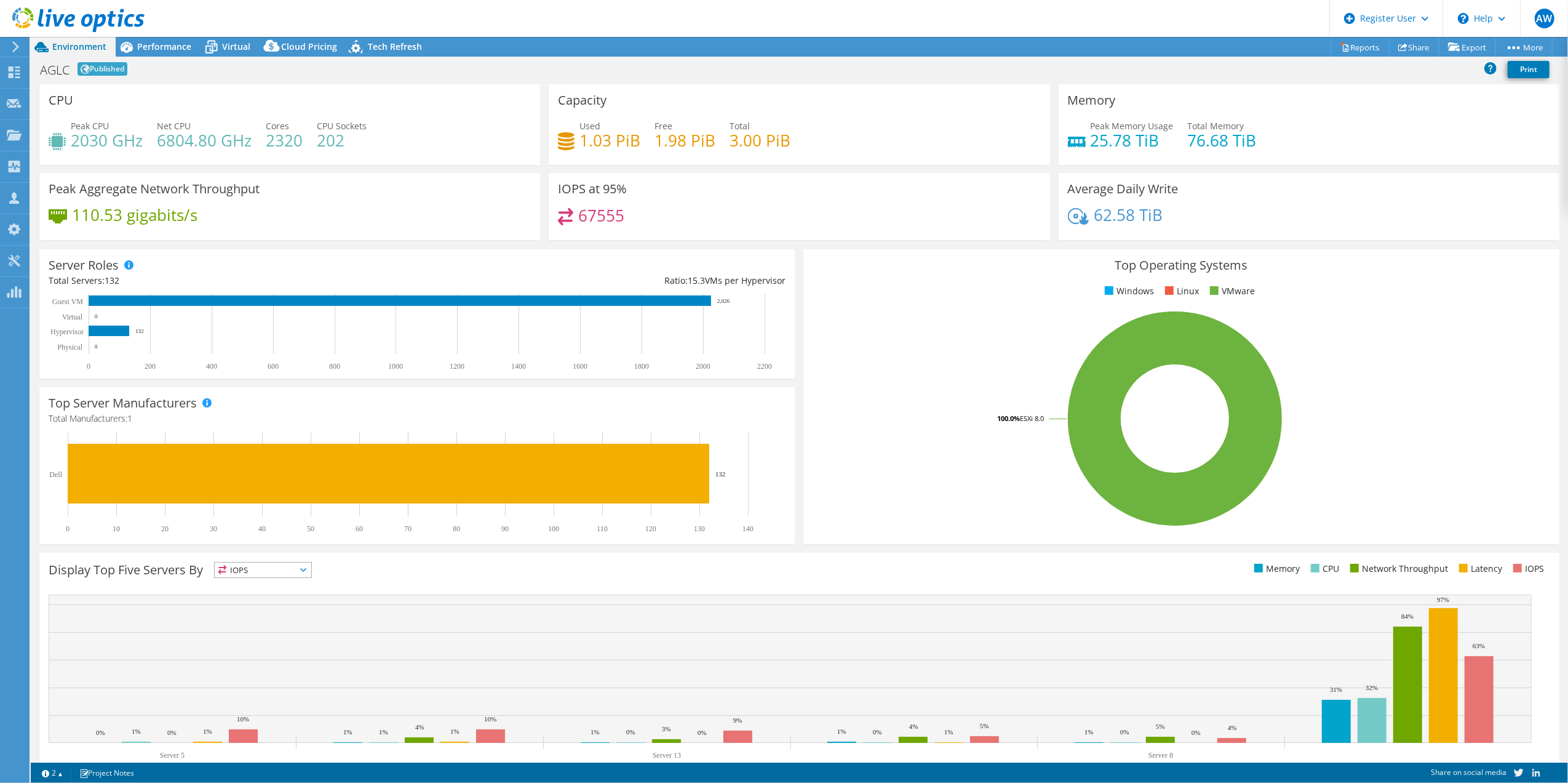
click at [15, 45] on use at bounding box center [15, 46] width 7 height 11
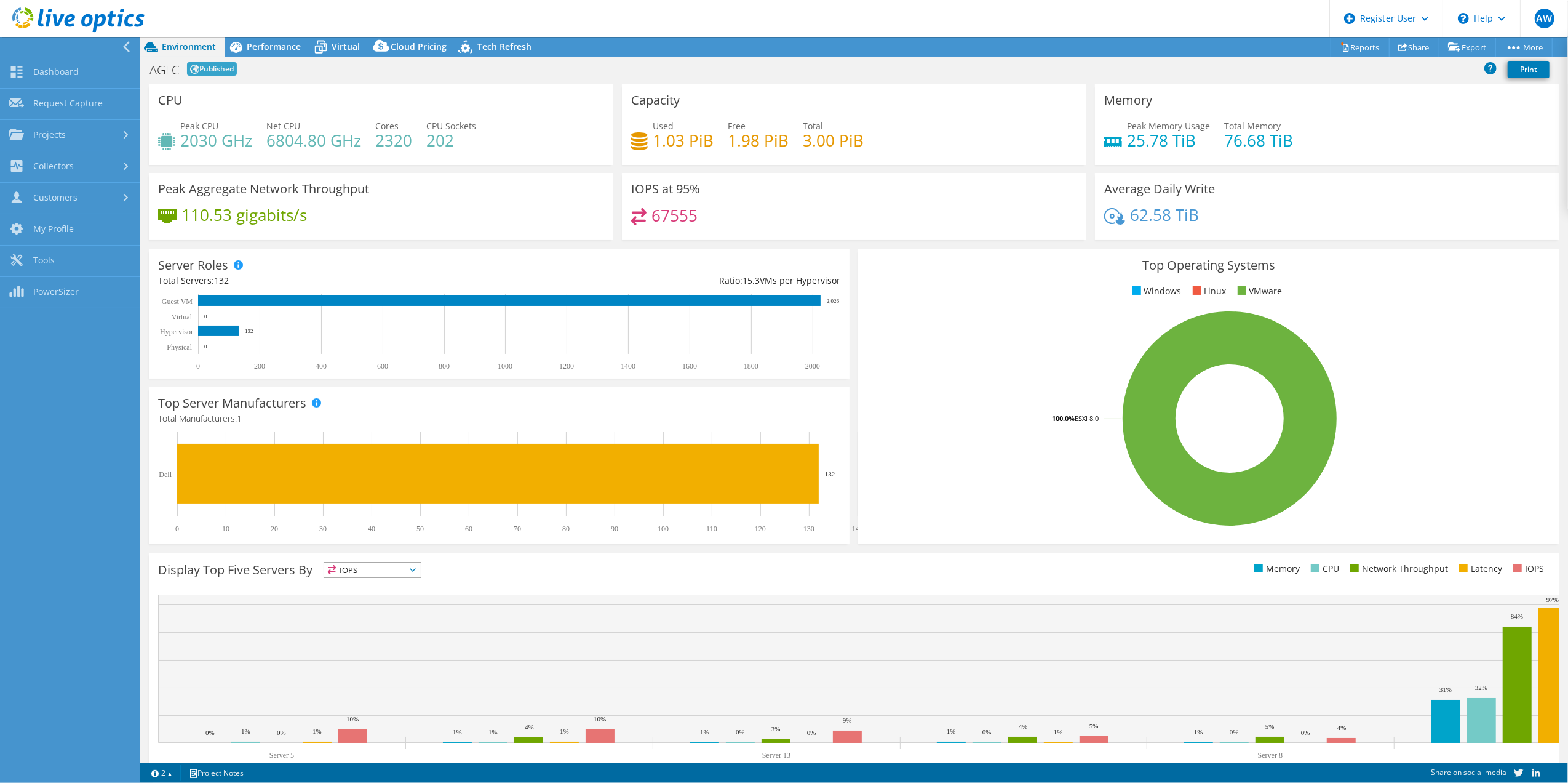
click at [488, 78] on div "AGLC Published Print" at bounding box center [854, 69] width 1428 height 23
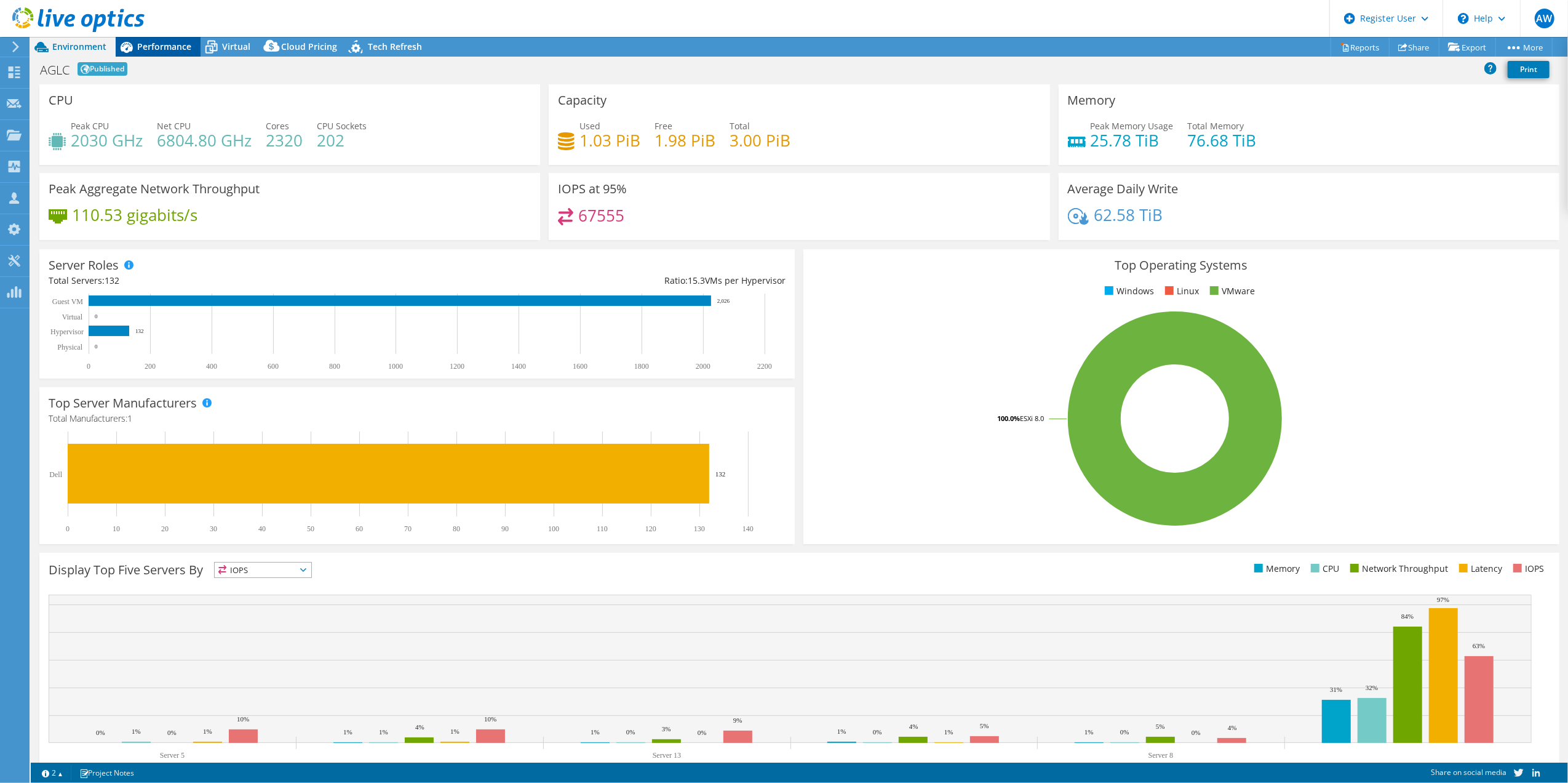
click at [142, 42] on span "Performance" at bounding box center [164, 46] width 54 height 11
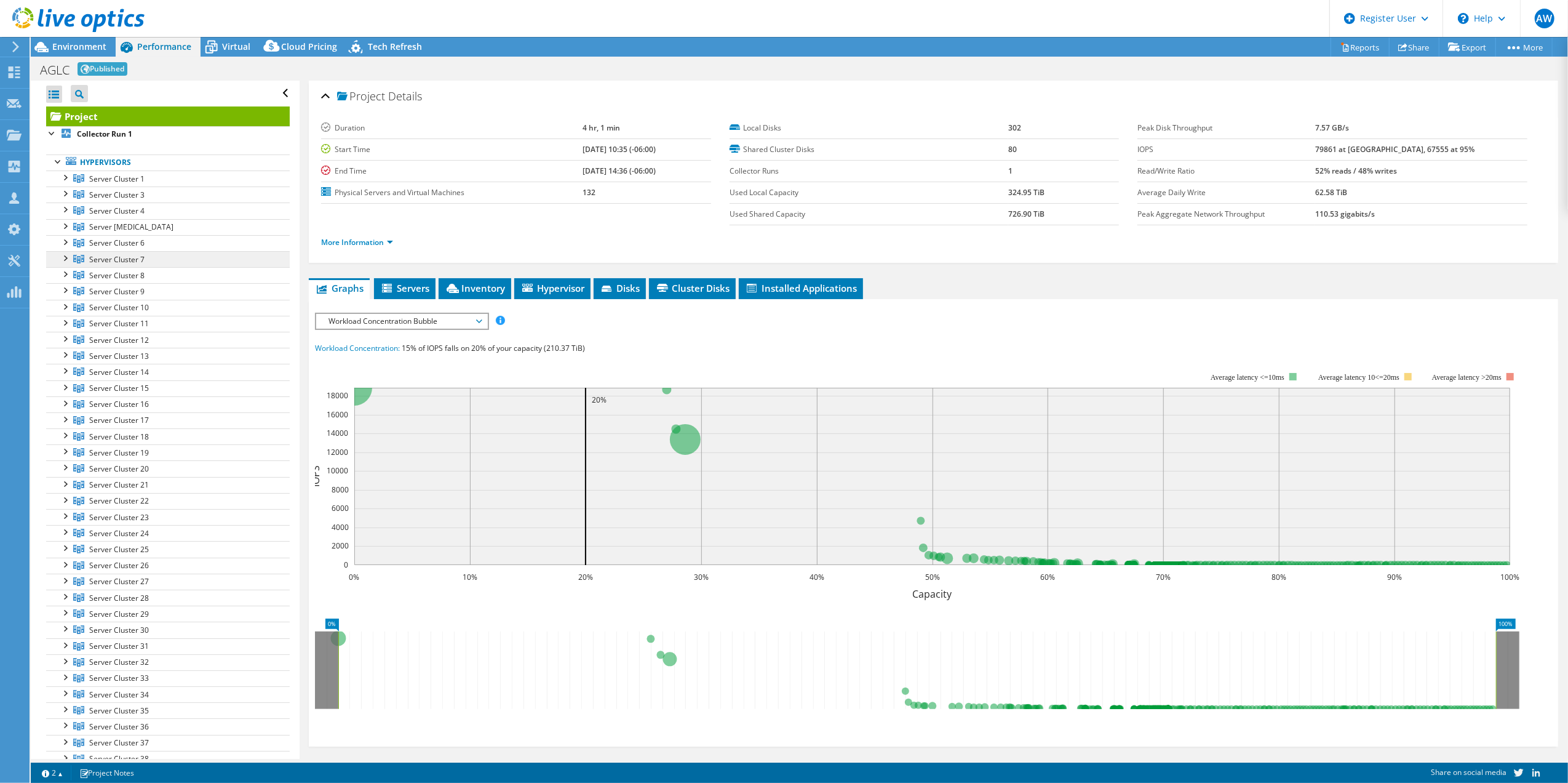
click at [121, 264] on span "Server Cluster 7" at bounding box center [117, 260] width 56 height 11
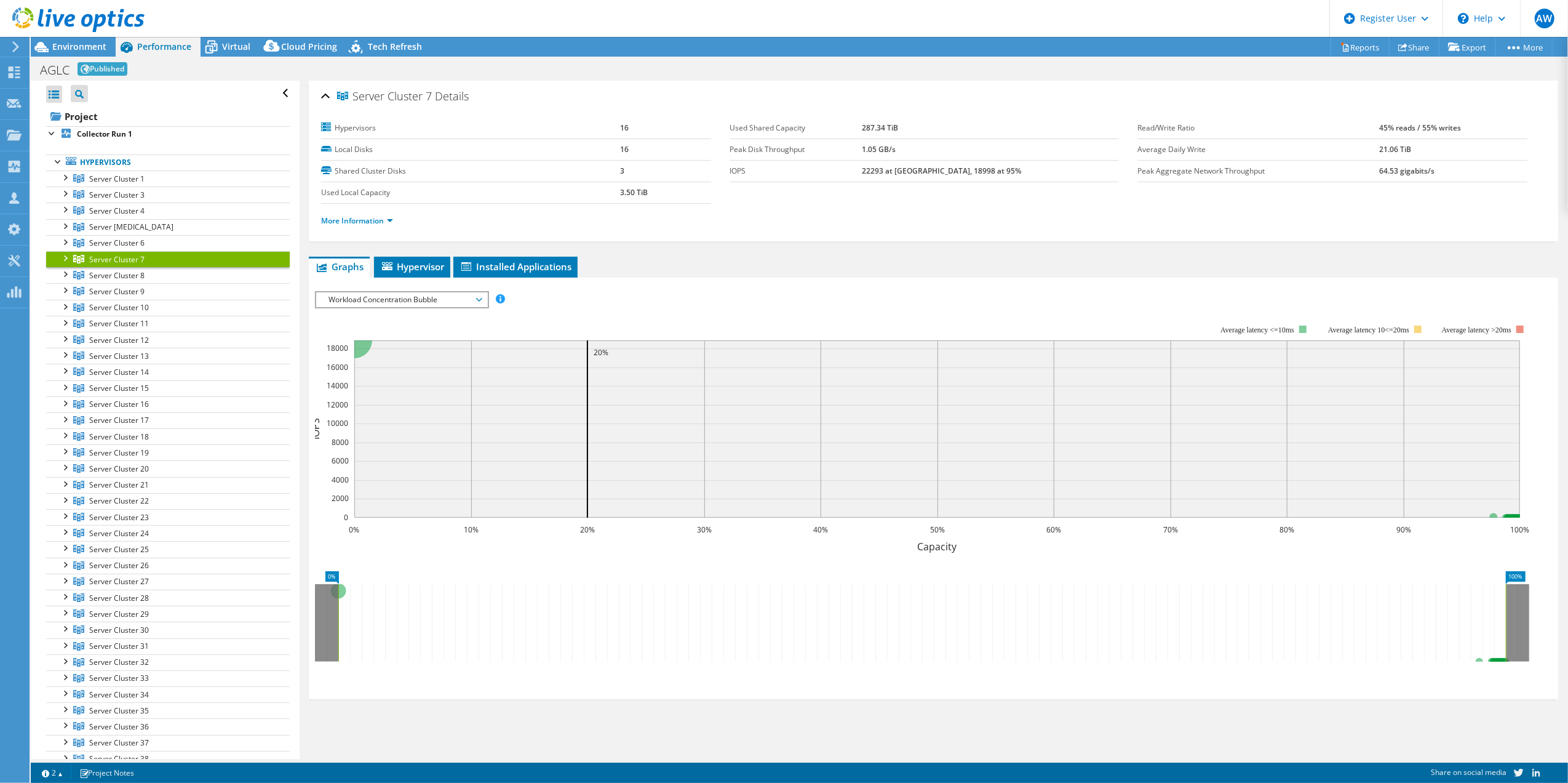
click at [68, 260] on div at bounding box center [64, 257] width 12 height 12
click at [353, 221] on link "More Information" at bounding box center [357, 221] width 72 height 11
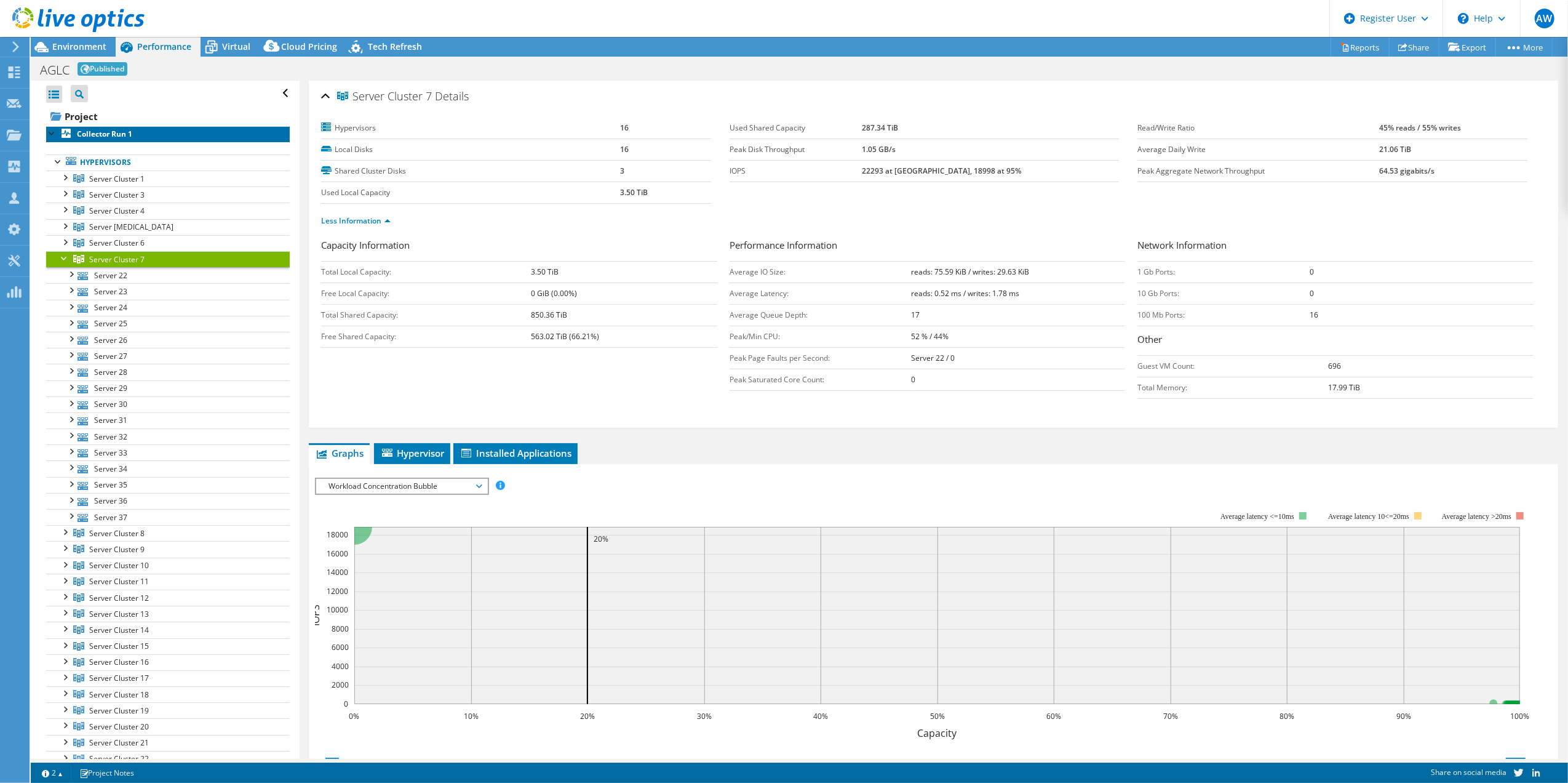
click at [63, 131] on icon at bounding box center [66, 134] width 9 height 9
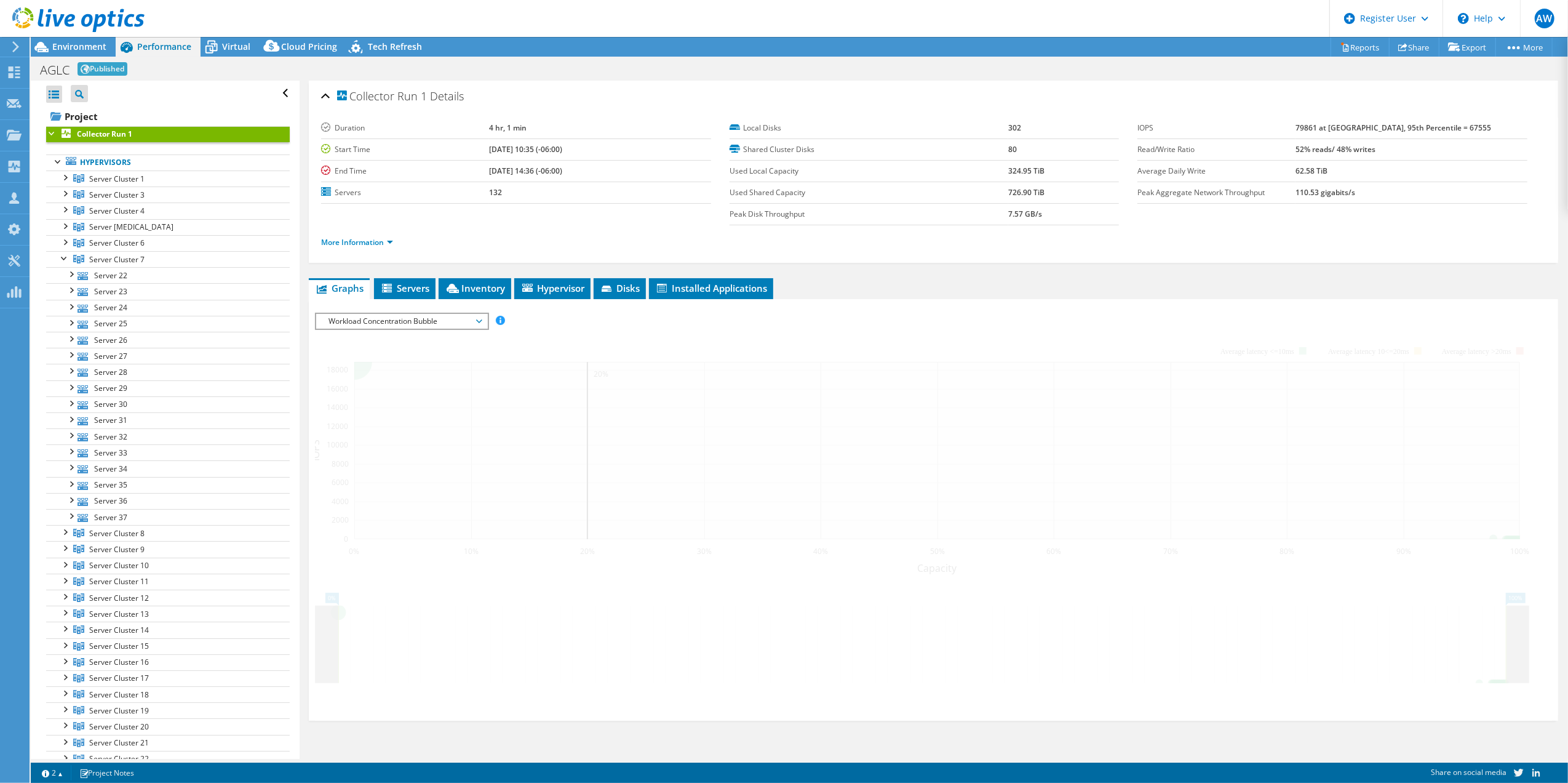
click at [63, 131] on icon at bounding box center [66, 134] width 9 height 9
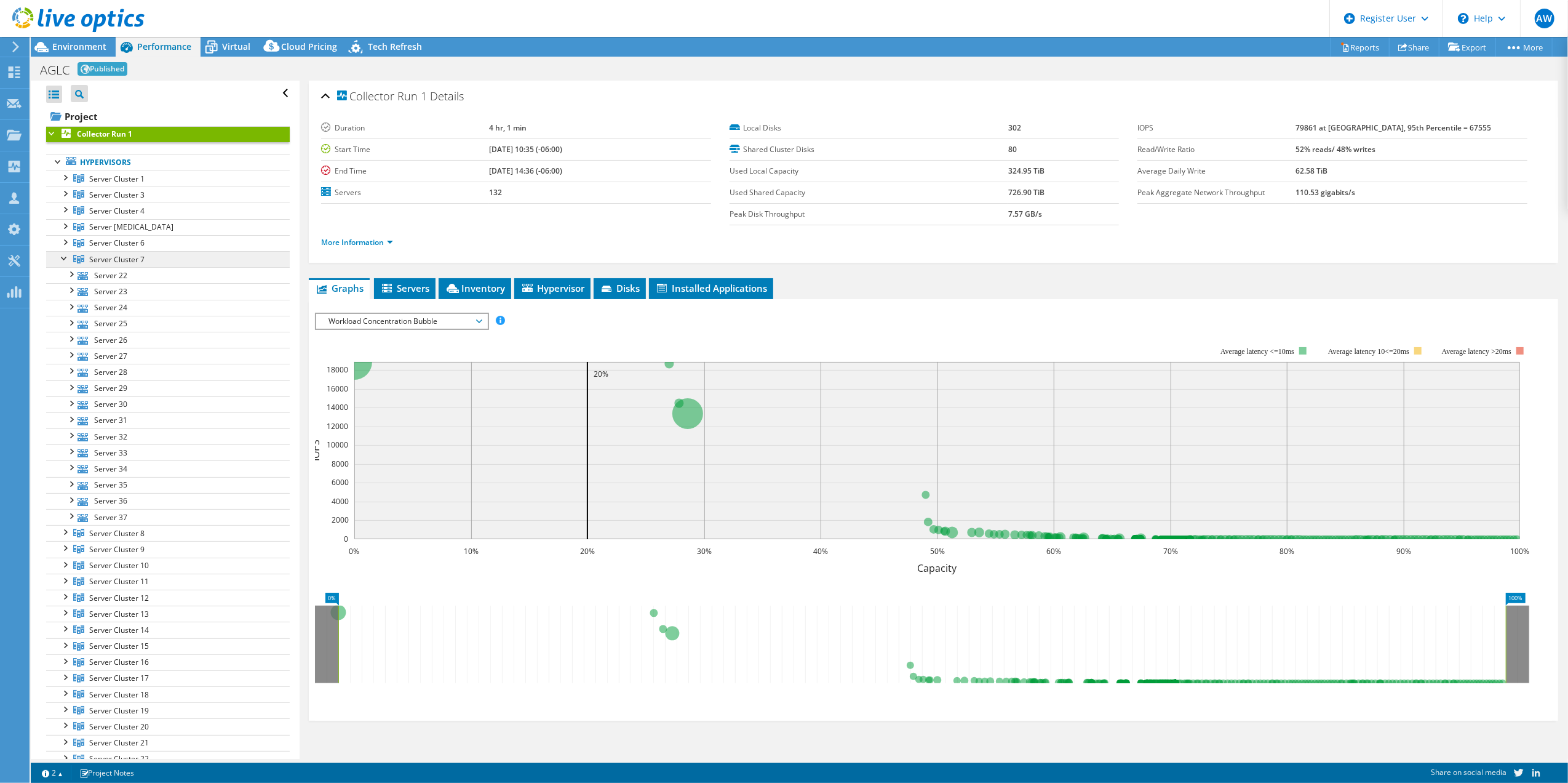
click at [74, 258] on icon at bounding box center [78, 259] width 11 height 9
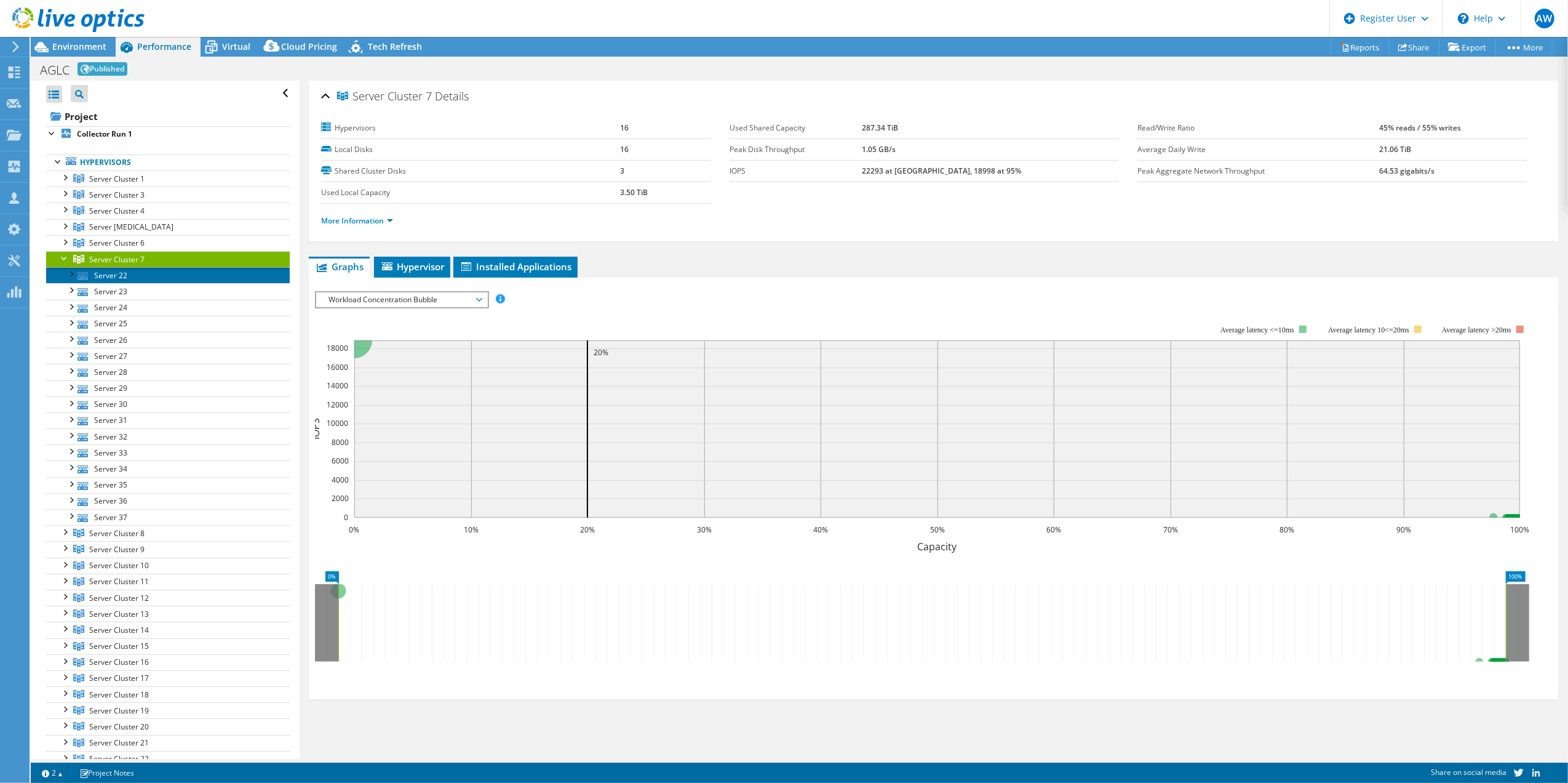
click at [80, 274] on icon at bounding box center [83, 276] width 11 height 8
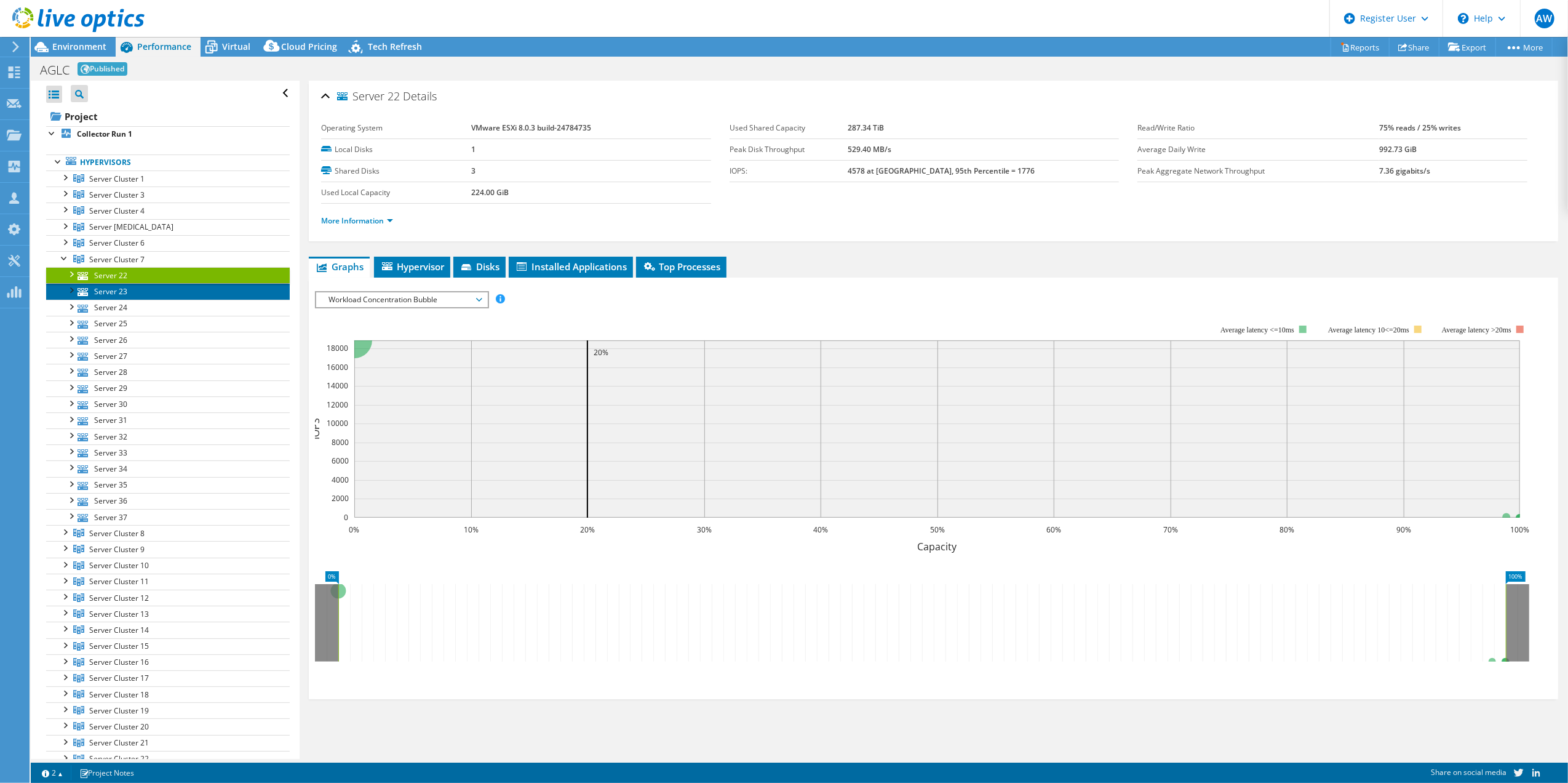
click at [79, 294] on icon at bounding box center [83, 292] width 11 height 8
click at [76, 258] on icon at bounding box center [78, 259] width 11 height 9
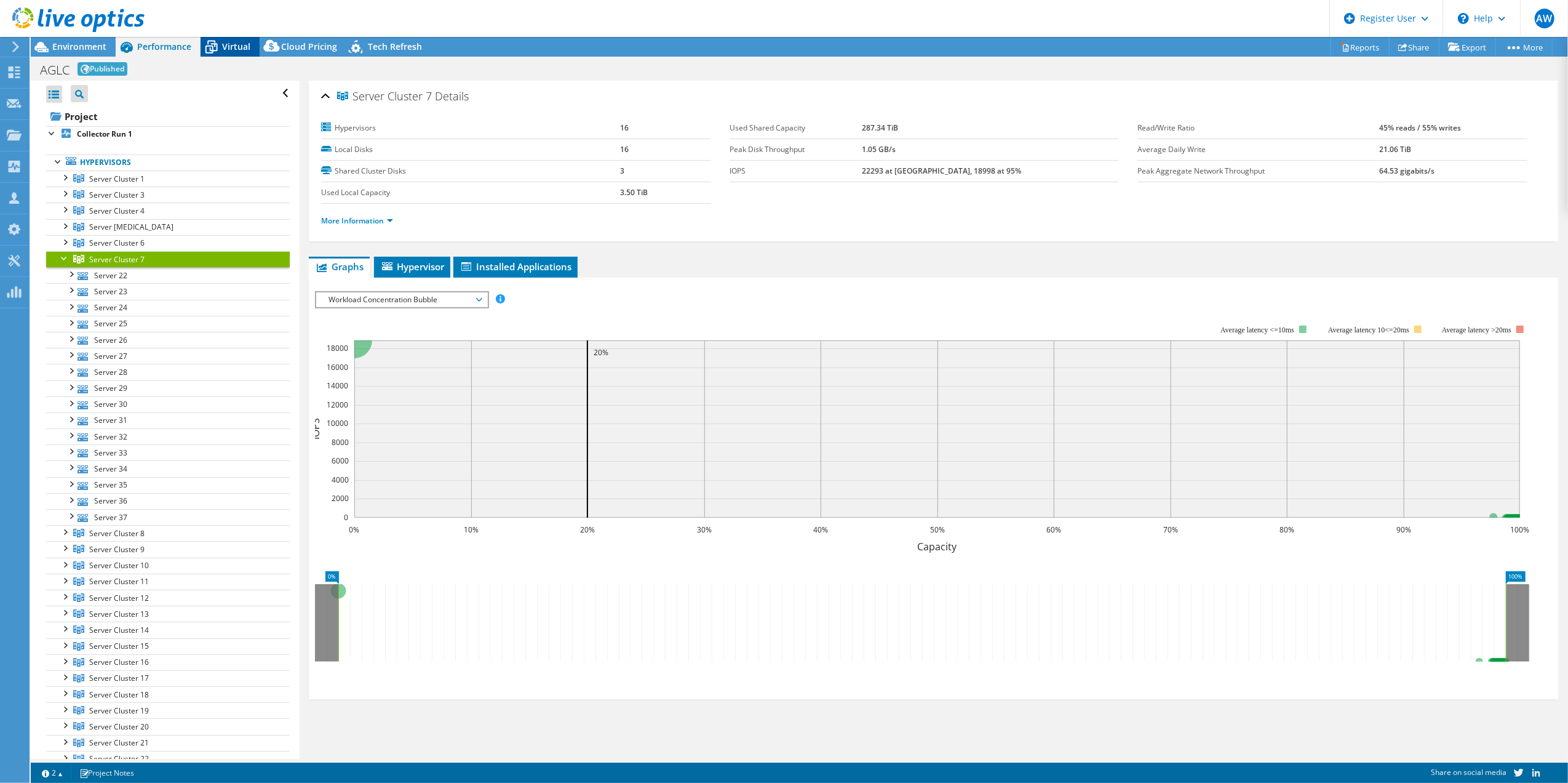
click at [237, 45] on span "Virtual" at bounding box center [236, 46] width 28 height 11
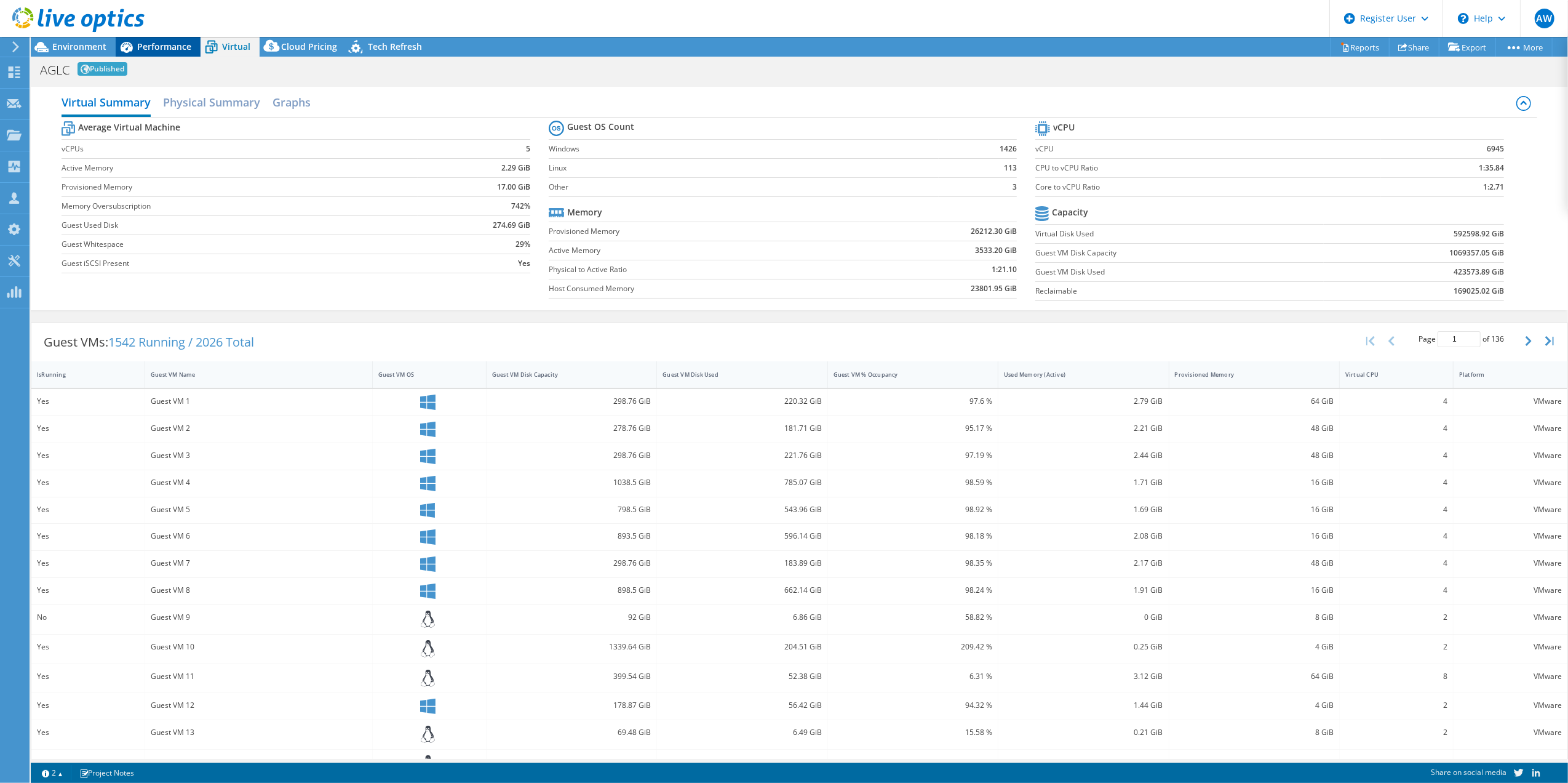
click at [153, 41] on span "Performance" at bounding box center [164, 46] width 54 height 11
